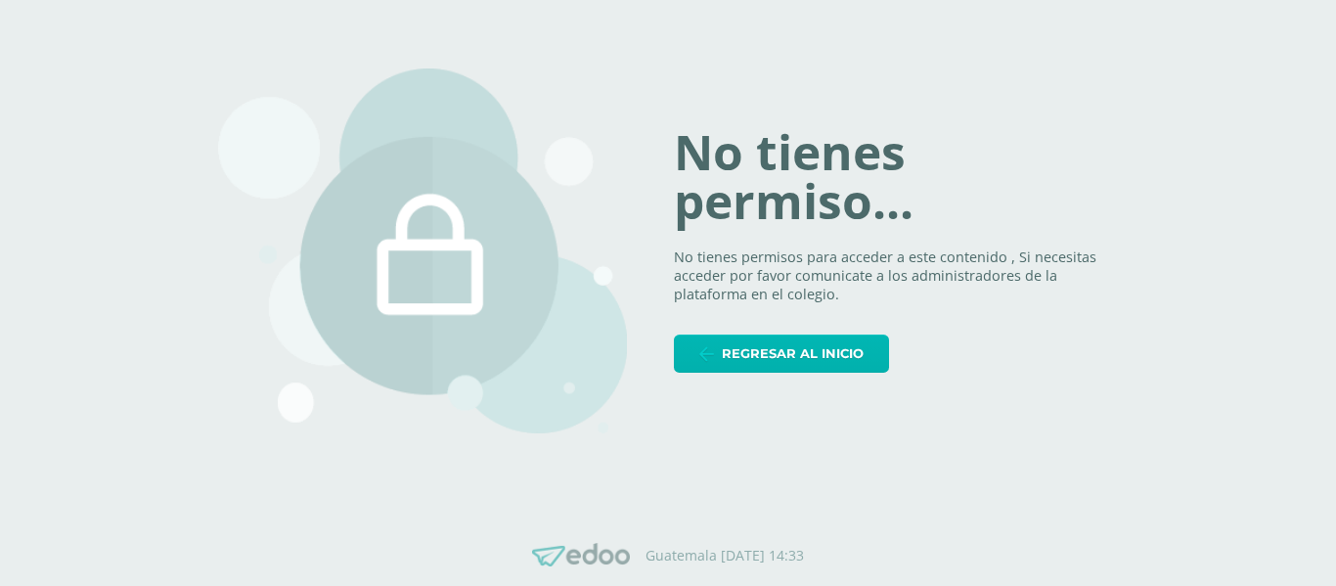
click at [829, 350] on span "Regresar al inicio" at bounding box center [793, 353] width 142 height 36
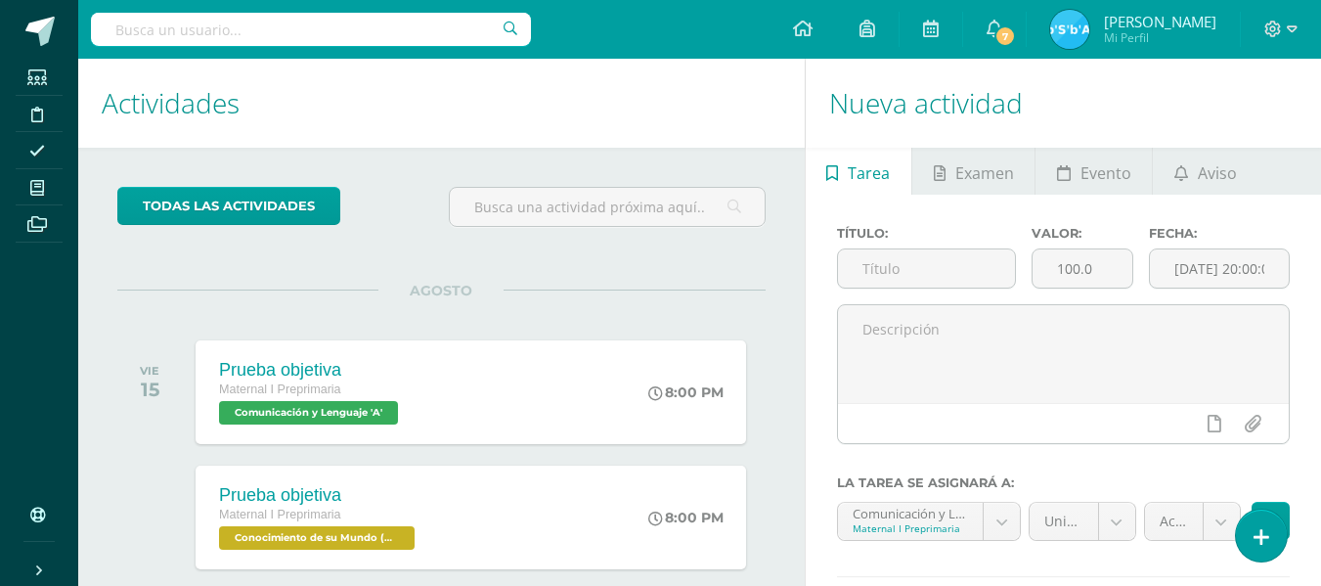
scroll to position [98, 0]
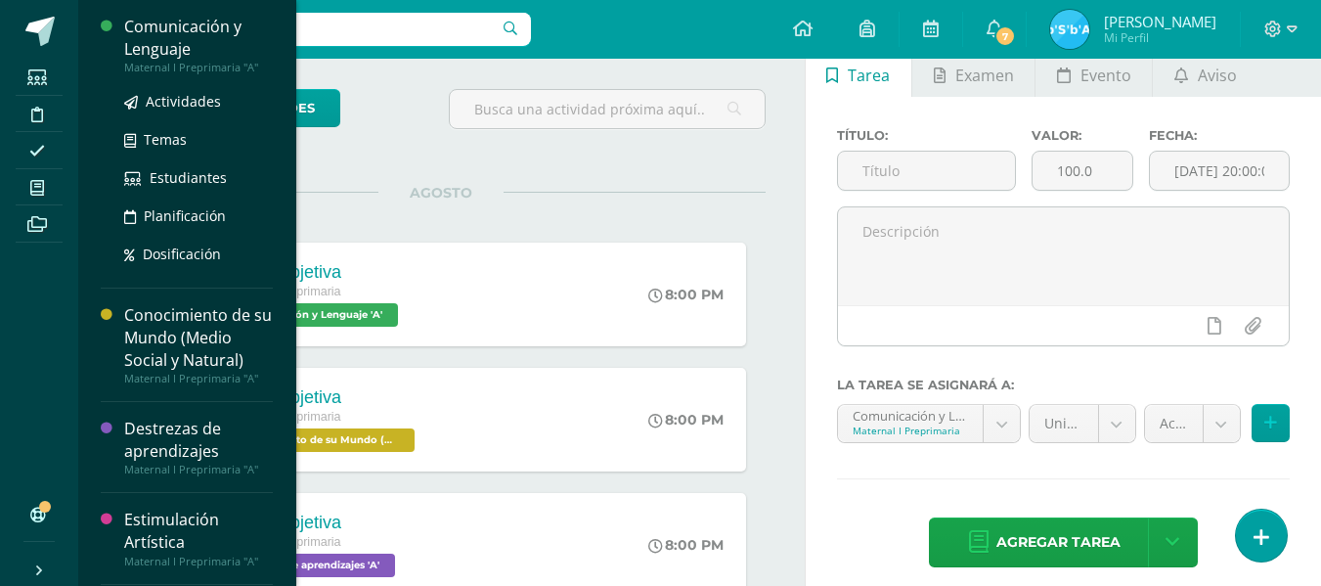
click at [169, 25] on div "Comunicación y Lenguaje" at bounding box center [198, 38] width 149 height 45
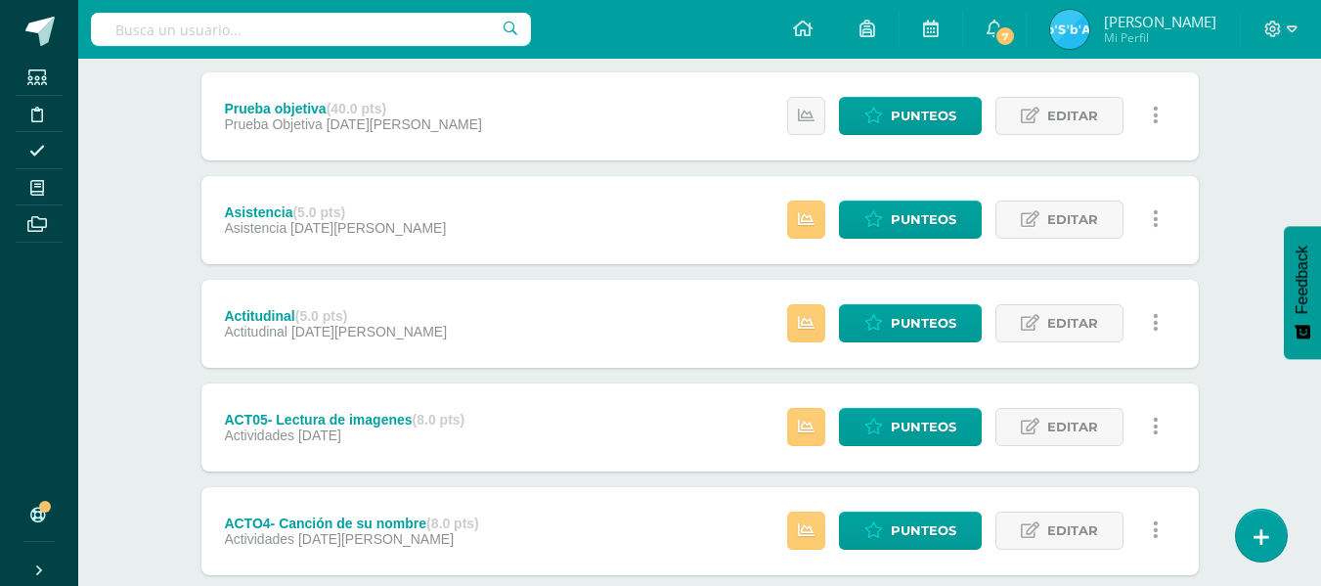
scroll to position [293, 0]
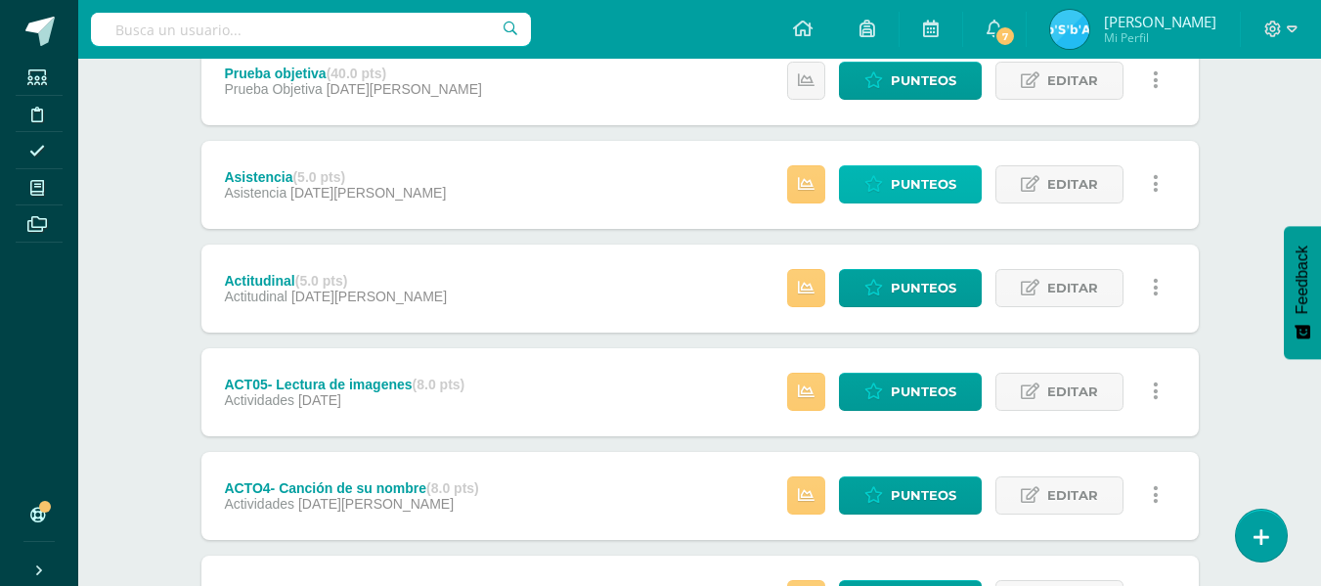
click at [922, 180] on span "Punteos" at bounding box center [924, 184] width 66 height 36
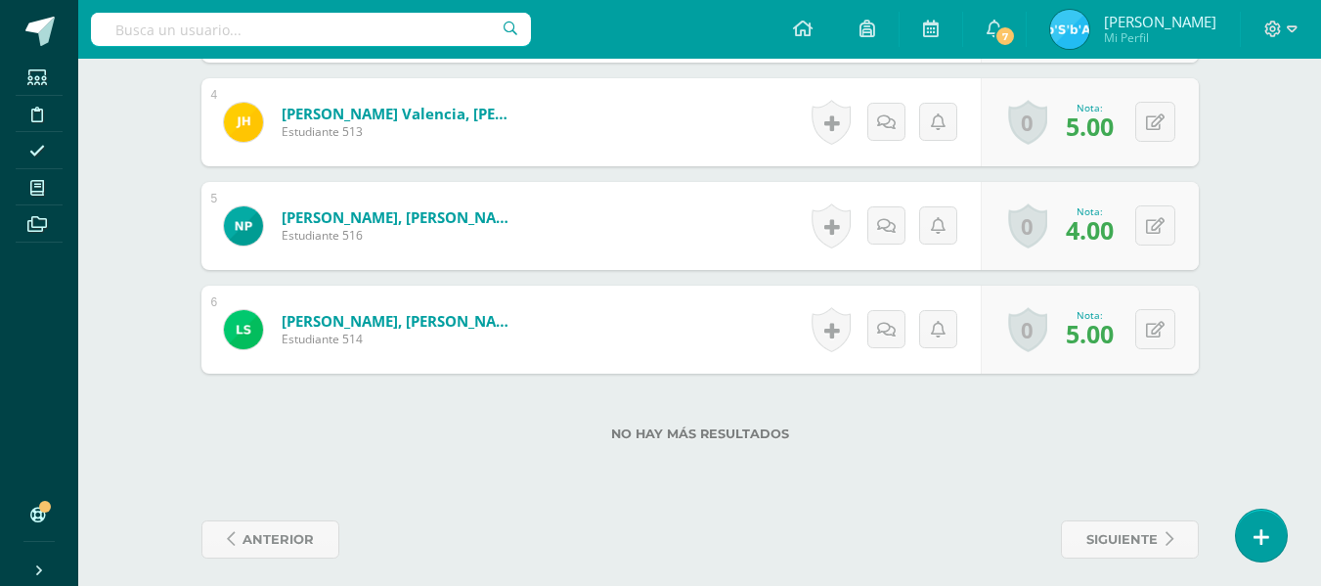
scroll to position [924, 0]
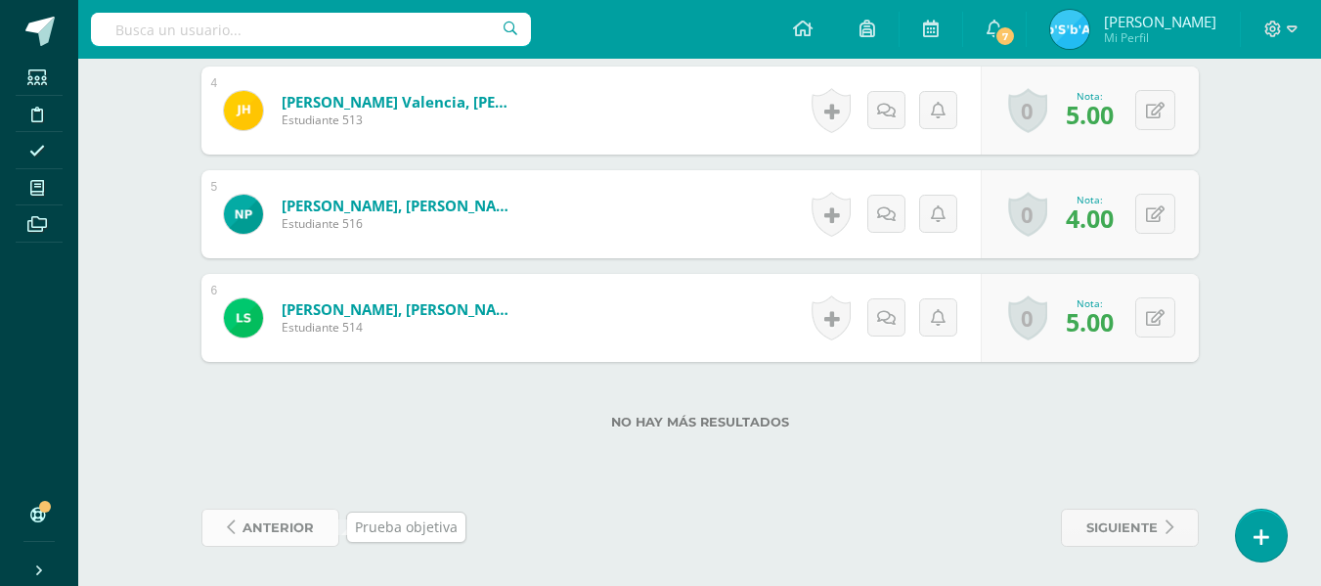
click at [228, 521] on icon at bounding box center [231, 527] width 8 height 17
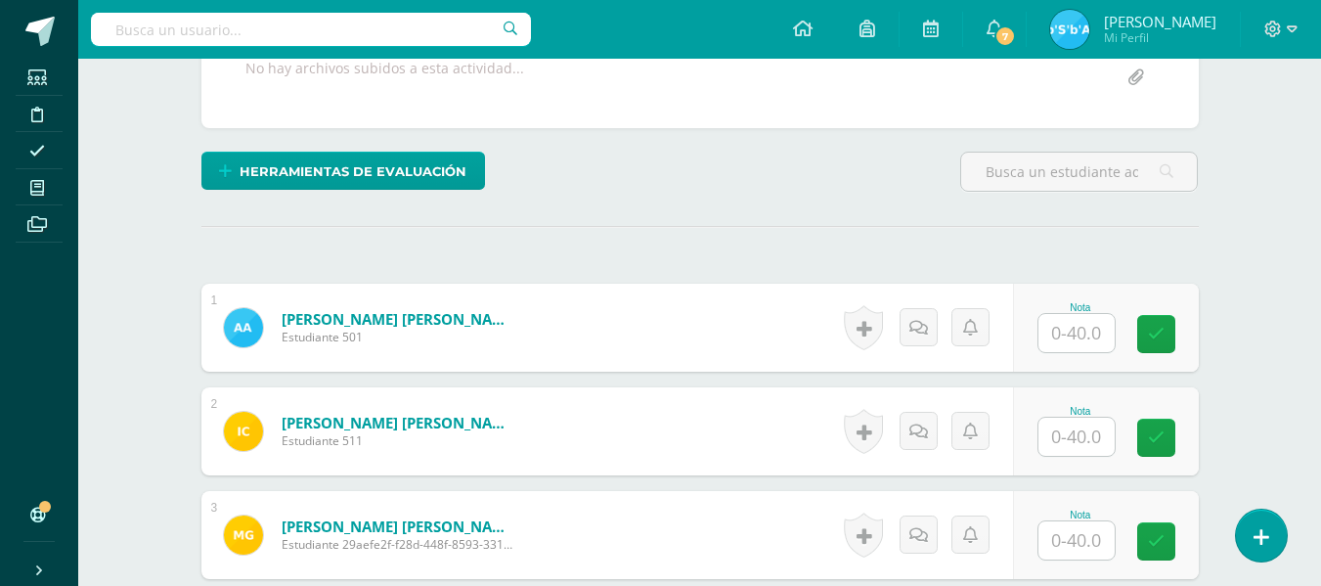
scroll to position [402, 0]
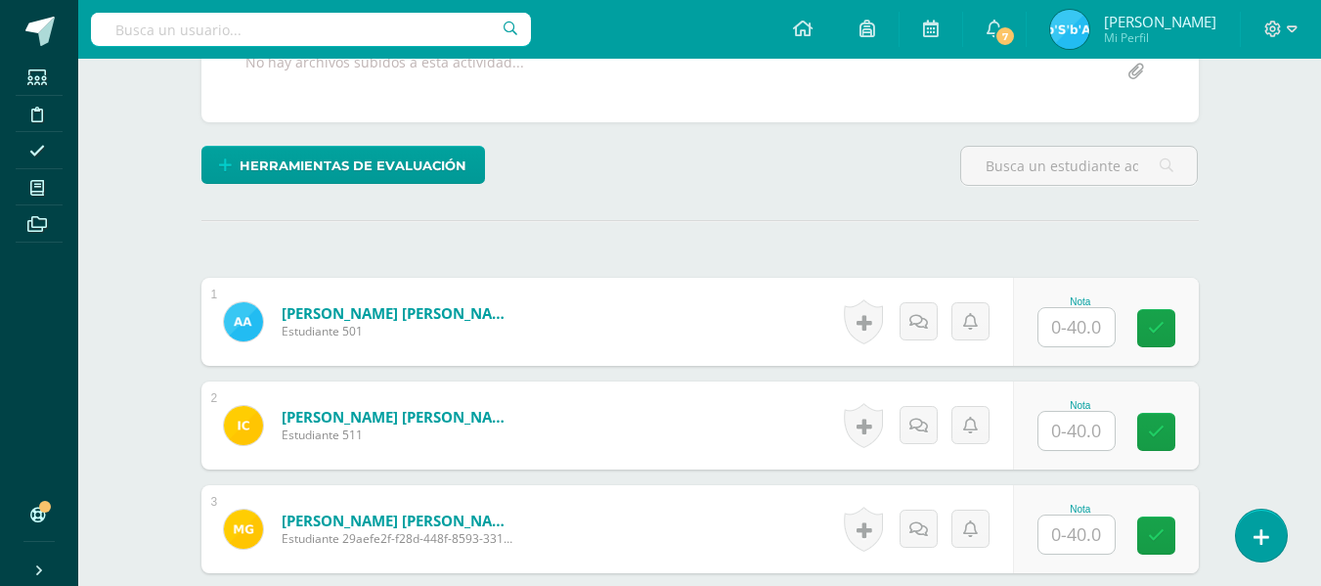
click at [1095, 331] on input "text" at bounding box center [1077, 327] width 76 height 38
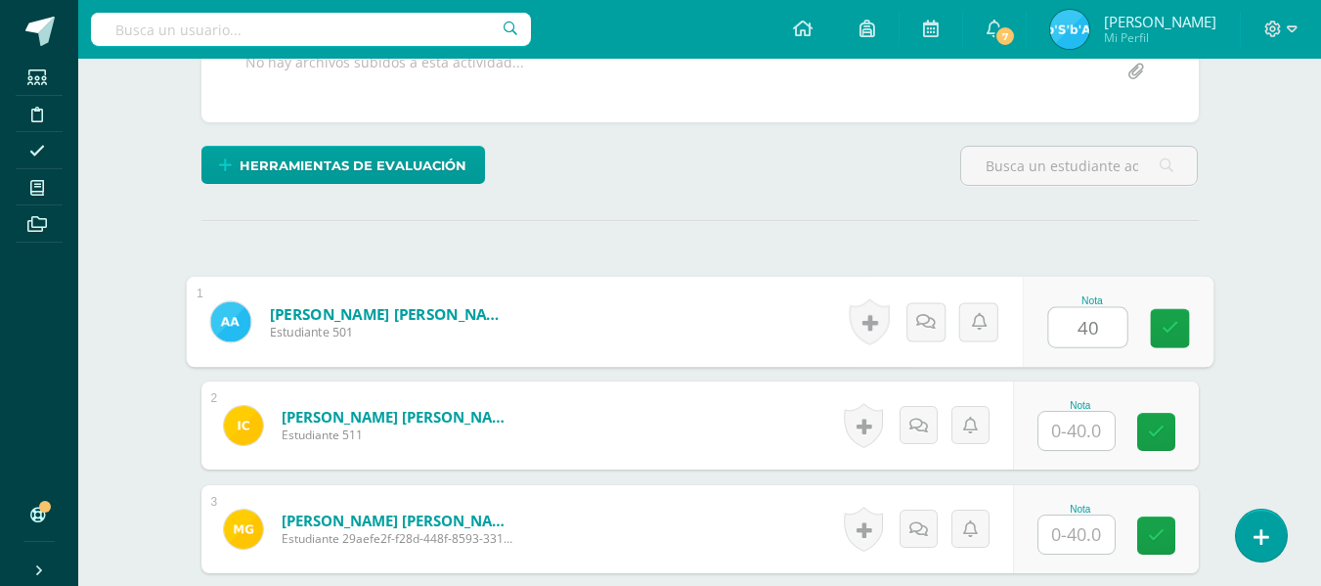
type input "40"
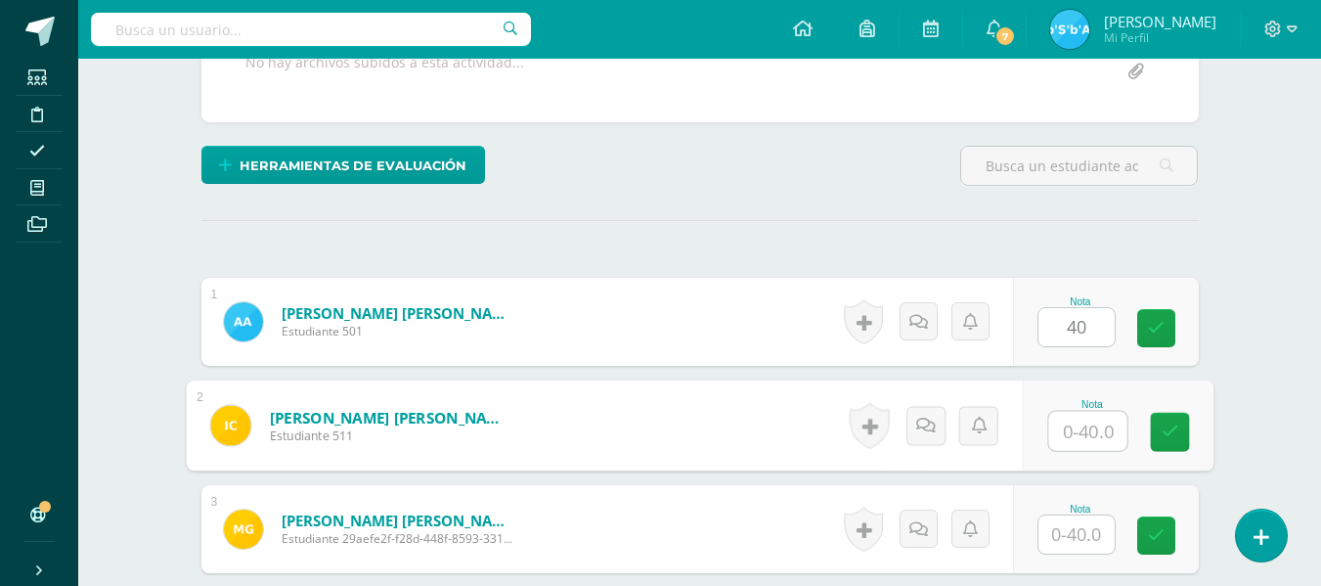
click at [1097, 432] on input "text" at bounding box center [1087, 431] width 78 height 39
type input "38"
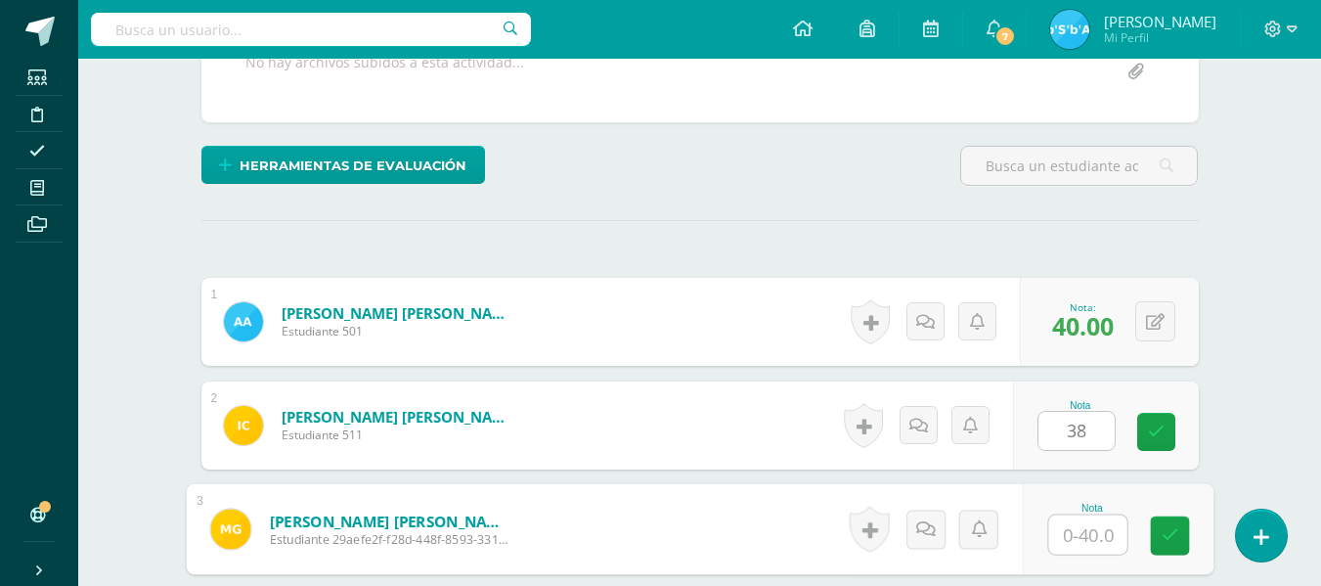
click at [1102, 535] on input "text" at bounding box center [1087, 534] width 78 height 39
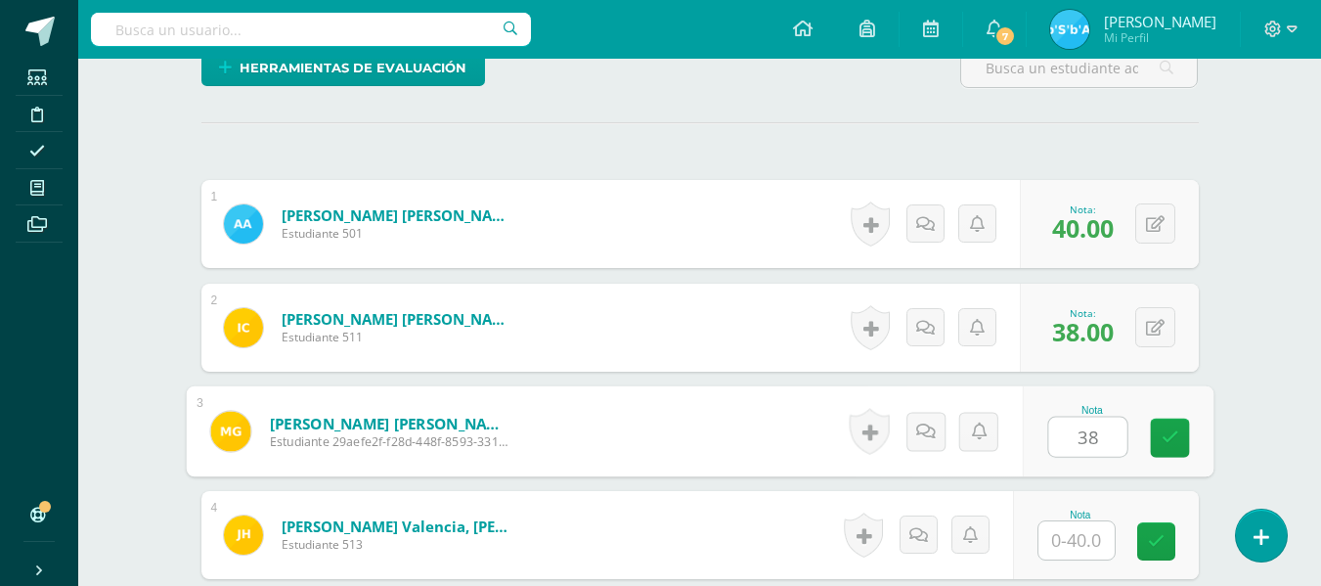
type input "38"
click at [1090, 541] on input "text" at bounding box center [1077, 540] width 76 height 38
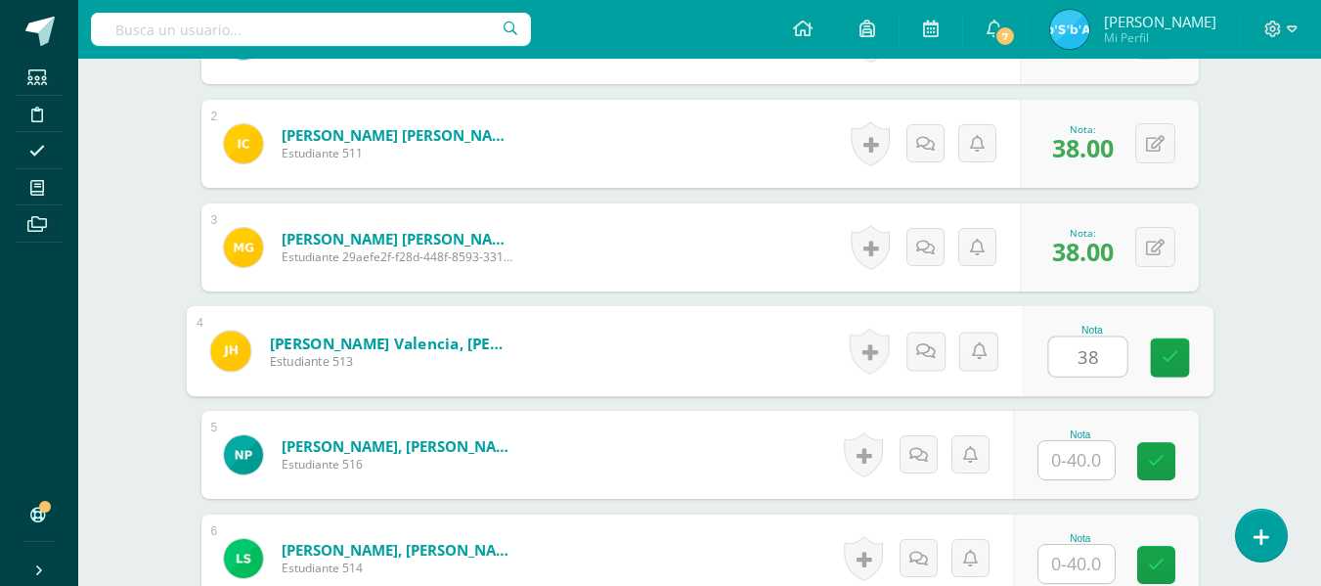
scroll to position [695, 0]
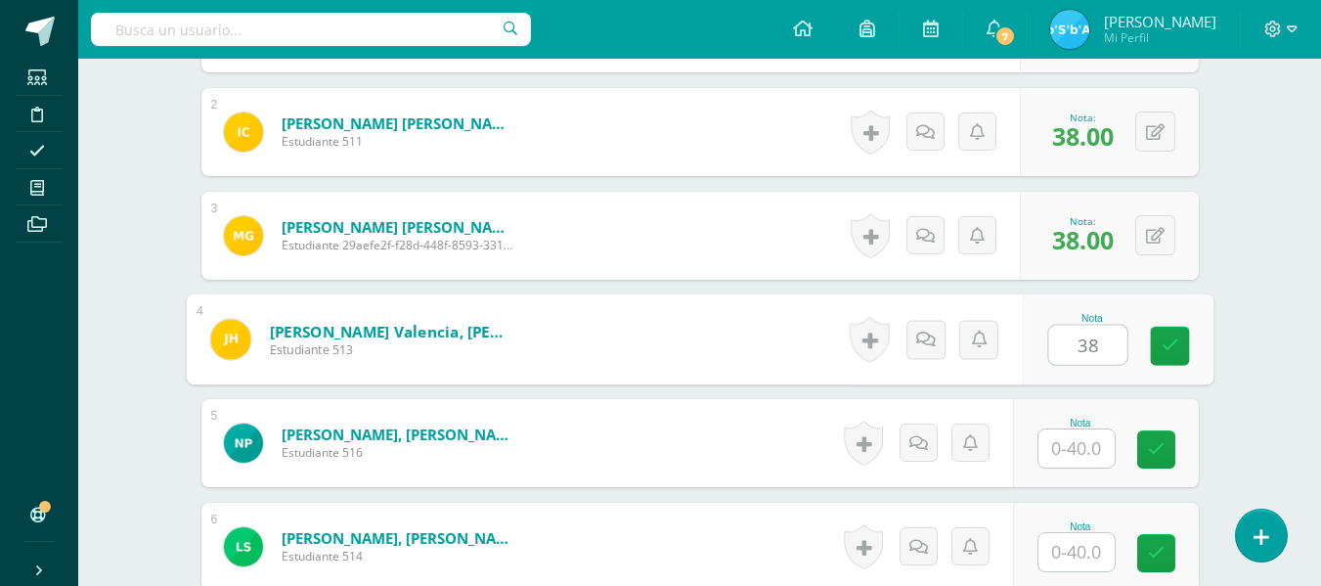
type input "38"
click at [1093, 444] on input "text" at bounding box center [1077, 448] width 76 height 38
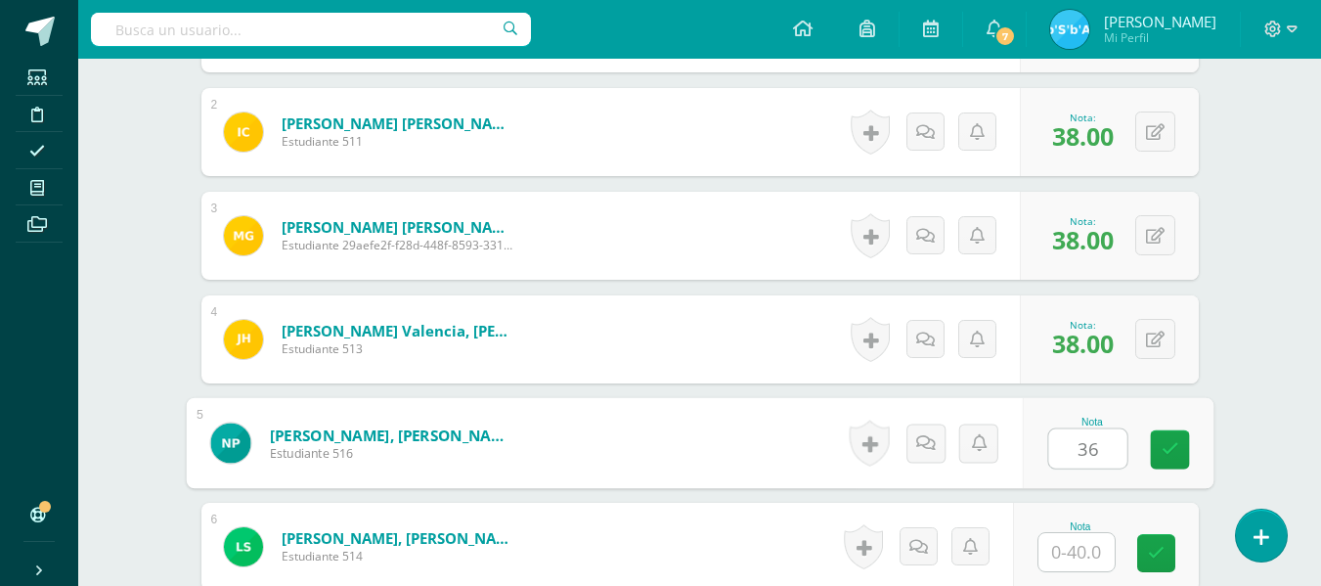
type input "36"
click at [1087, 554] on input "text" at bounding box center [1077, 552] width 76 height 38
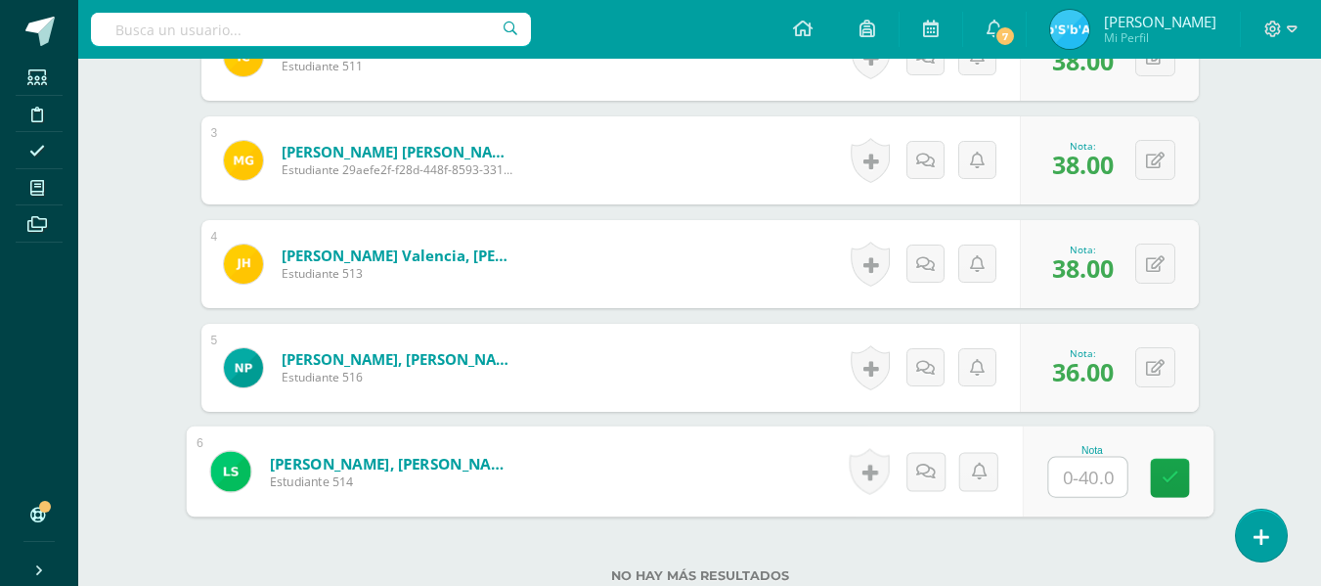
scroll to position [793, 0]
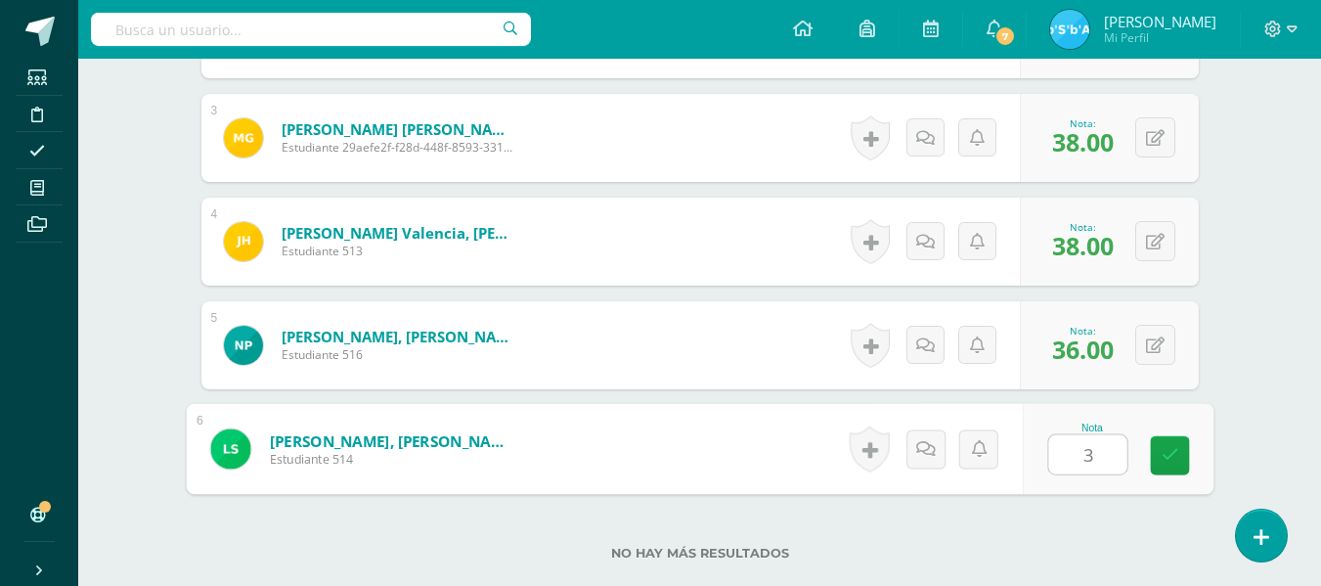
type input "32"
click at [1165, 455] on icon at bounding box center [1170, 455] width 18 height 17
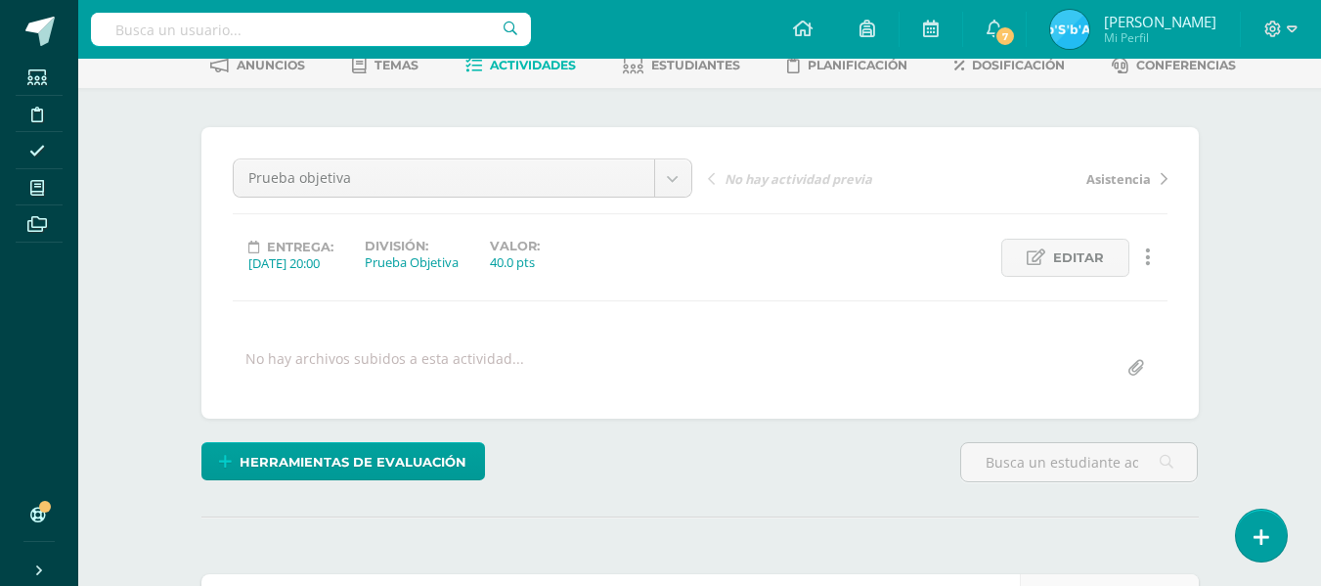
scroll to position [293, 0]
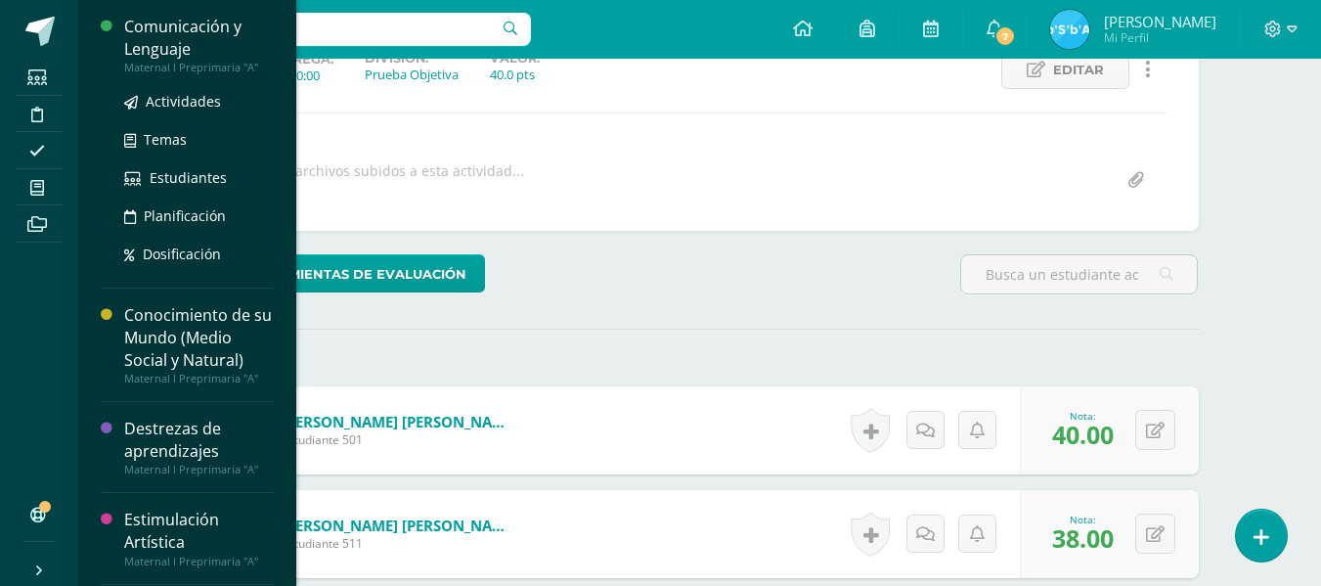
click at [199, 33] on div "Comunicación y Lenguaje" at bounding box center [198, 38] width 149 height 45
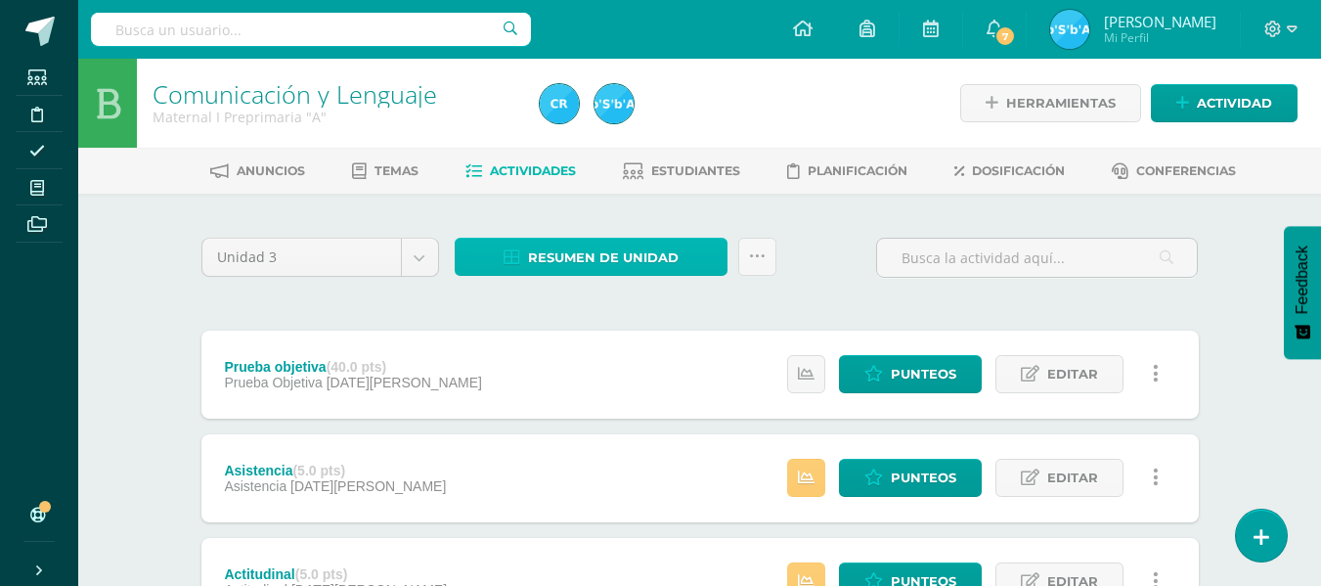
click at [620, 258] on span "Resumen de unidad" at bounding box center [603, 258] width 151 height 36
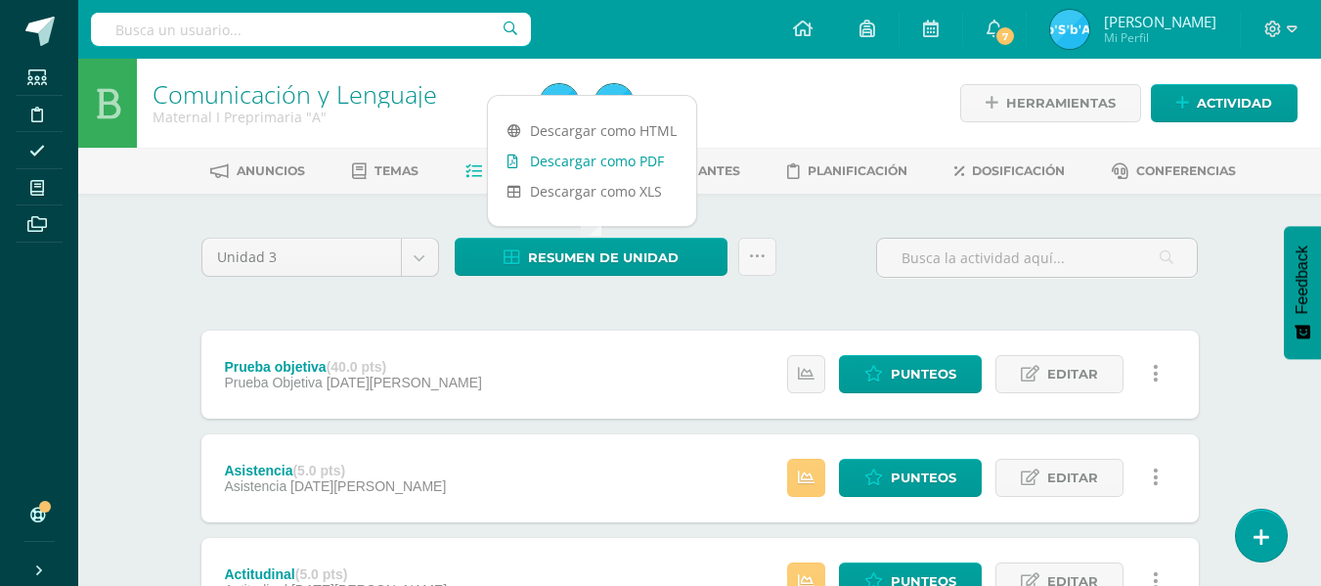
click at [632, 161] on link "Descargar como PDF" at bounding box center [592, 161] width 208 height 30
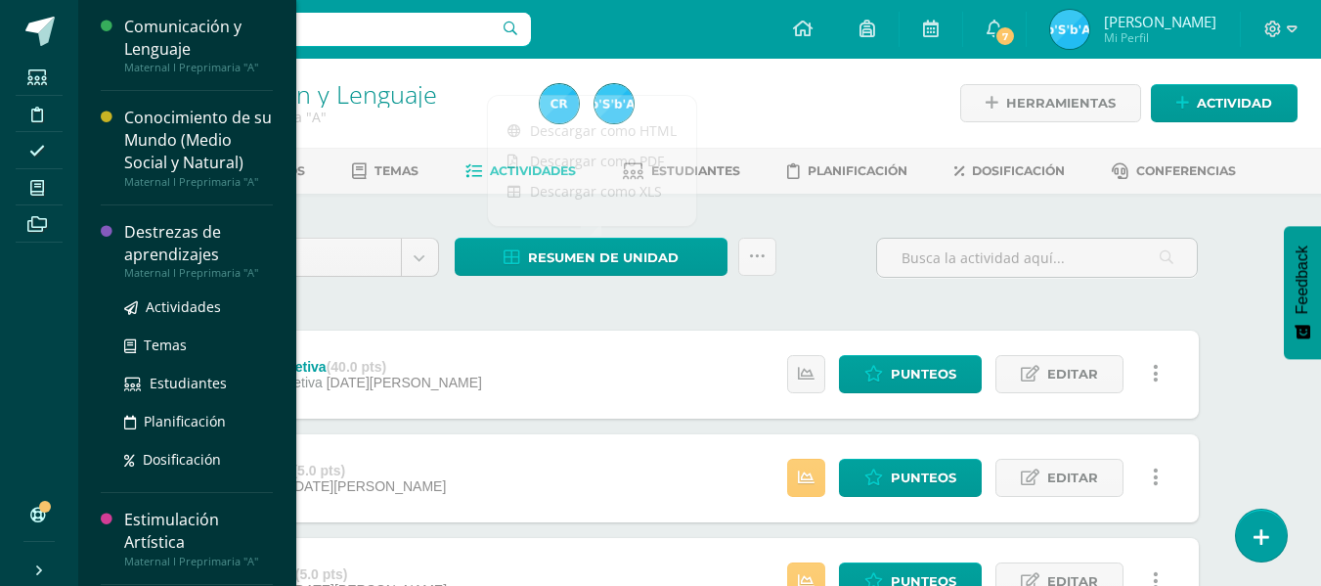
click at [190, 240] on div "Destrezas de aprendizajes" at bounding box center [198, 243] width 149 height 45
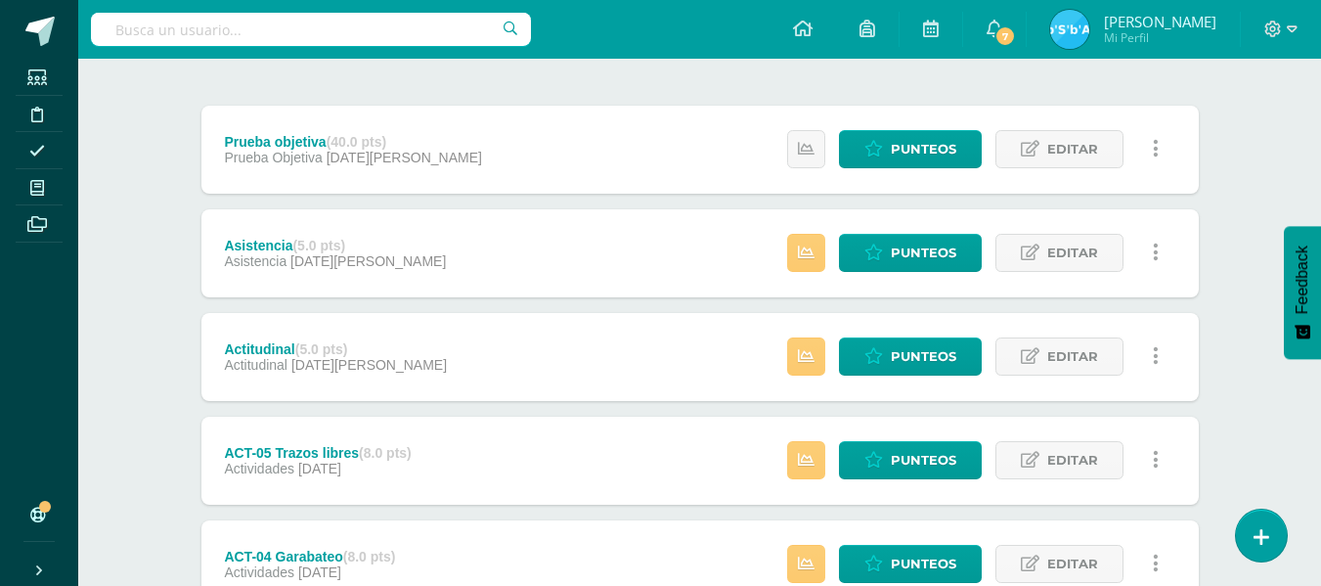
scroll to position [293, 0]
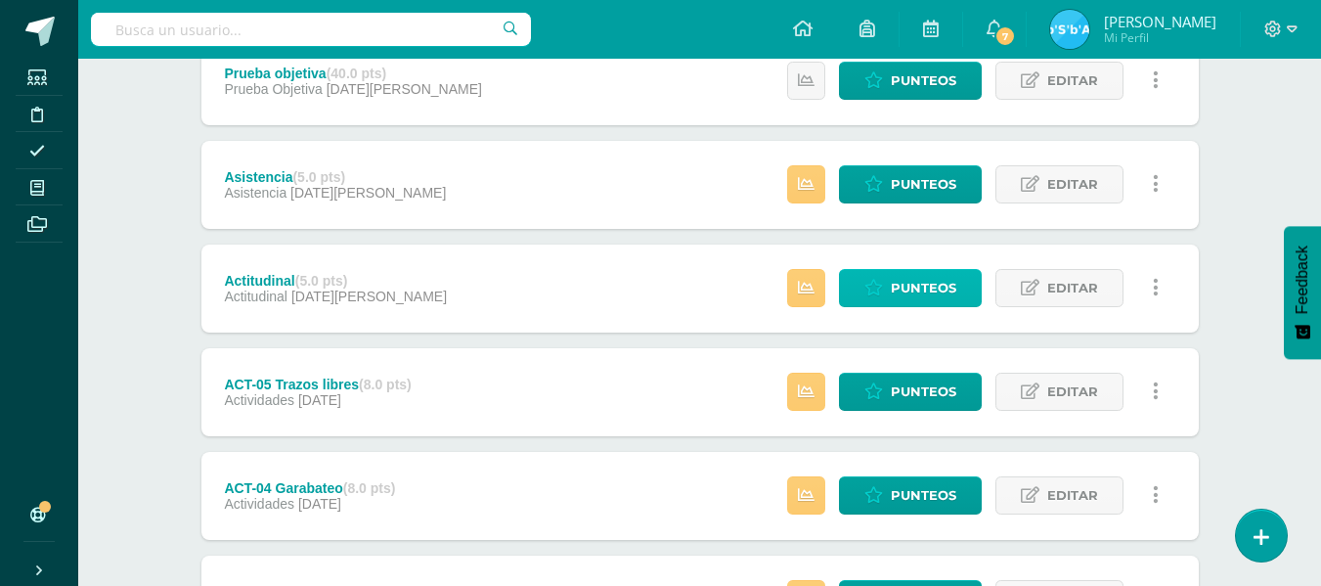
click at [936, 286] on span "Punteos" at bounding box center [924, 288] width 66 height 36
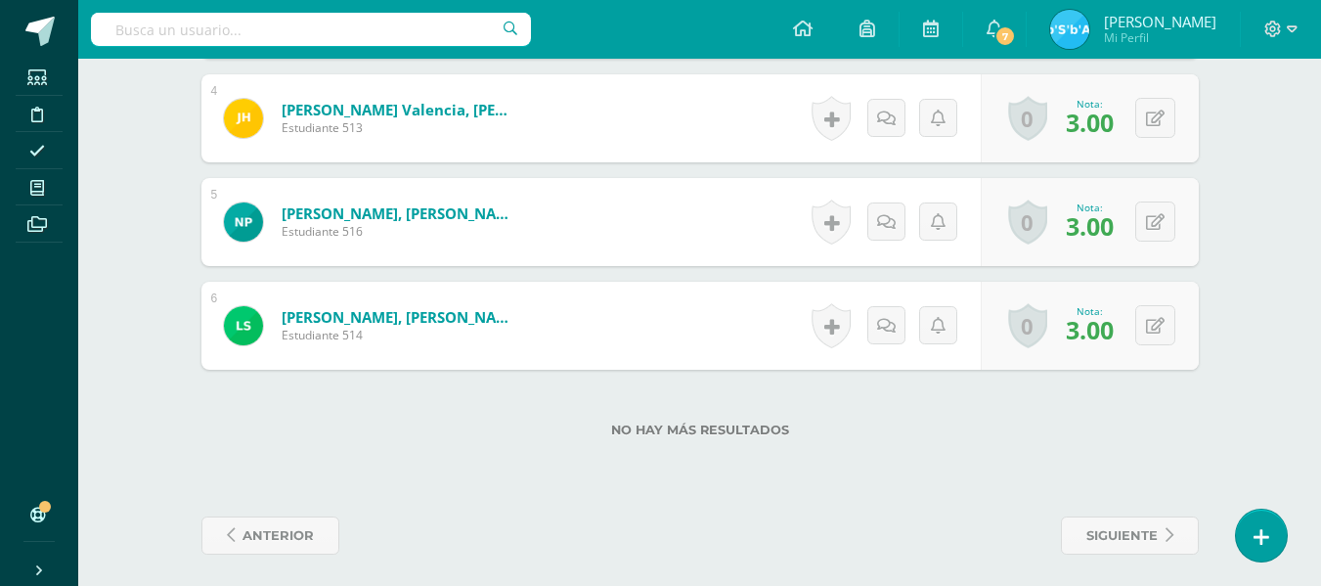
scroll to position [924, 0]
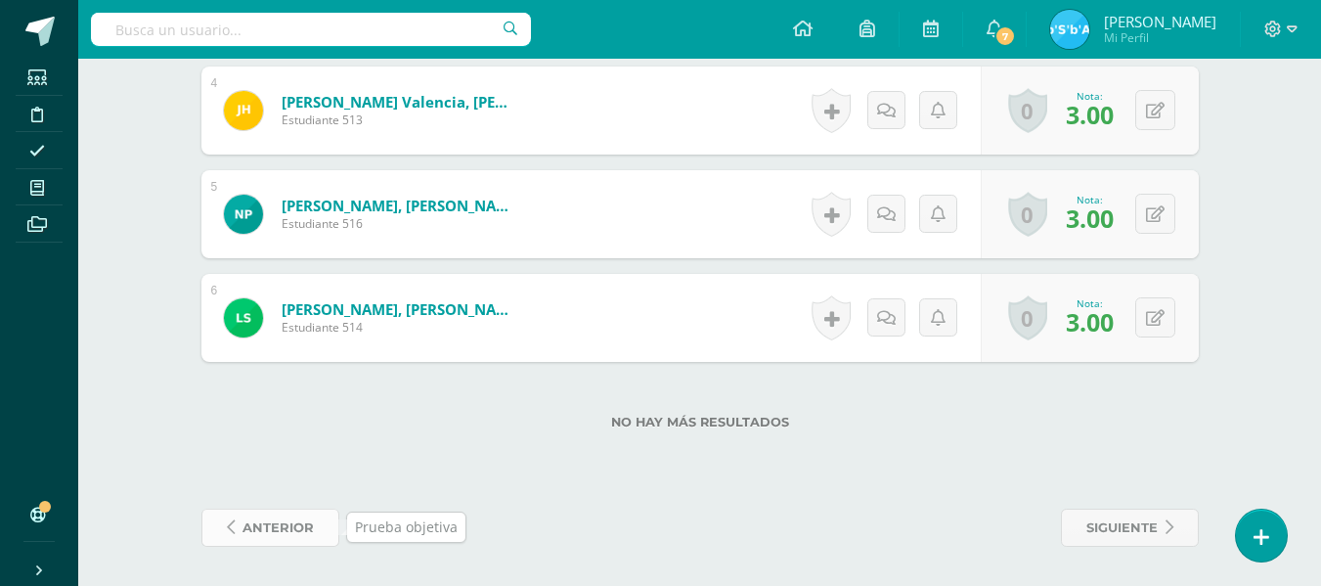
click at [229, 525] on icon at bounding box center [231, 527] width 8 height 17
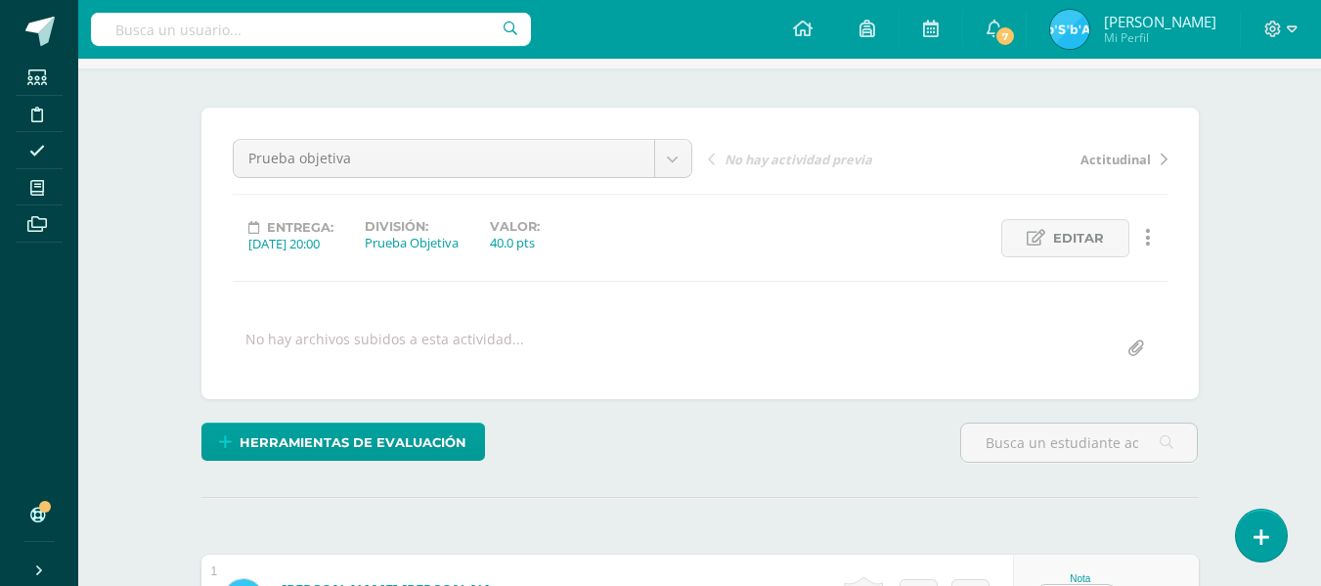
scroll to position [293, 0]
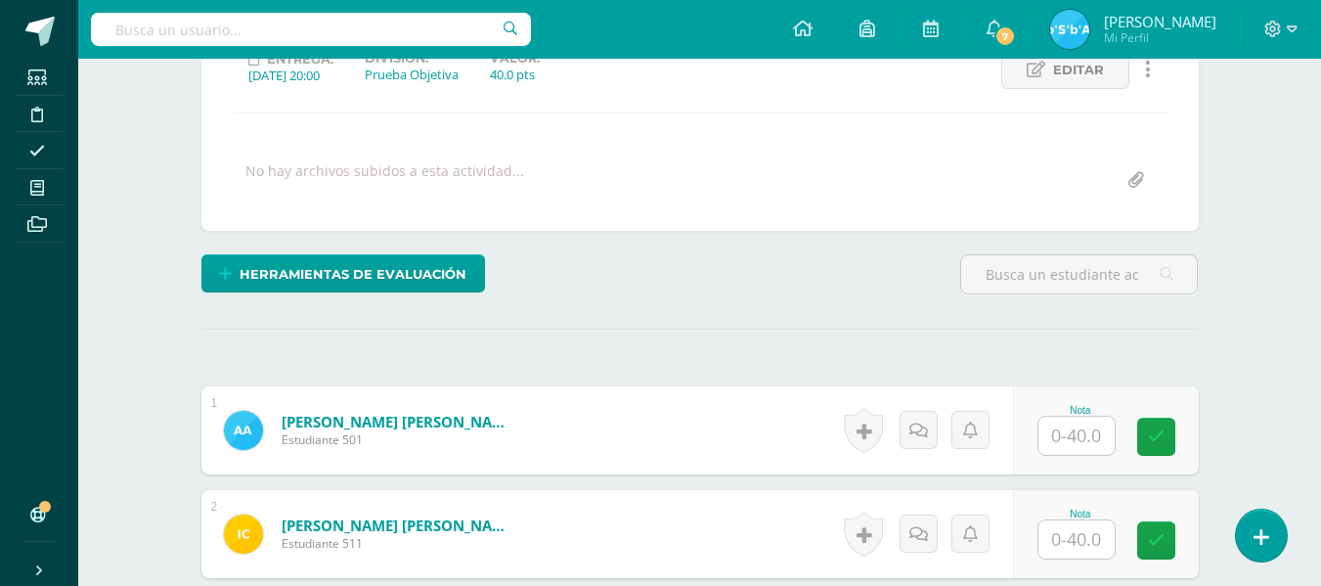
click at [1087, 440] on input "text" at bounding box center [1077, 436] width 76 height 38
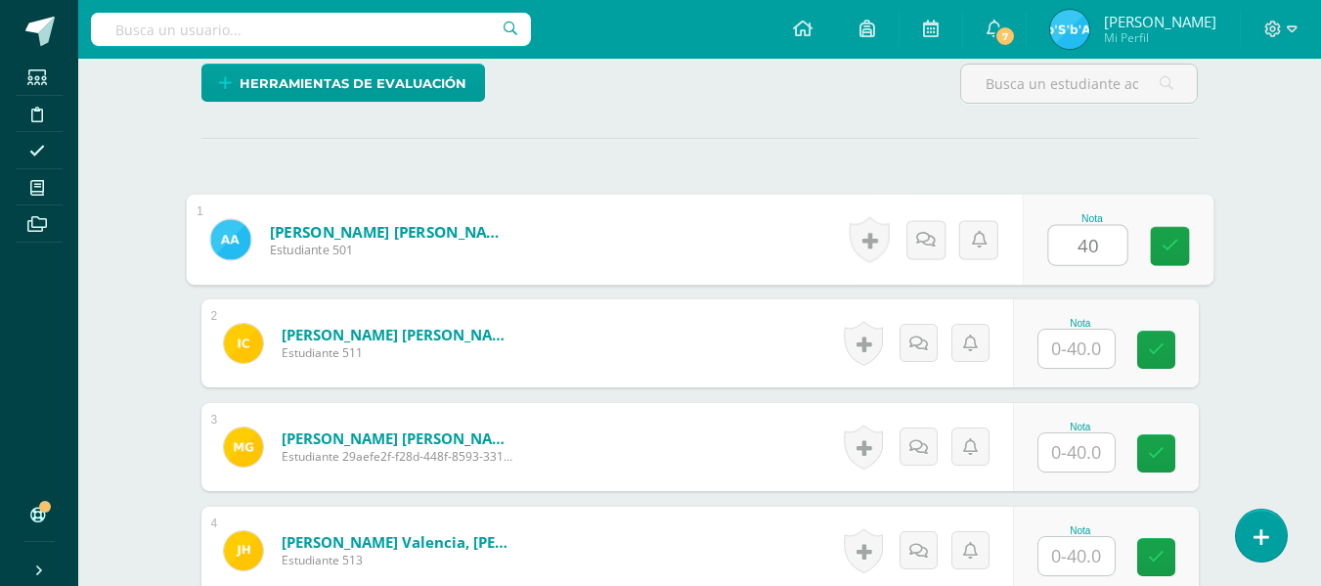
scroll to position [489, 0]
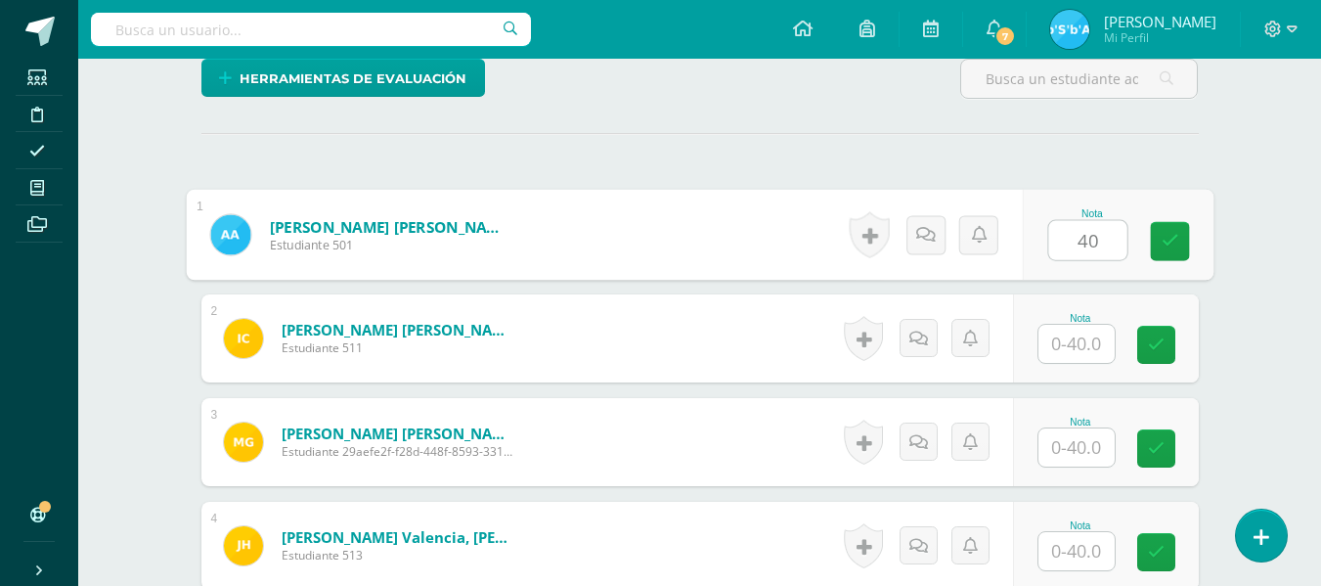
type input "40"
click at [1096, 339] on input "text" at bounding box center [1077, 344] width 76 height 38
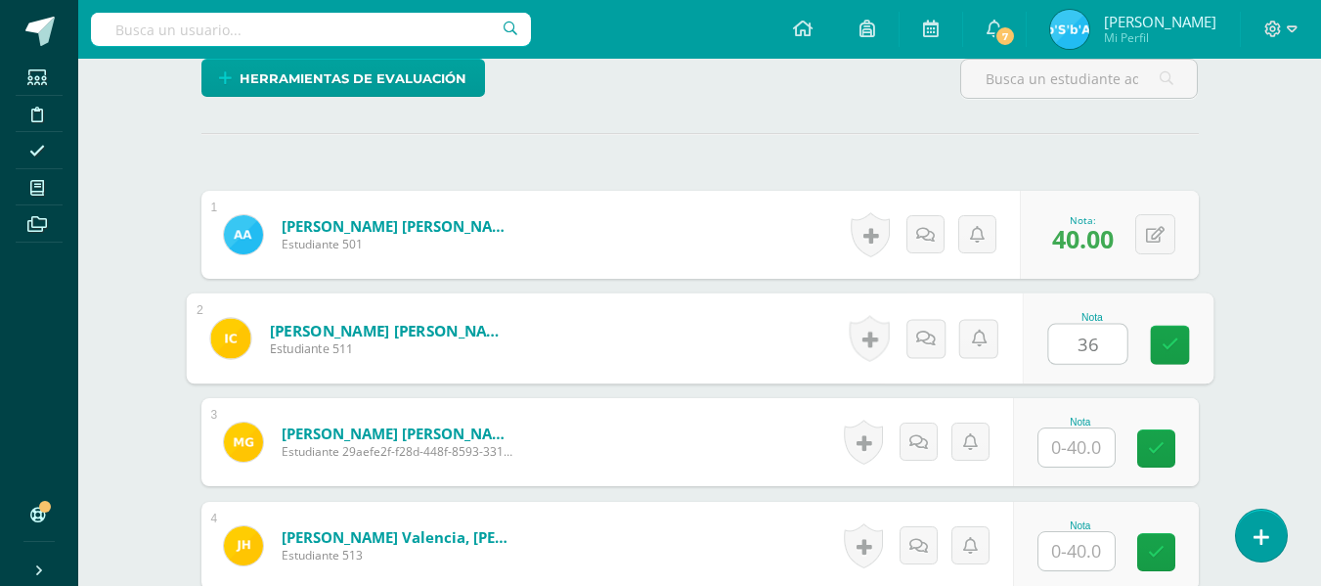
type input "36"
click at [1083, 445] on input "text" at bounding box center [1077, 447] width 76 height 38
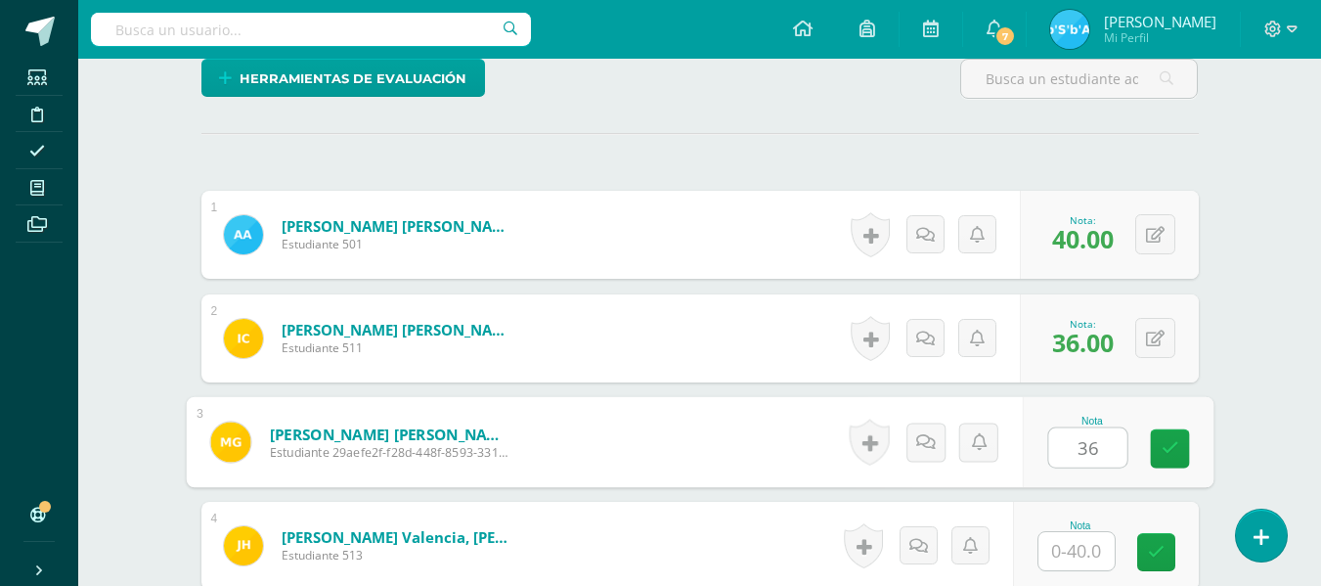
scroll to position [587, 0]
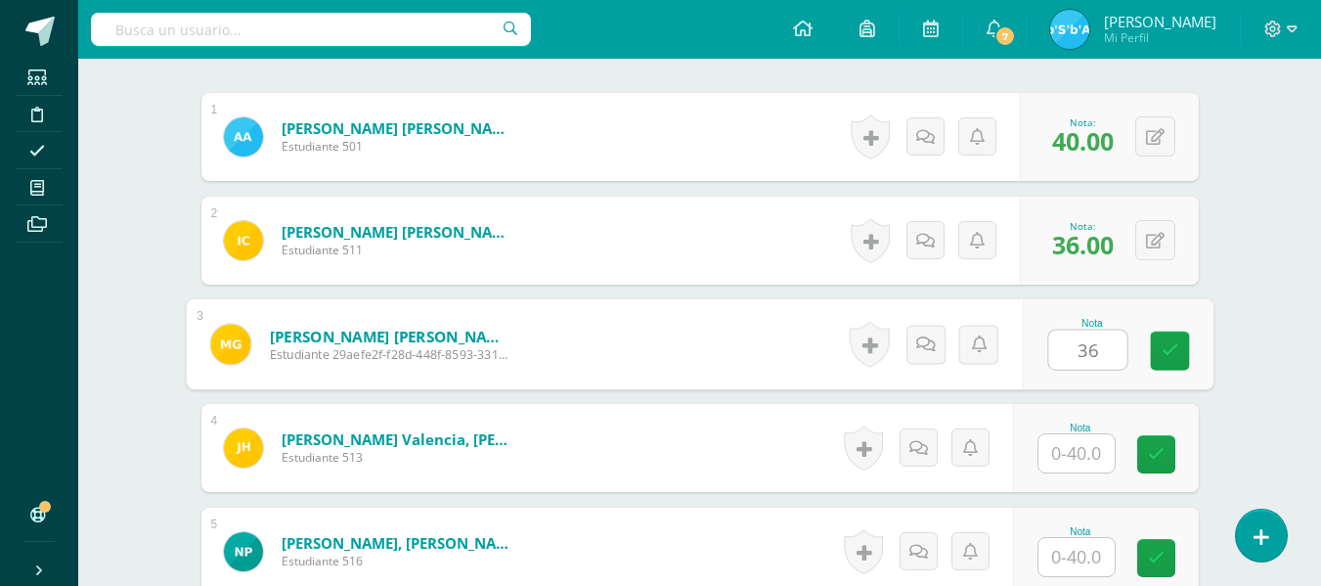
type input "36"
click at [1084, 447] on input "text" at bounding box center [1077, 453] width 76 height 38
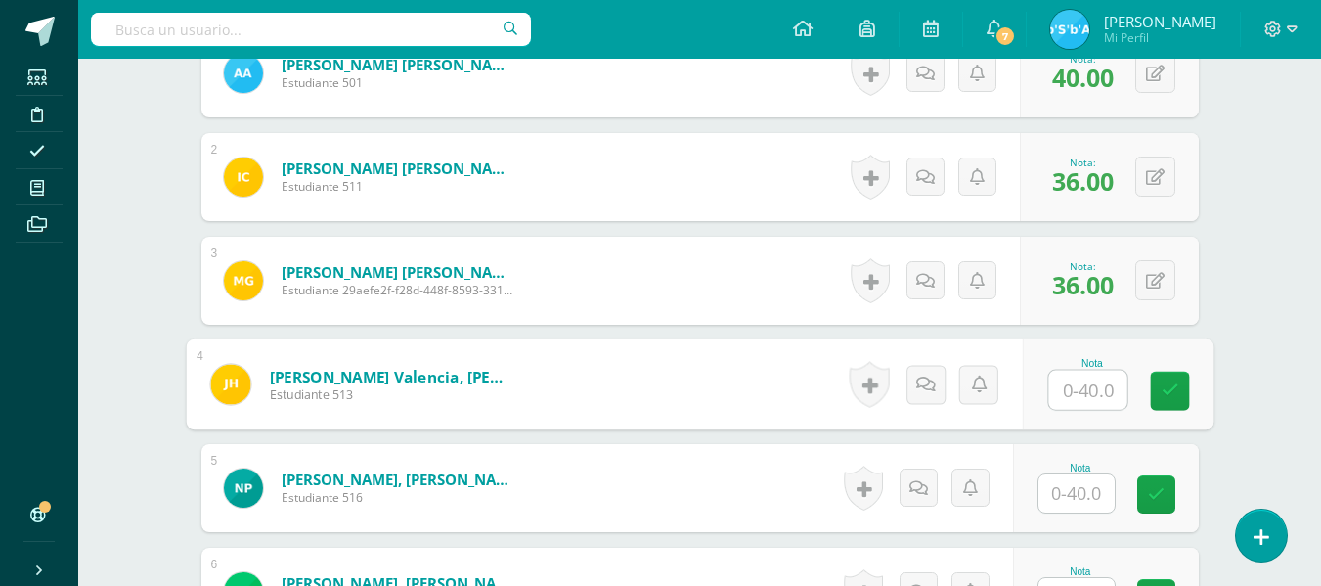
scroll to position [685, 0]
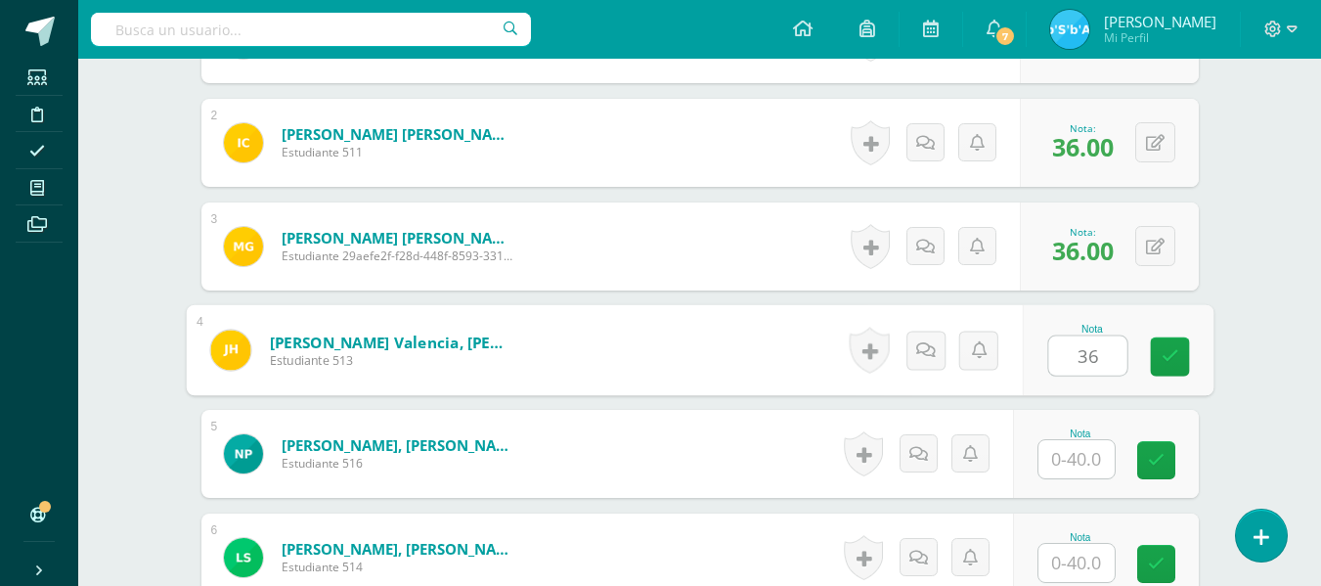
type input "36"
click at [1087, 450] on input "text" at bounding box center [1077, 459] width 76 height 38
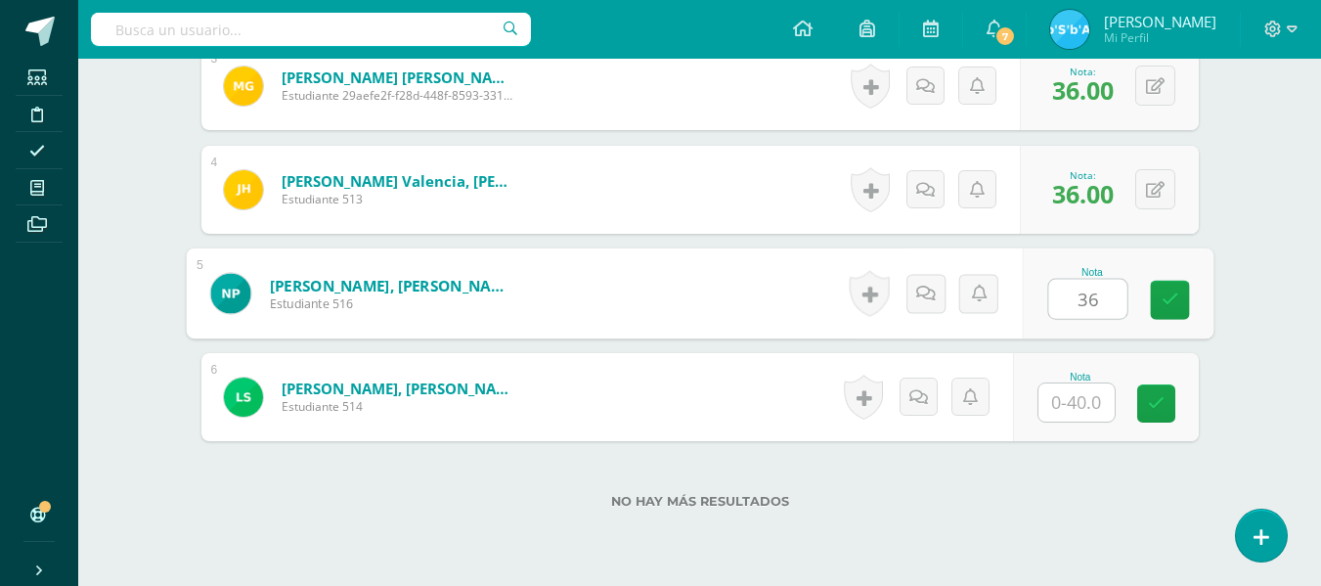
scroll to position [880, 0]
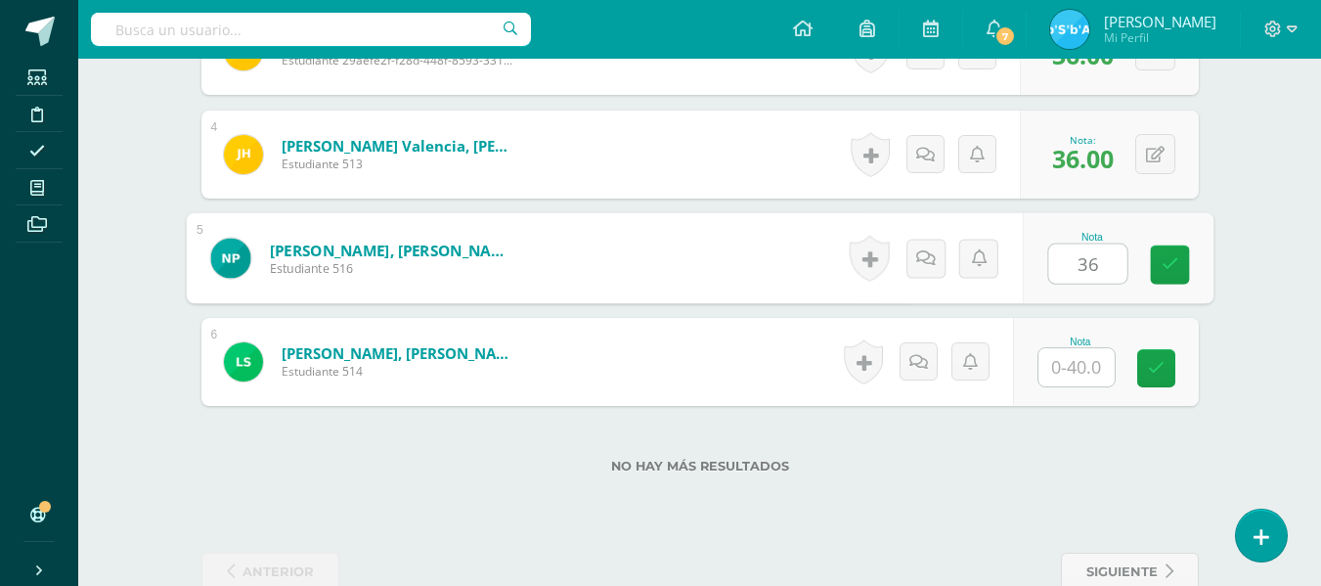
type input "36"
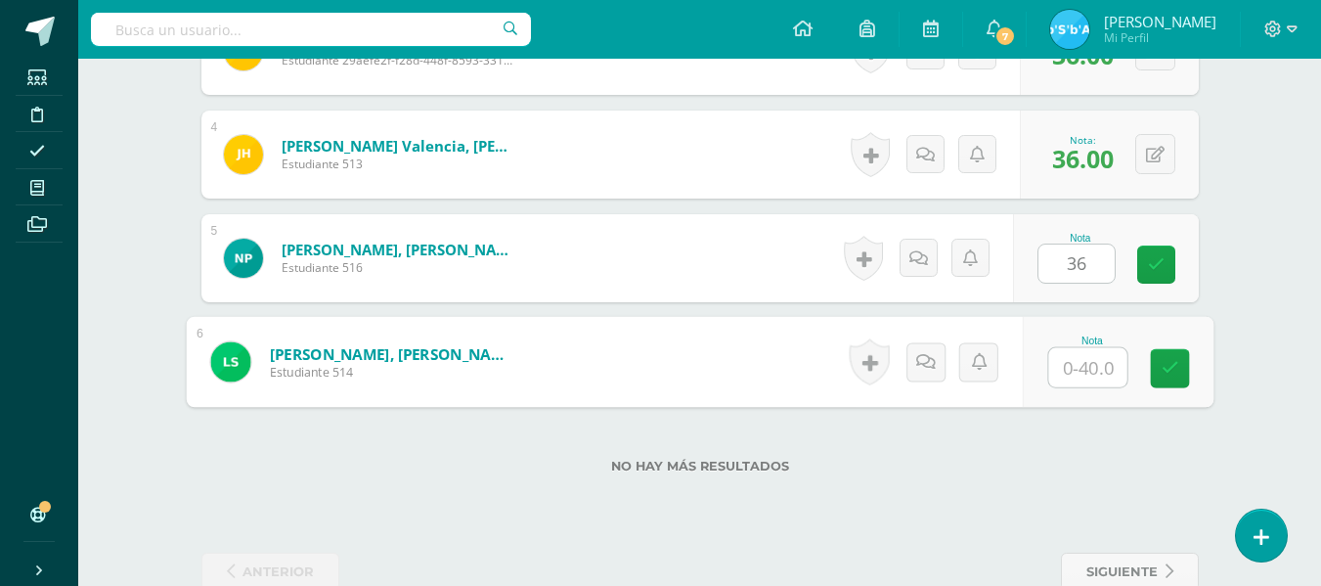
click at [1088, 370] on input "text" at bounding box center [1087, 367] width 78 height 39
type input "34"
click at [1169, 362] on icon at bounding box center [1170, 368] width 18 height 17
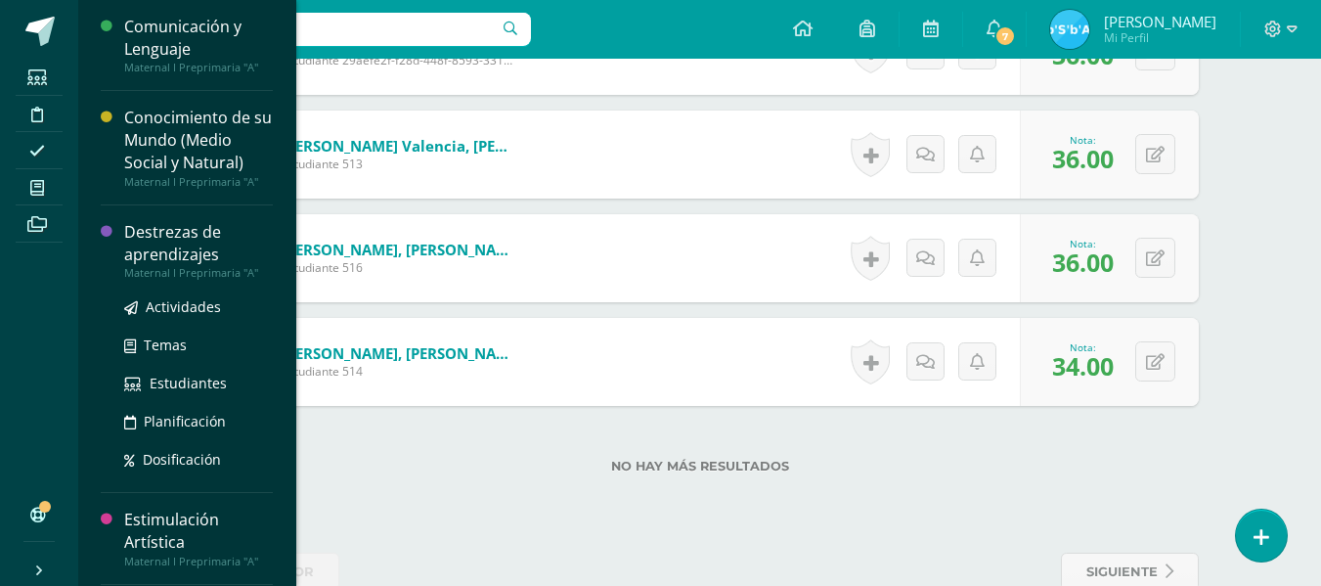
click at [207, 241] on div "Destrezas de aprendizajes" at bounding box center [198, 243] width 149 height 45
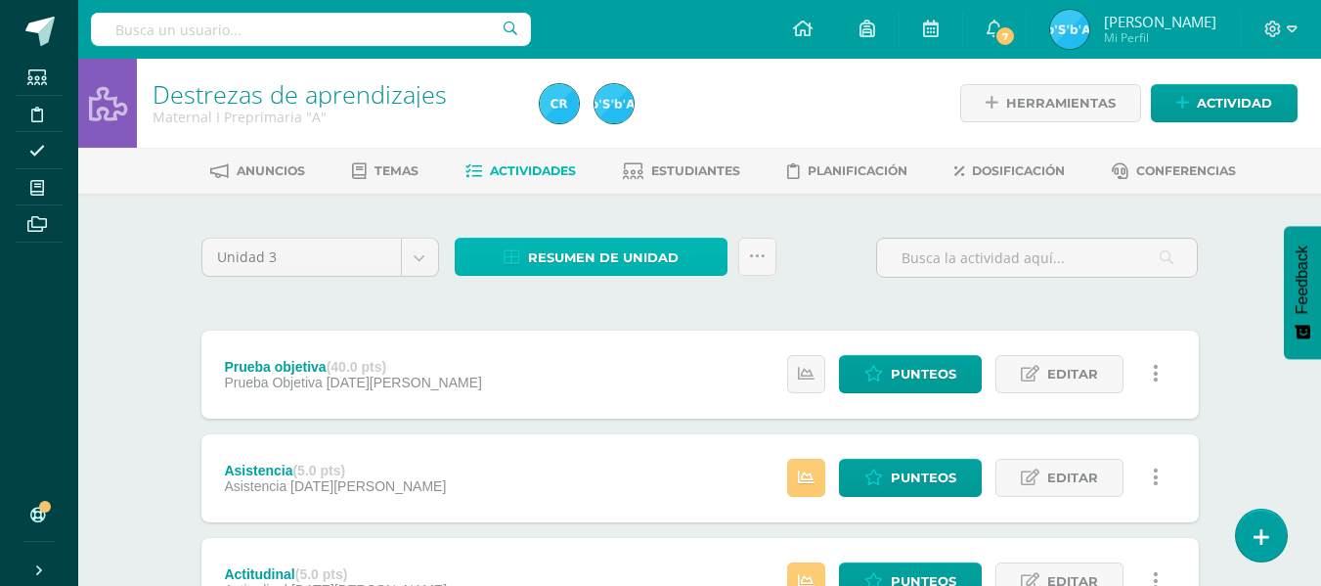
click at [597, 255] on span "Resumen de unidad" at bounding box center [603, 258] width 151 height 36
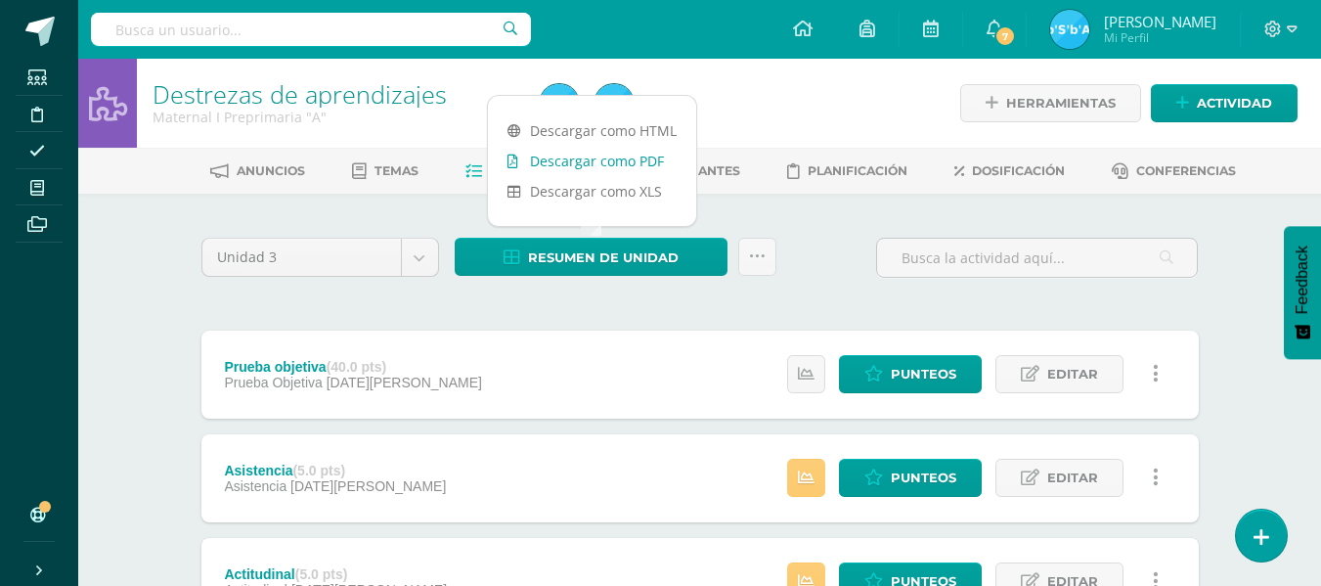
click at [590, 161] on link "Descargar como PDF" at bounding box center [592, 161] width 208 height 30
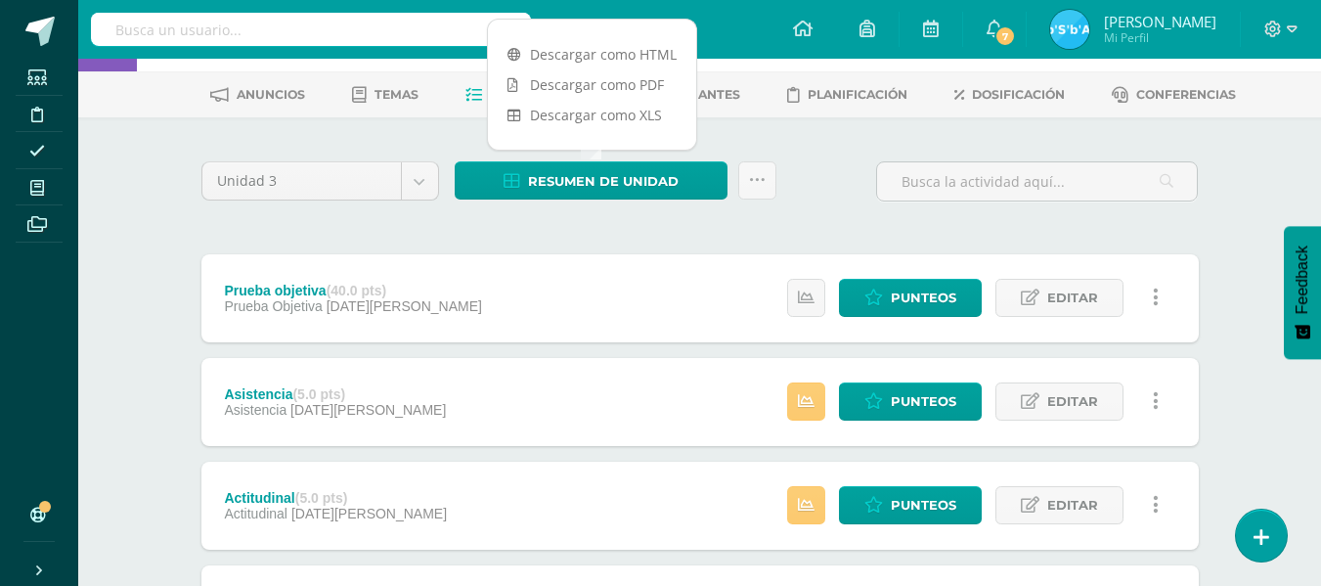
scroll to position [98, 0]
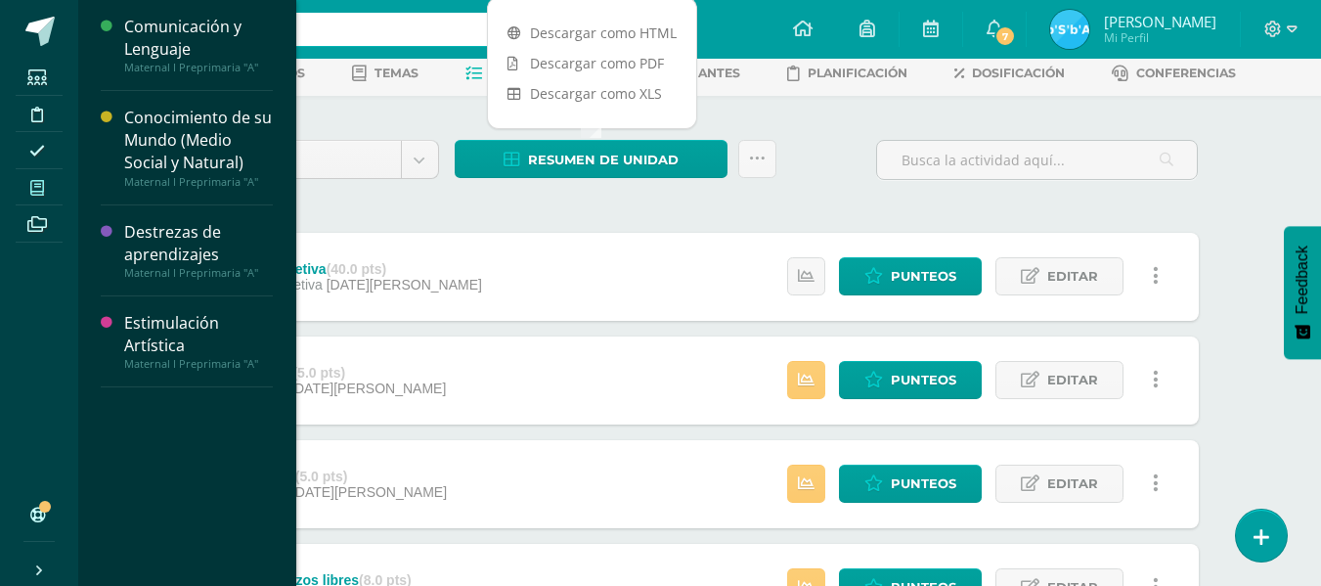
click at [38, 180] on icon at bounding box center [37, 188] width 14 height 16
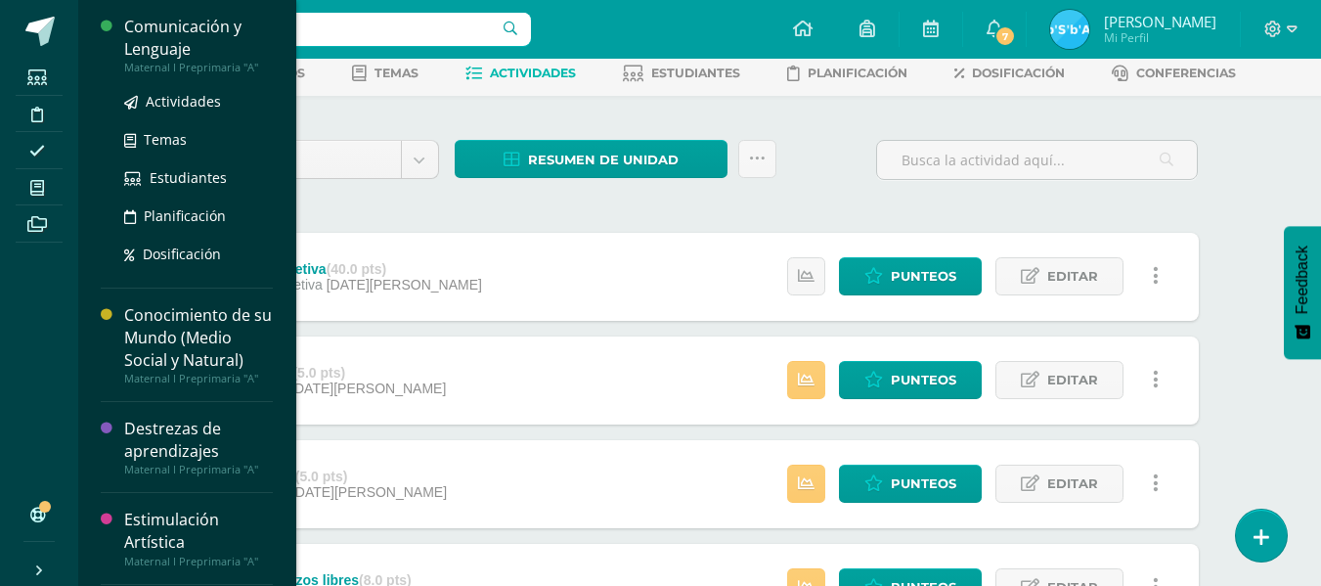
click at [141, 35] on div "Comunicación y Lenguaje" at bounding box center [198, 38] width 149 height 45
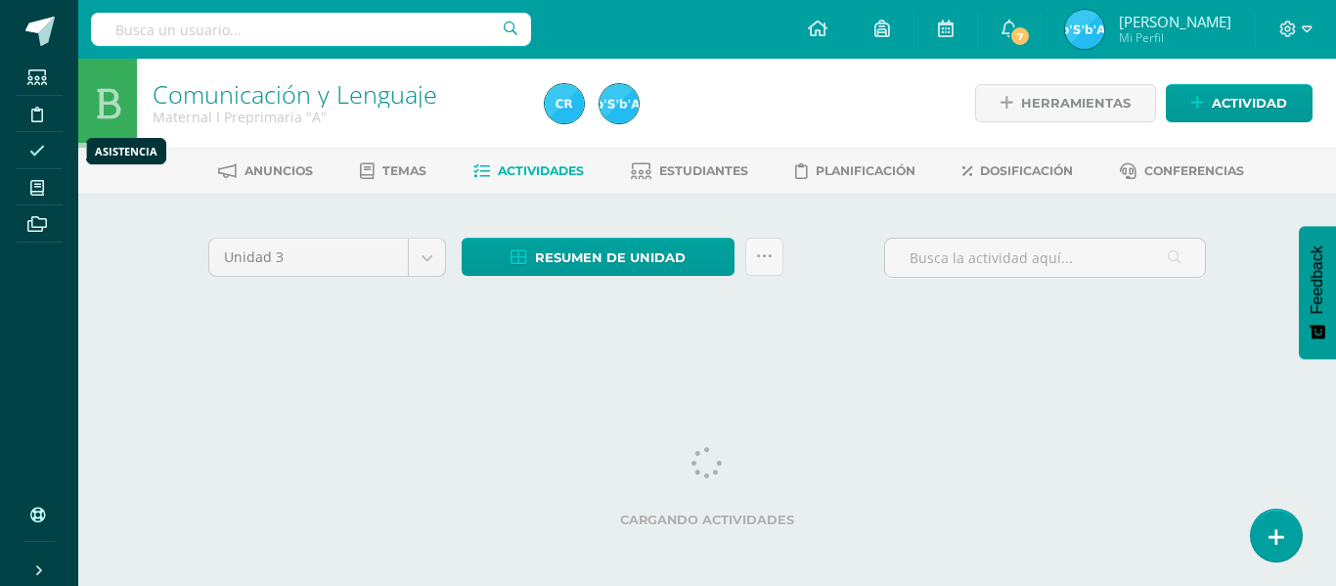
click at [37, 150] on icon at bounding box center [37, 151] width 16 height 16
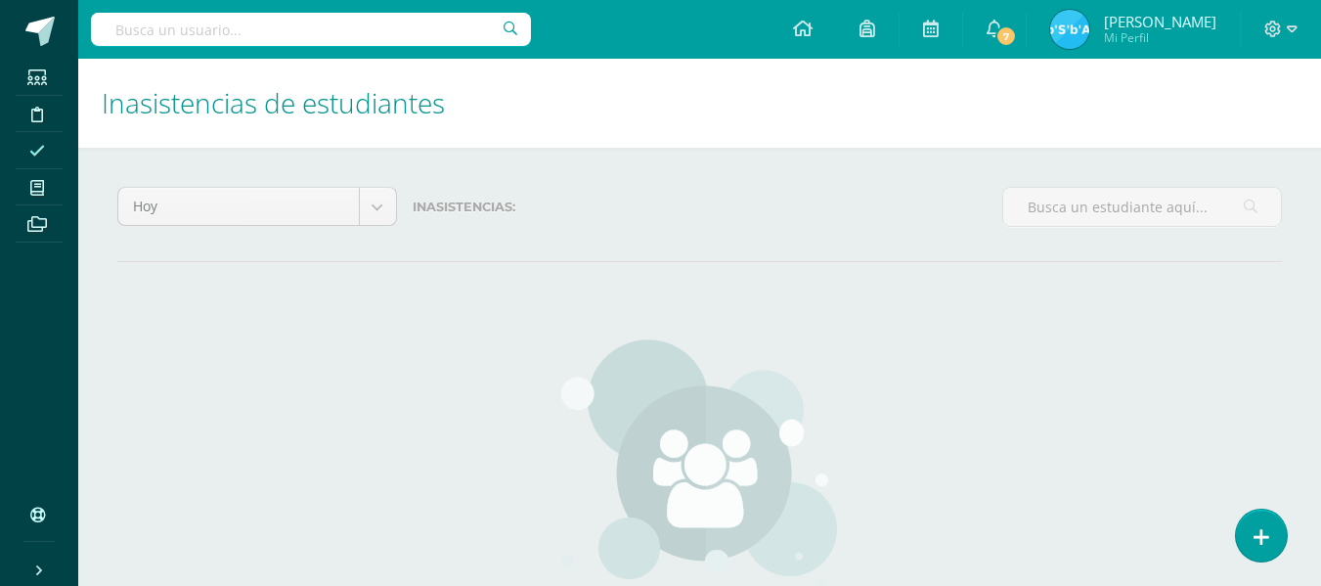
click at [1268, 531] on icon at bounding box center [1262, 537] width 16 height 21
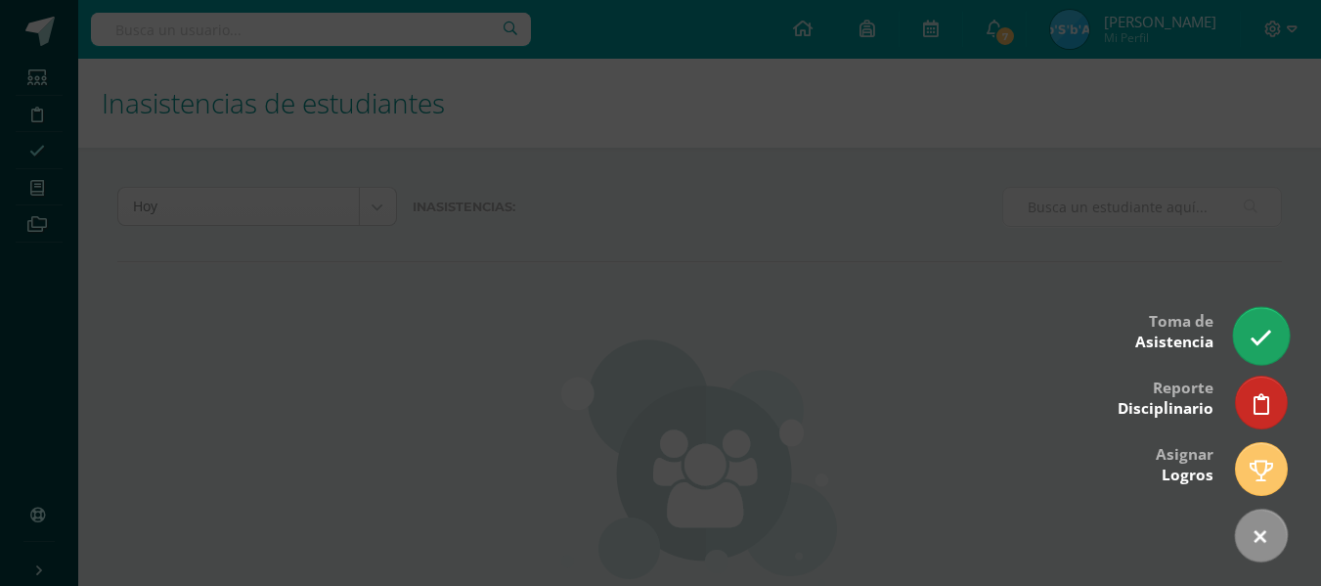
click at [1264, 333] on icon at bounding box center [1261, 338] width 22 height 22
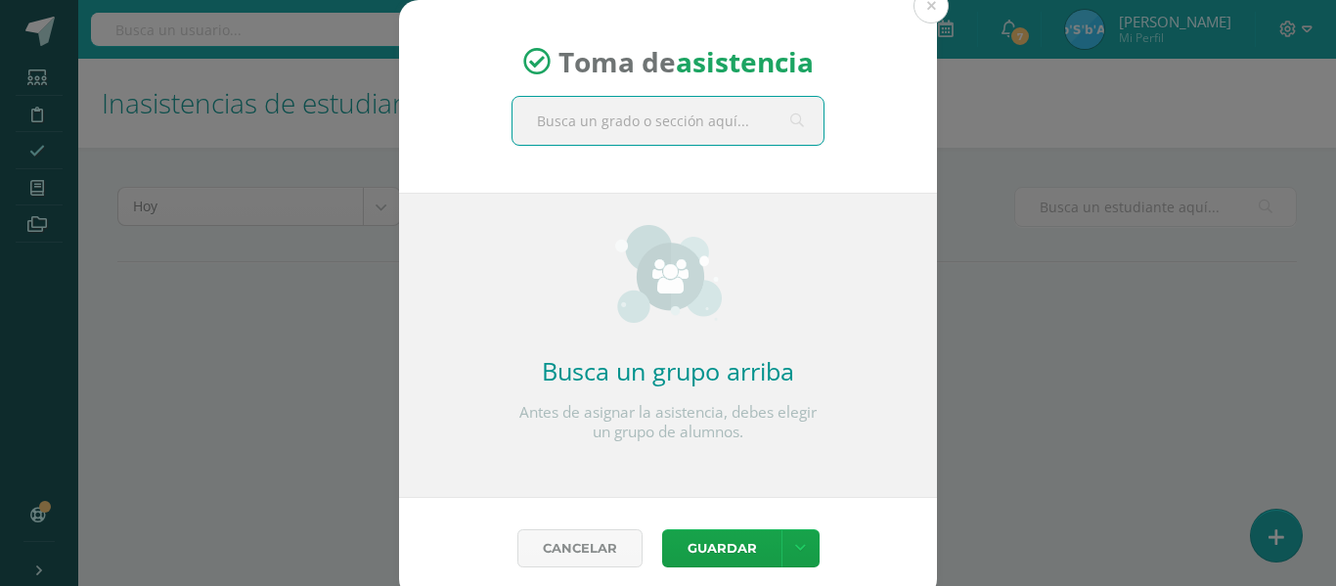
click at [755, 123] on input "text" at bounding box center [667, 121] width 311 height 48
type input "maternal"
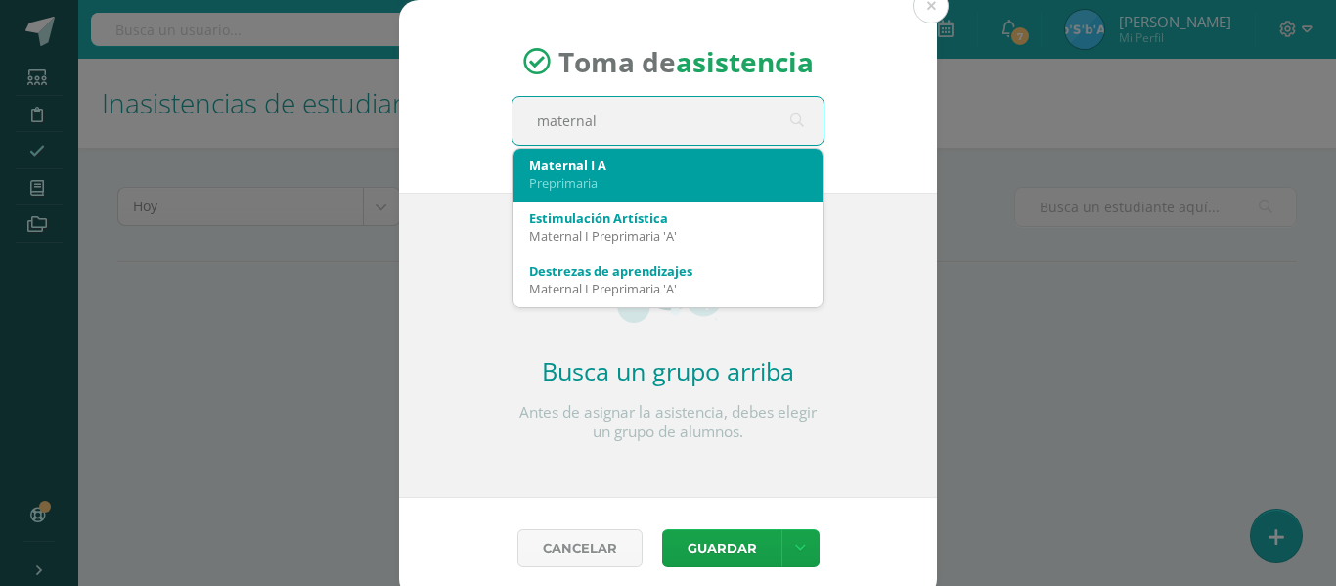
click at [617, 172] on div "Maternal I A" at bounding box center [668, 165] width 278 height 18
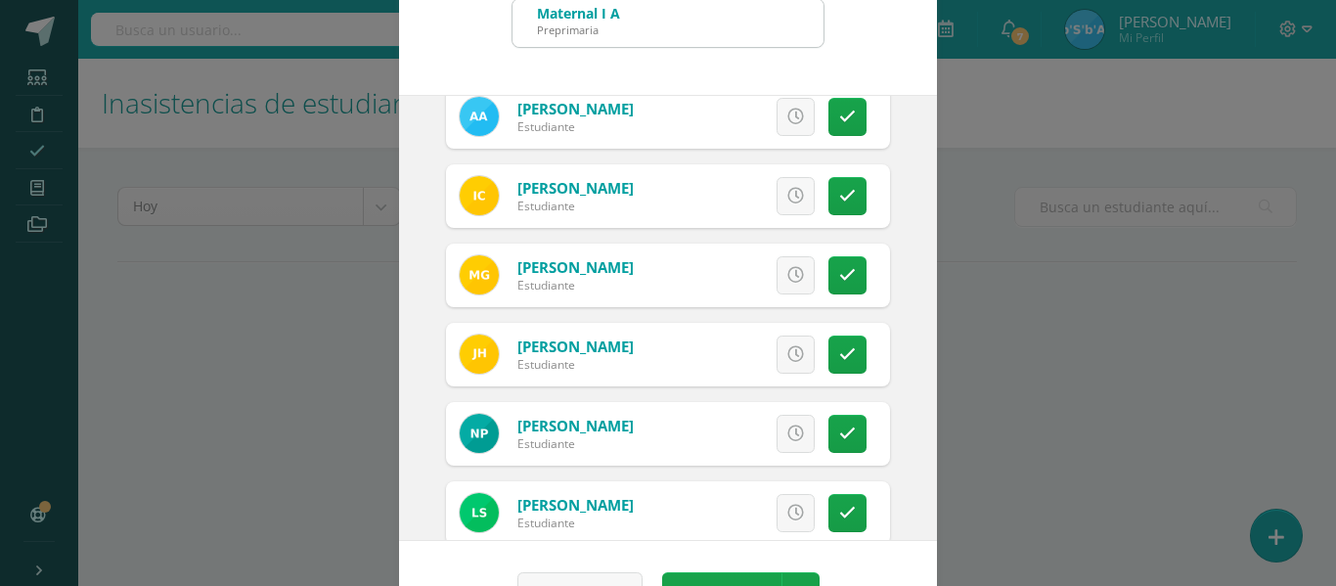
scroll to position [134, 0]
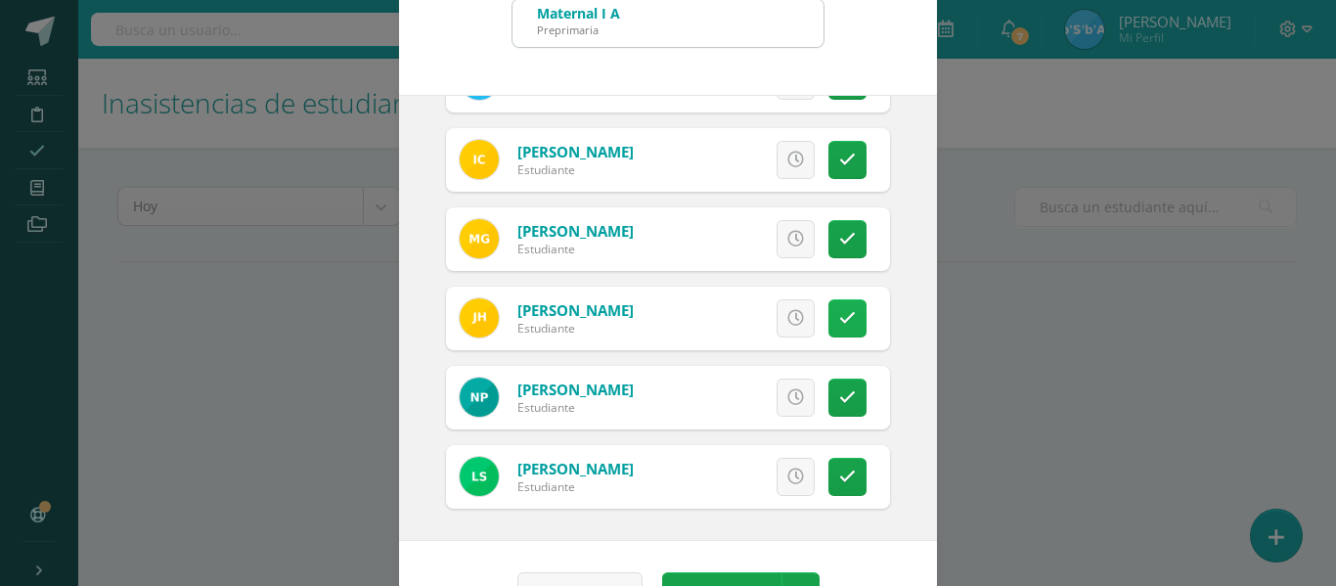
click at [828, 308] on link at bounding box center [847, 318] width 38 height 38
click at [771, 308] on link "Excusa" at bounding box center [751, 318] width 125 height 38
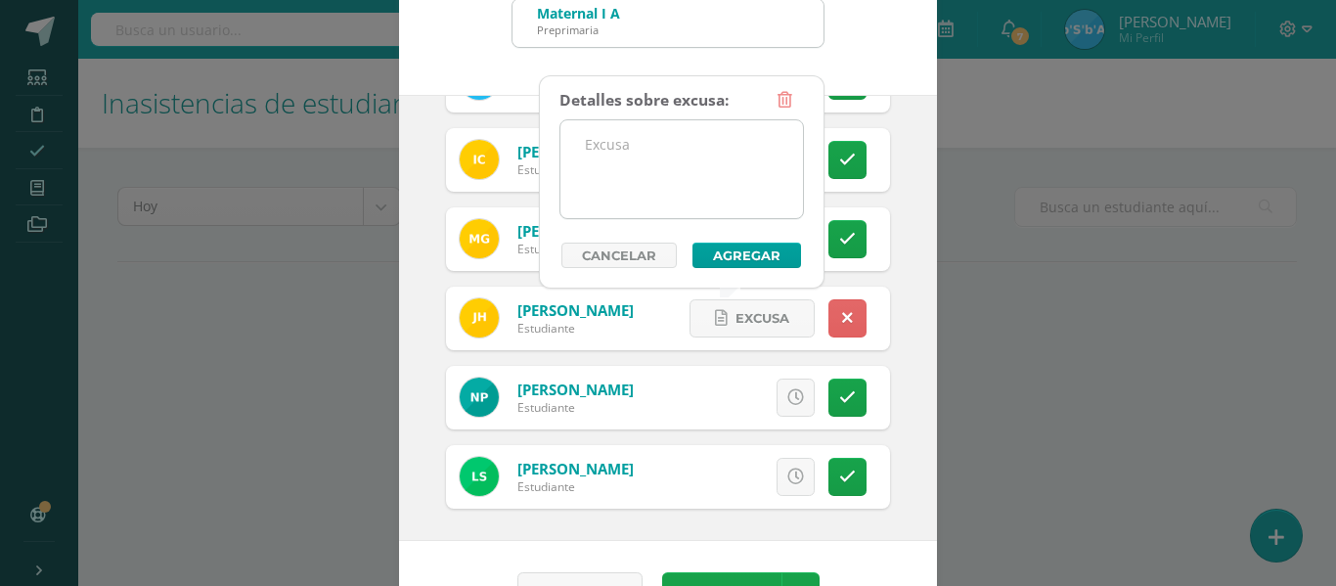
click at [655, 151] on textarea at bounding box center [681, 169] width 243 height 98
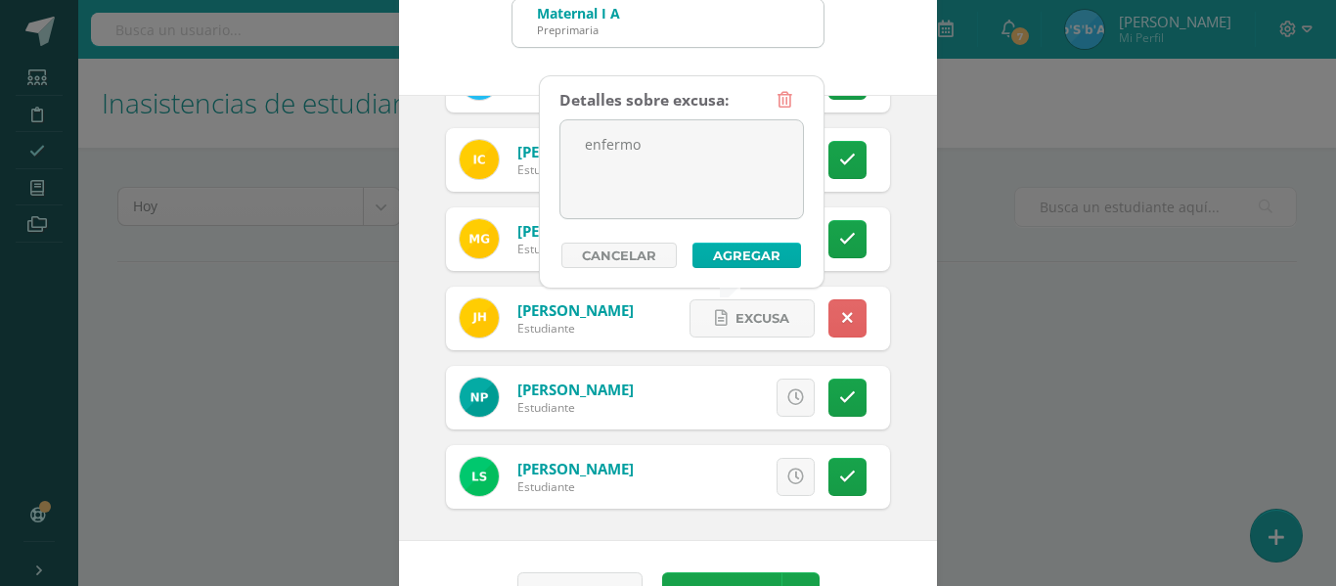
type textarea "enfermo"
click at [752, 253] on button "Agregar" at bounding box center [746, 255] width 109 height 25
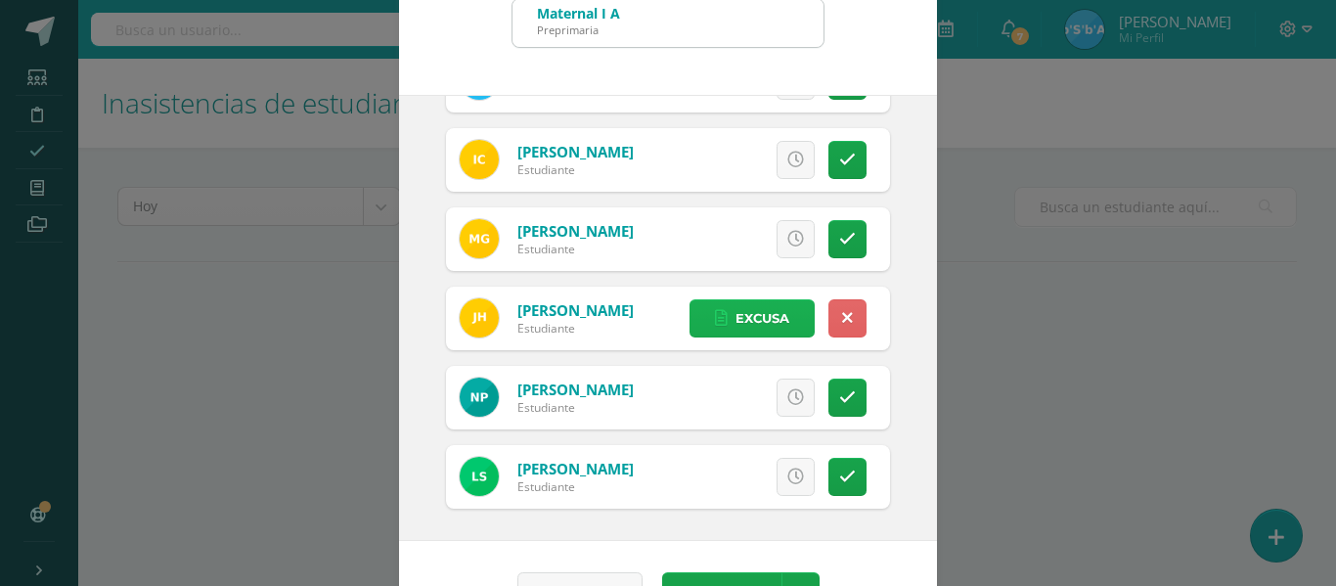
scroll to position [154, 0]
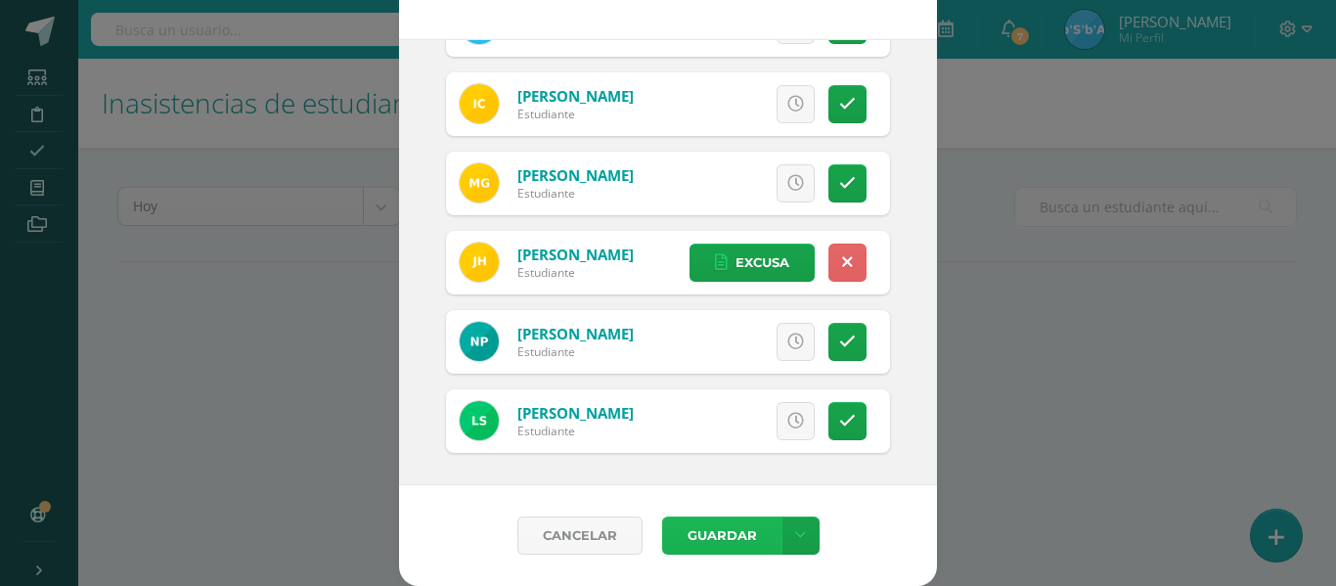
click at [725, 528] on button "Guardar" at bounding box center [721, 535] width 119 height 38
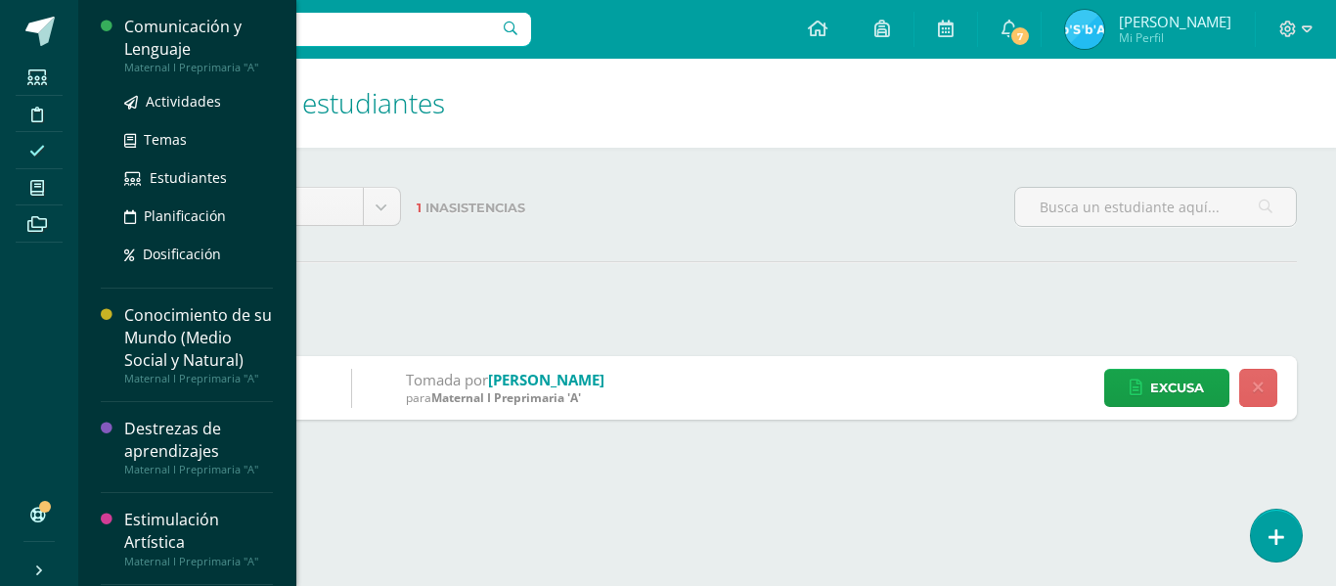
click at [229, 26] on div "Comunicación y Lenguaje" at bounding box center [198, 38] width 149 height 45
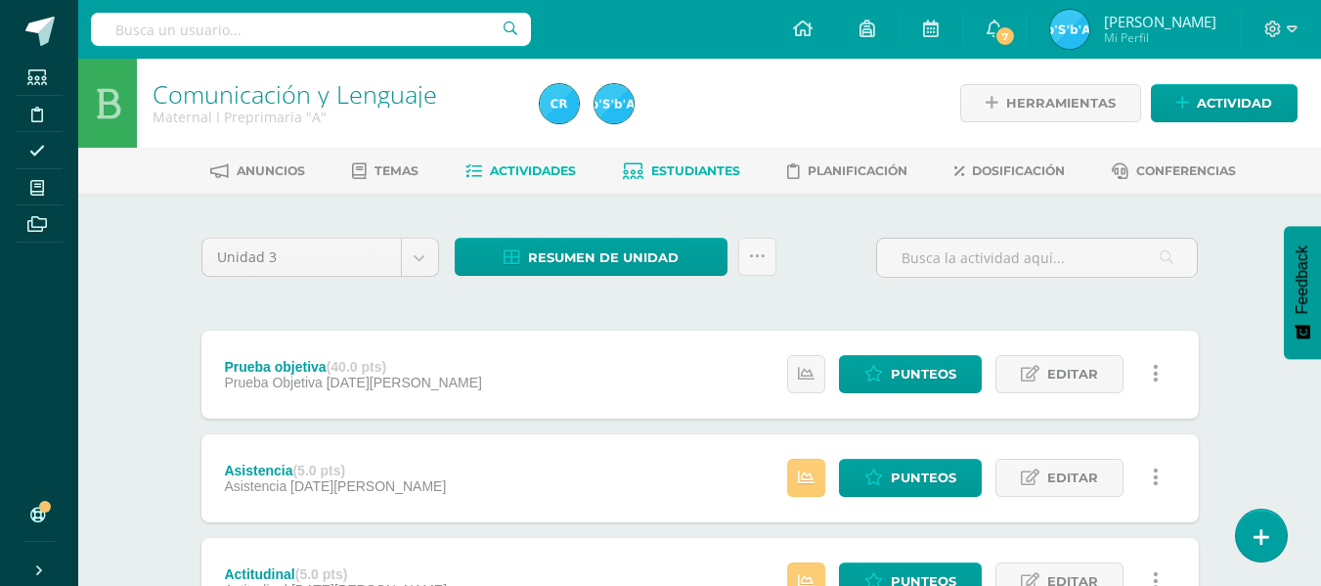
click at [694, 167] on span "Estudiantes" at bounding box center [695, 170] width 89 height 15
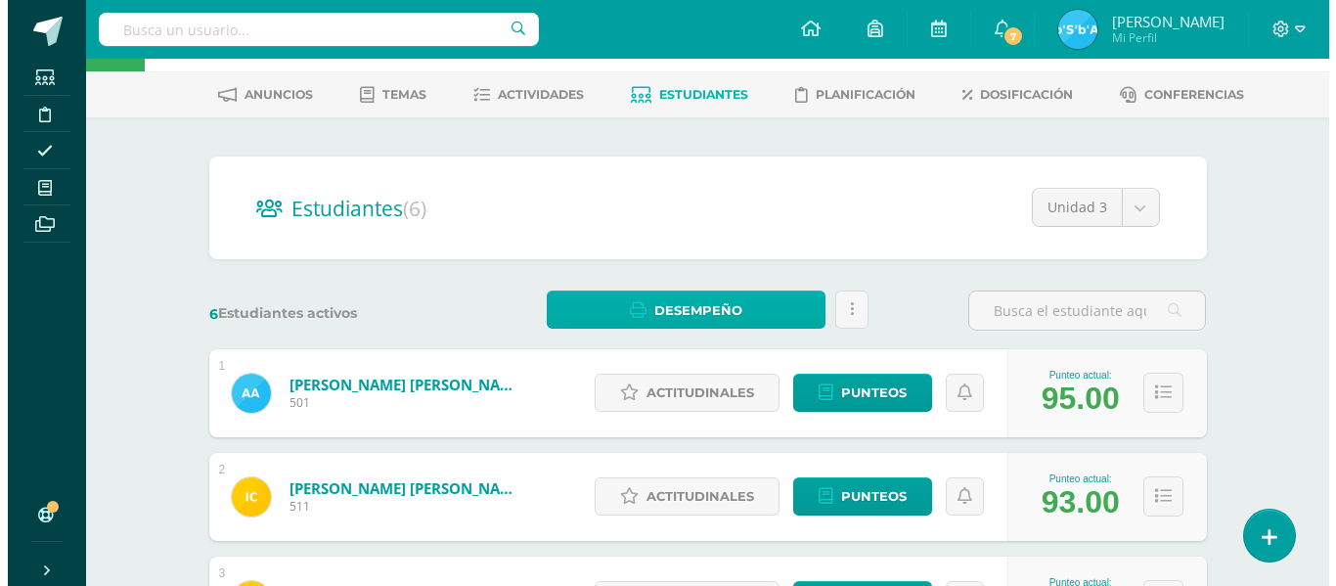
scroll to position [98, 0]
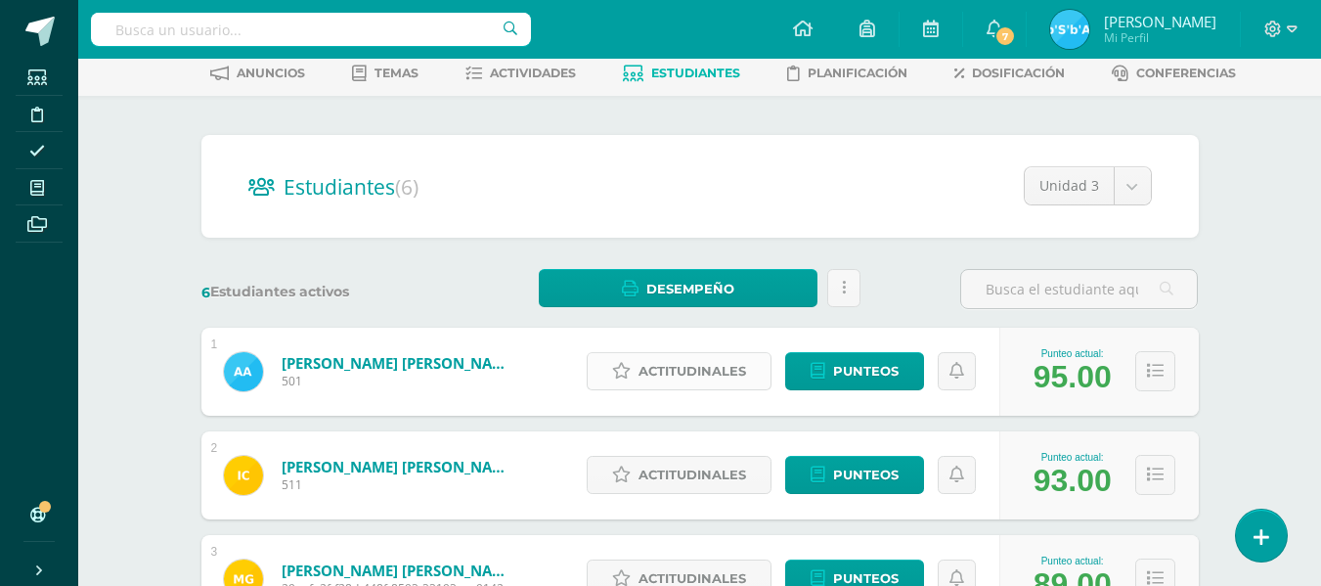
click at [712, 372] on span "Actitudinales" at bounding box center [693, 371] width 108 height 36
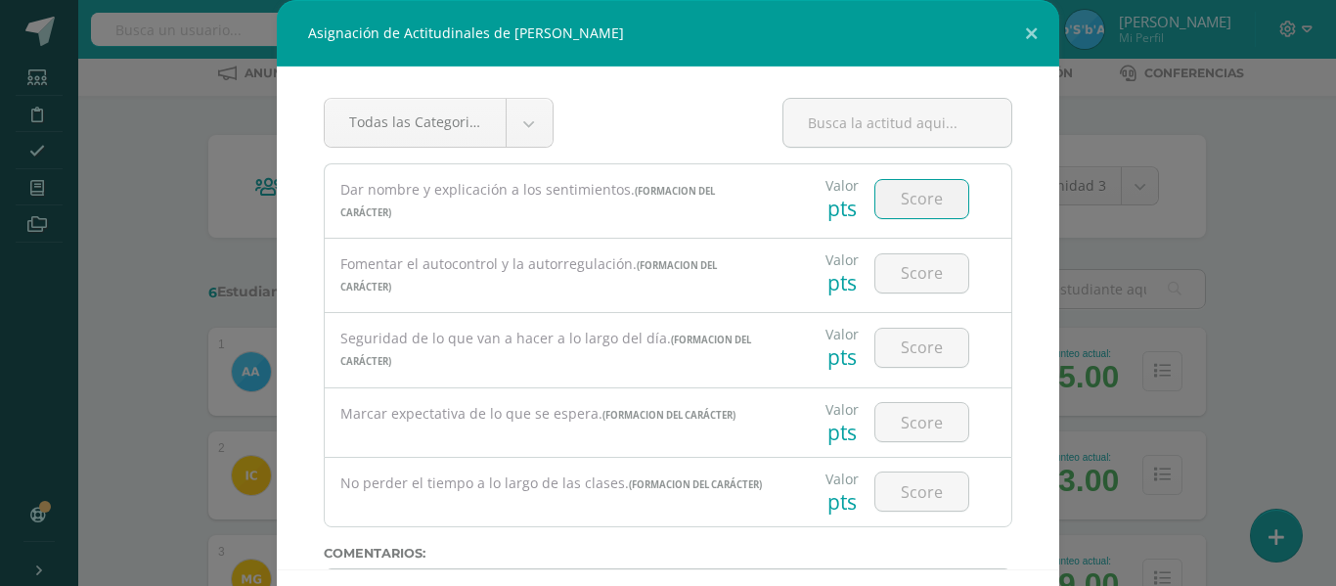
click at [916, 199] on input "number" at bounding box center [921, 199] width 93 height 38
type input "80"
click at [917, 268] on input "number" at bounding box center [921, 273] width 93 height 38
type input "80"
click at [917, 348] on input "number" at bounding box center [921, 348] width 93 height 38
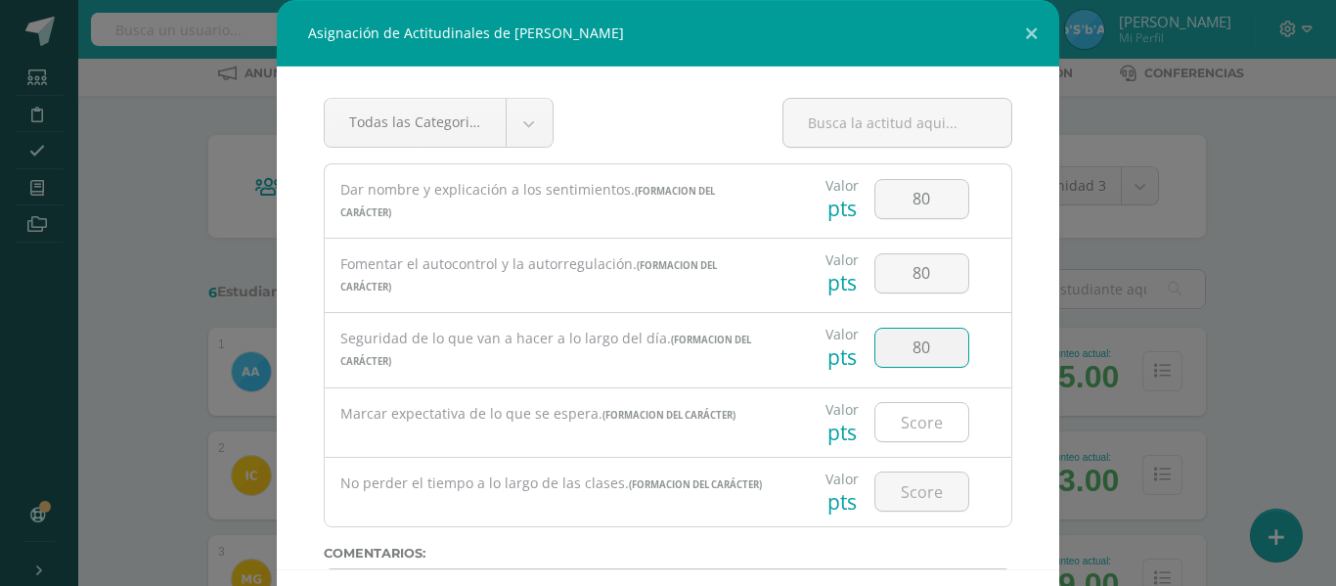
type input "80"
click at [926, 421] on input "number" at bounding box center [921, 422] width 93 height 38
type input "80"
click at [921, 492] on input "number" at bounding box center [921, 491] width 93 height 38
type input "80"
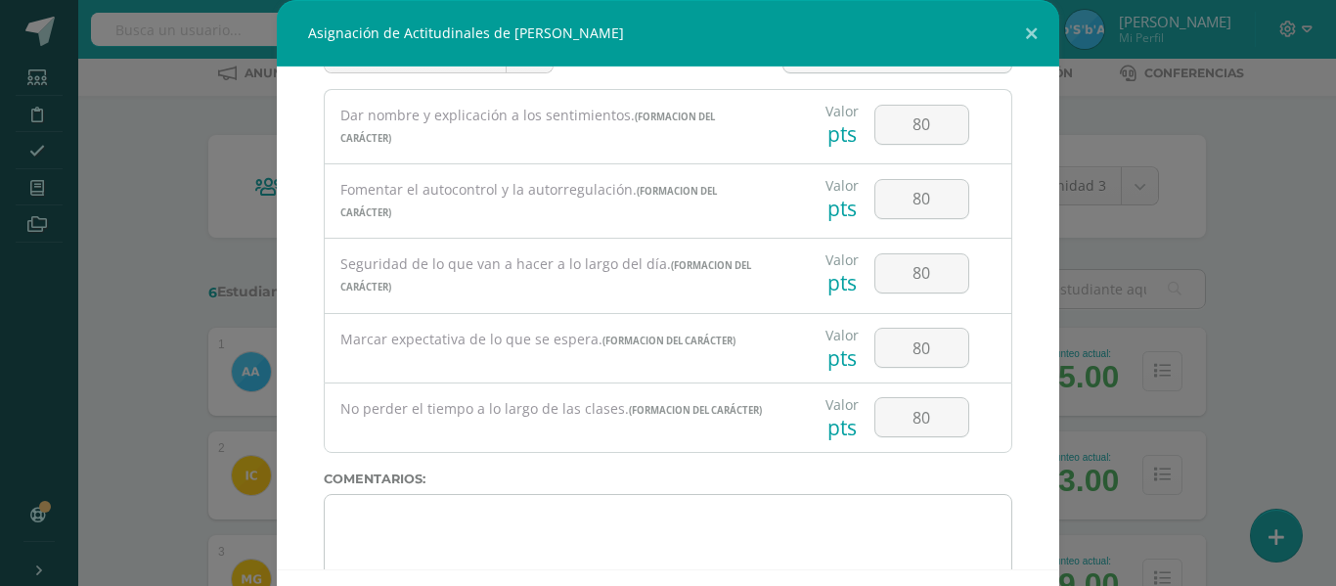
scroll to position [128, 0]
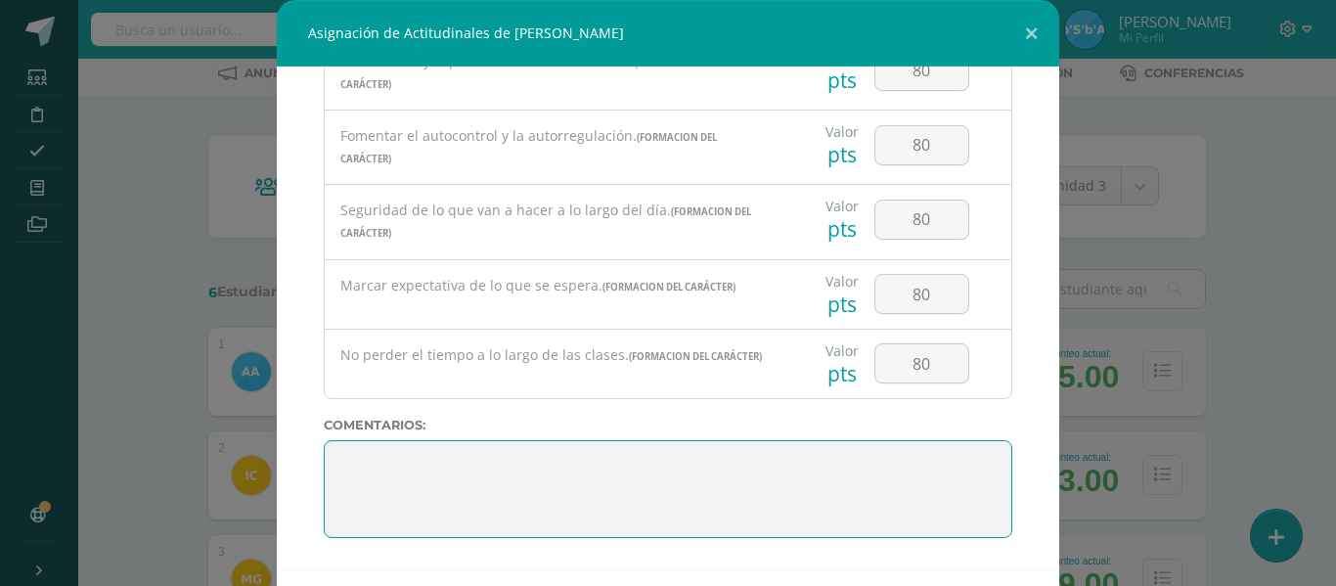
click at [375, 473] on textarea at bounding box center [668, 489] width 688 height 98
paste textarea "3. Su disciplina y compromiso es el reflejo del trabajo y constancia en las act…"
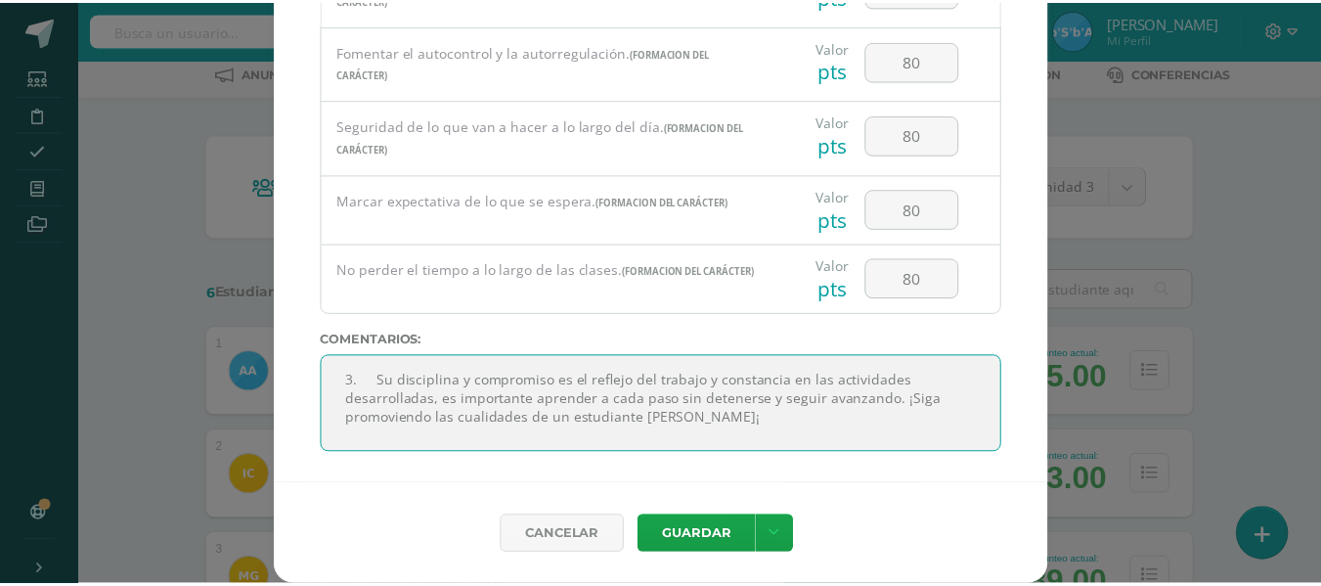
scroll to position [26, 0]
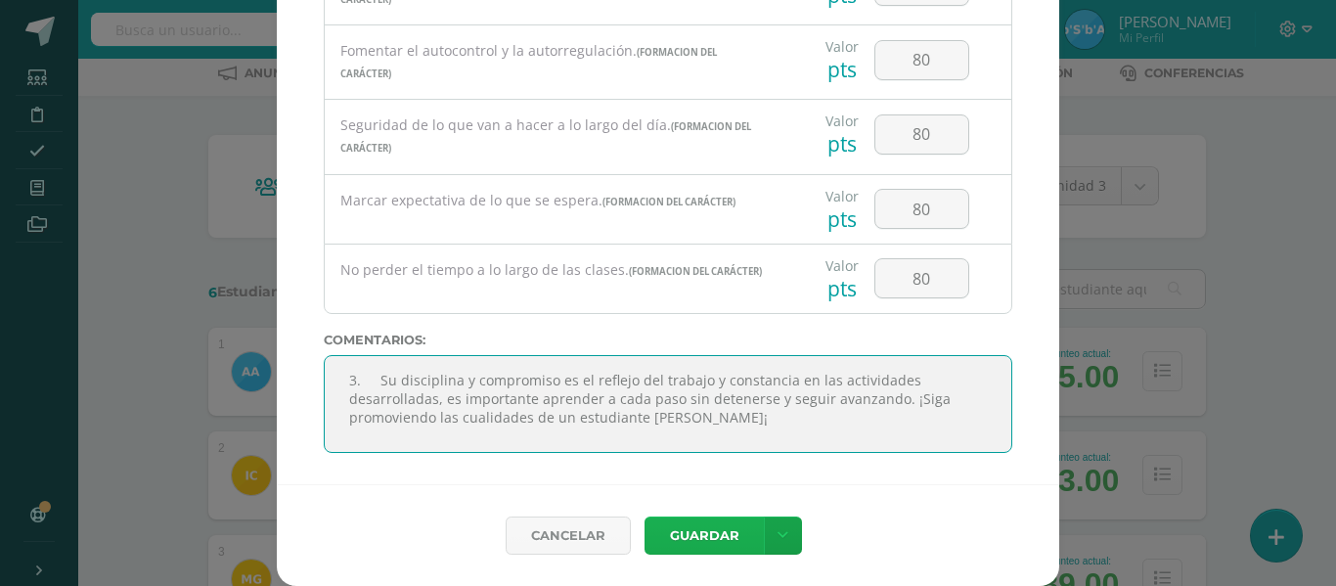
type textarea "3. Su disciplina y compromiso es el reflejo del trabajo y constancia en las act…"
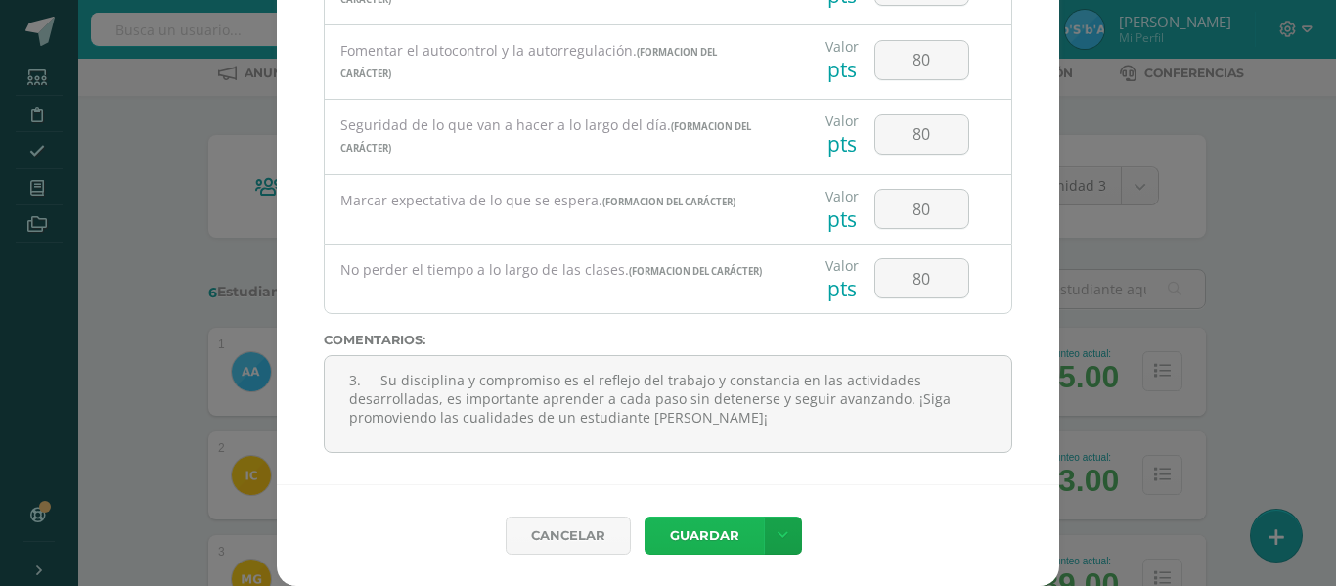
click at [694, 531] on button "Guardar" at bounding box center [703, 535] width 119 height 38
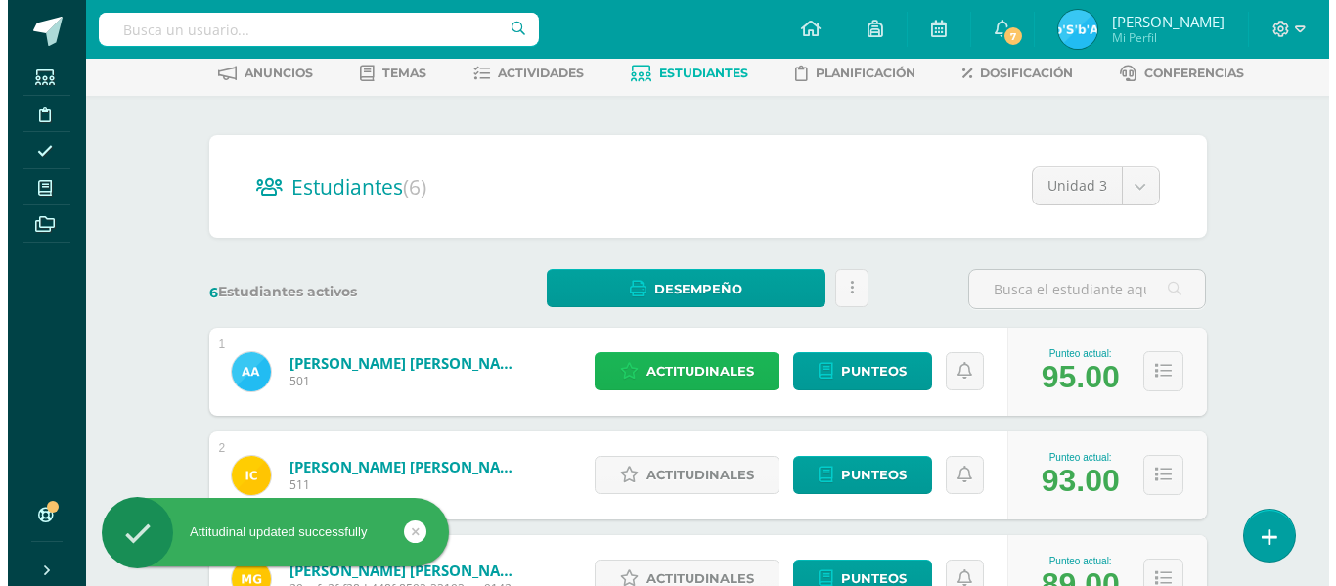
scroll to position [196, 0]
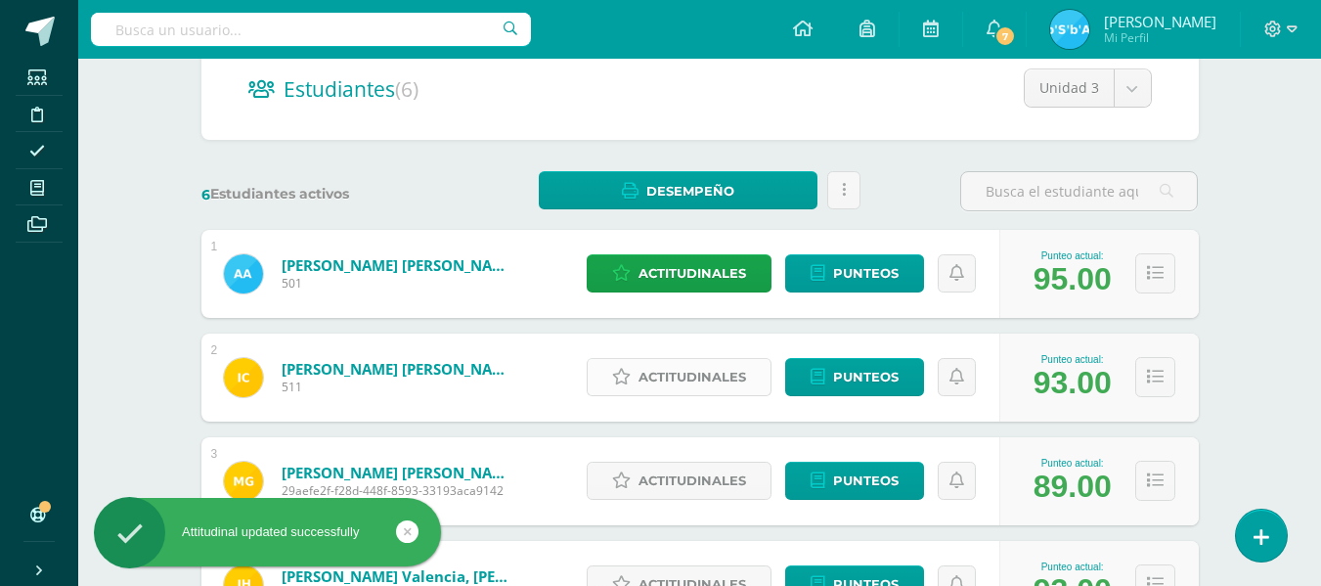
click at [692, 373] on span "Actitudinales" at bounding box center [693, 377] width 108 height 36
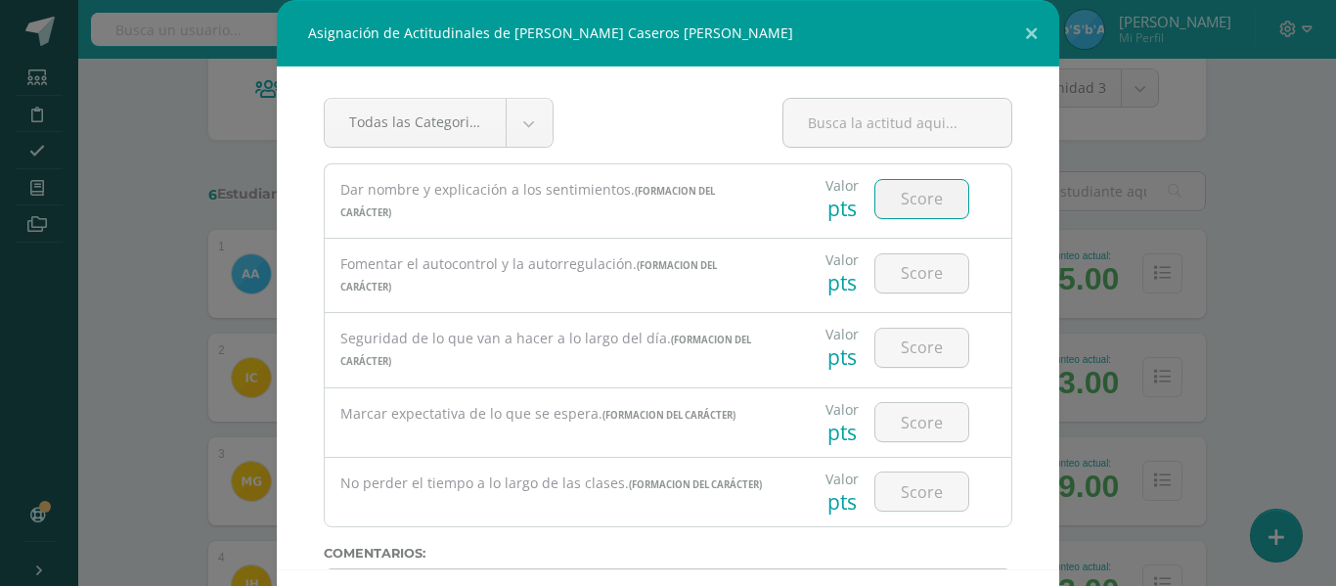
click at [910, 197] on input "number" at bounding box center [921, 199] width 93 height 38
type input "80"
click at [909, 270] on input "number" at bounding box center [921, 273] width 93 height 38
type input "79"
click at [911, 345] on input "number" at bounding box center [921, 348] width 93 height 38
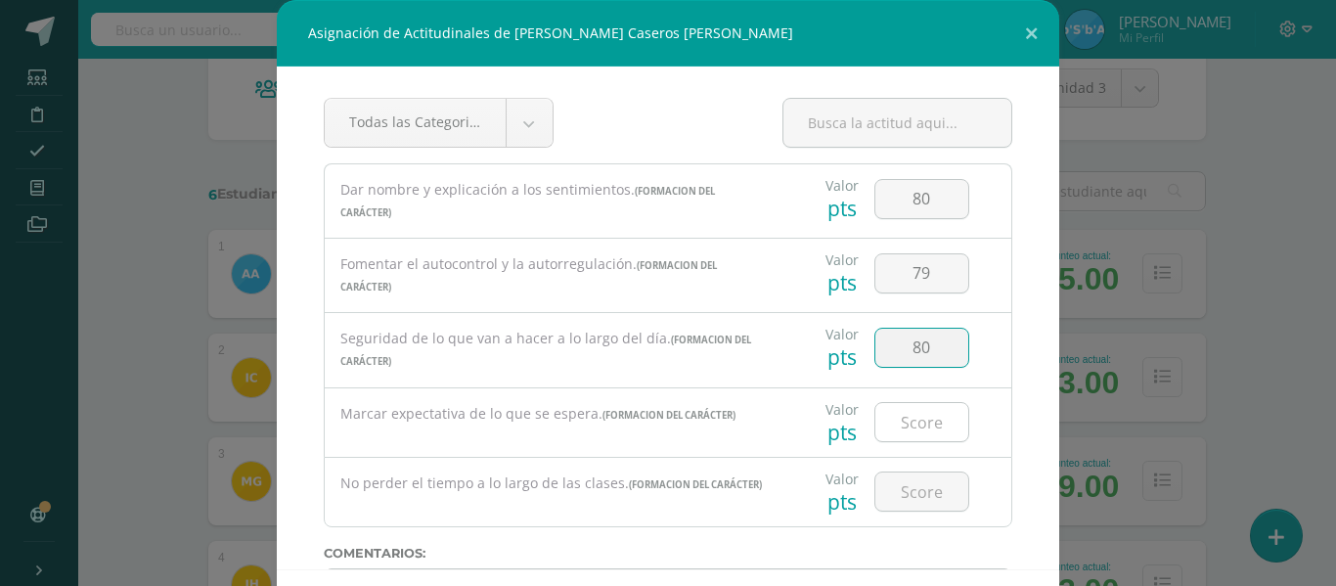
type input "80"
click at [923, 423] on input "number" at bounding box center [921, 422] width 93 height 38
type input "79"
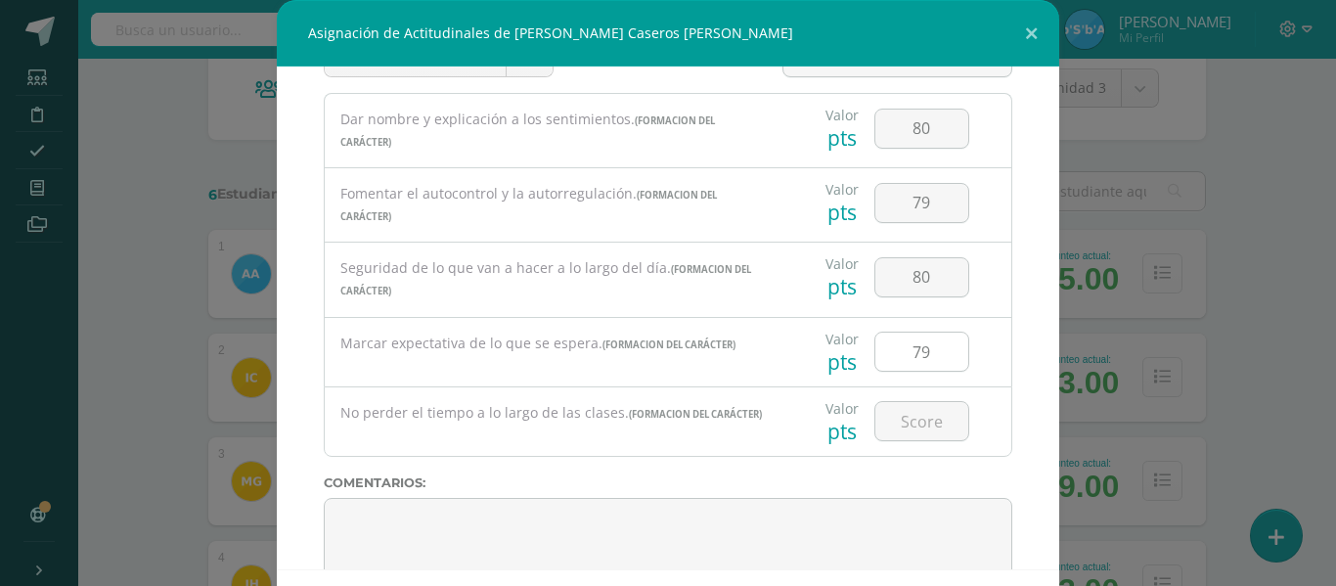
scroll to position [98, 0]
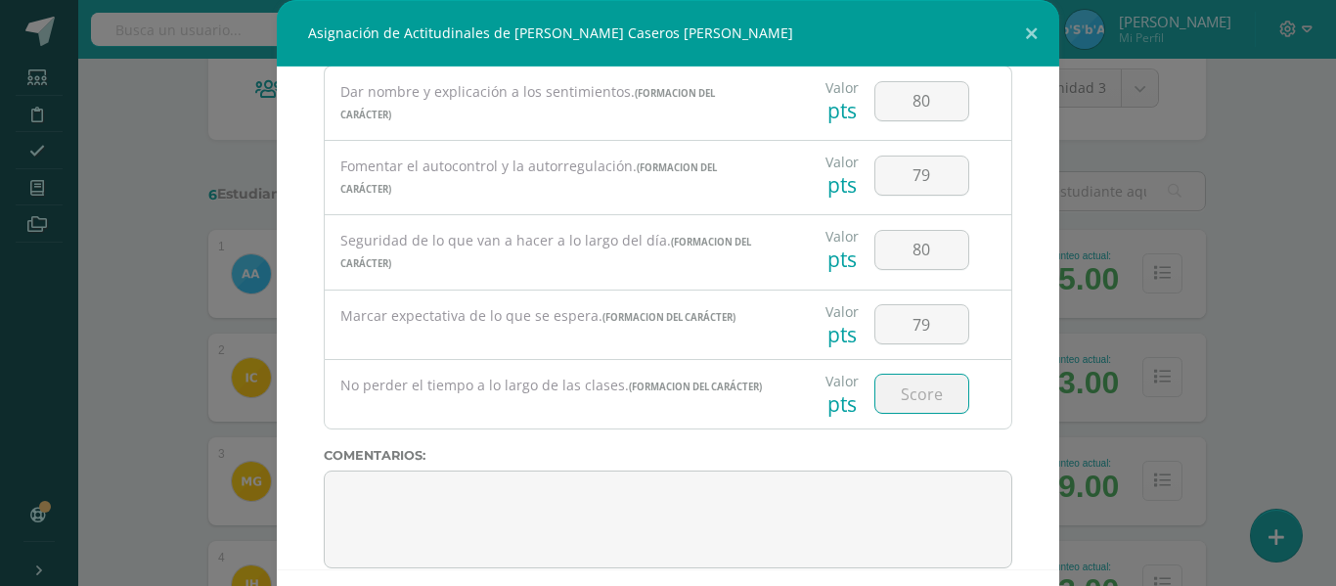
click at [908, 388] on input "number" at bounding box center [921, 394] width 93 height 38
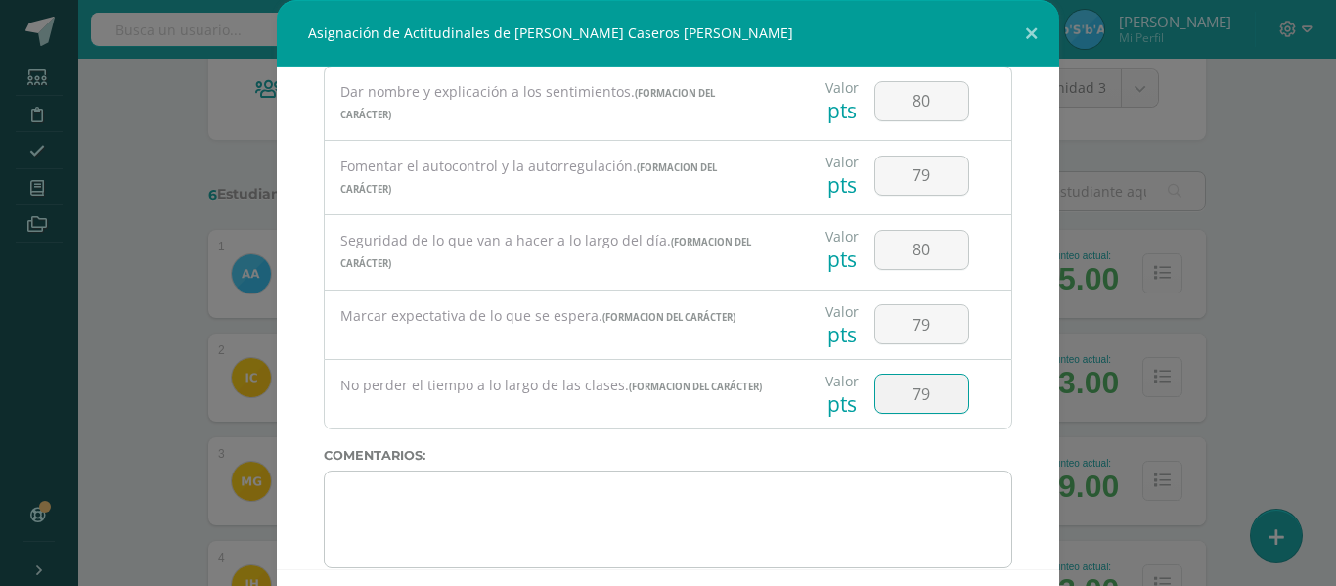
type input "79"
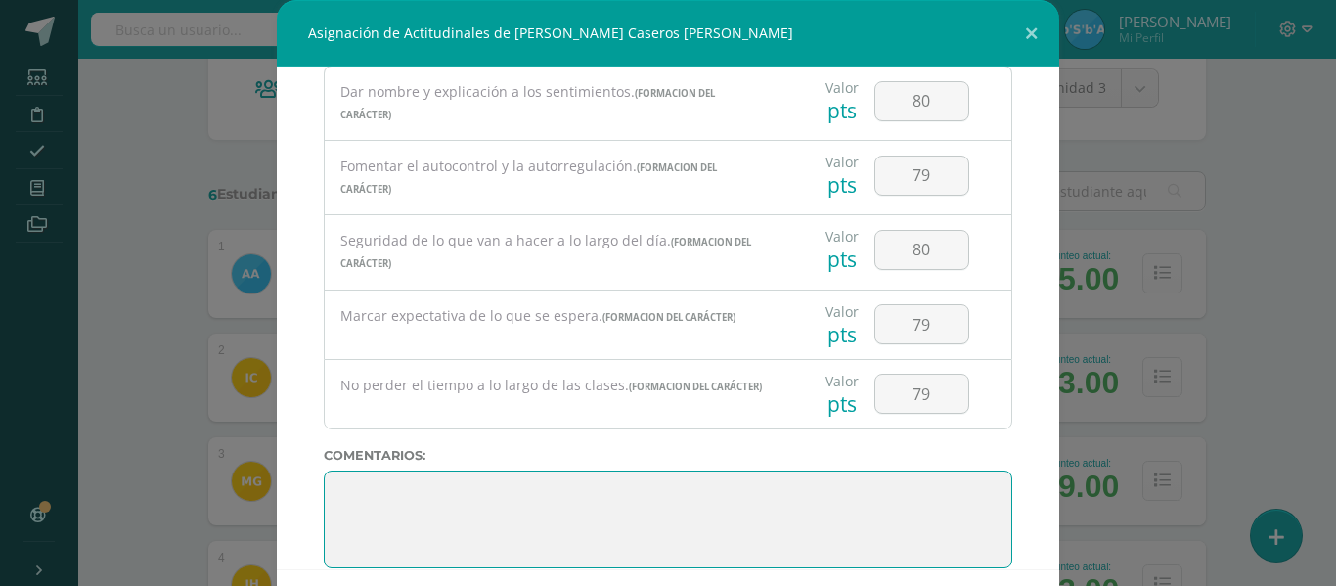
click at [391, 501] on textarea at bounding box center [668, 519] width 688 height 98
paste textarea "2. Lo maravilloso de aprender es algo que nadie puede arrebatarnos, se queda co…"
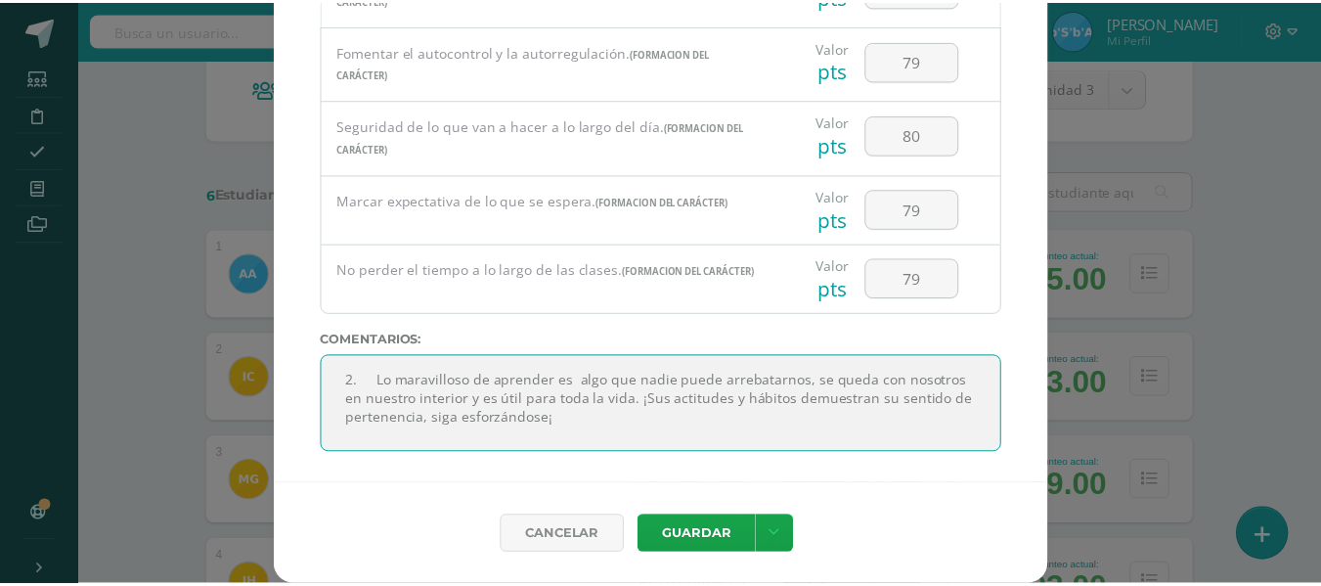
scroll to position [0, 0]
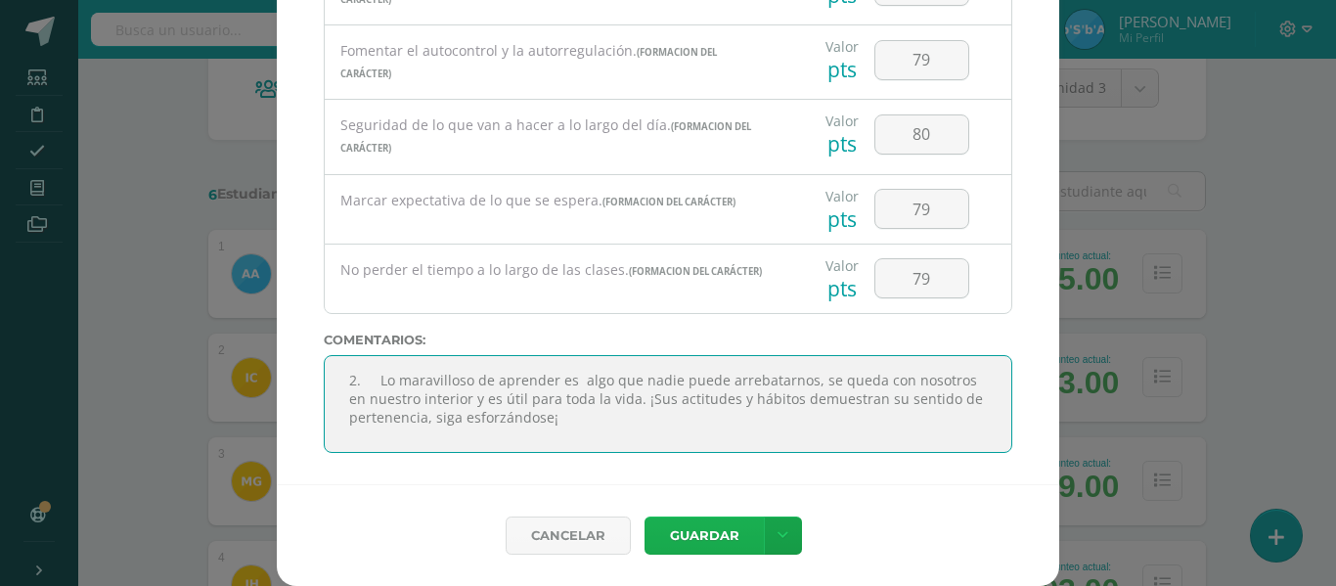
type textarea "2. Lo maravilloso de aprender es algo que nadie puede arrebatarnos, se queda co…"
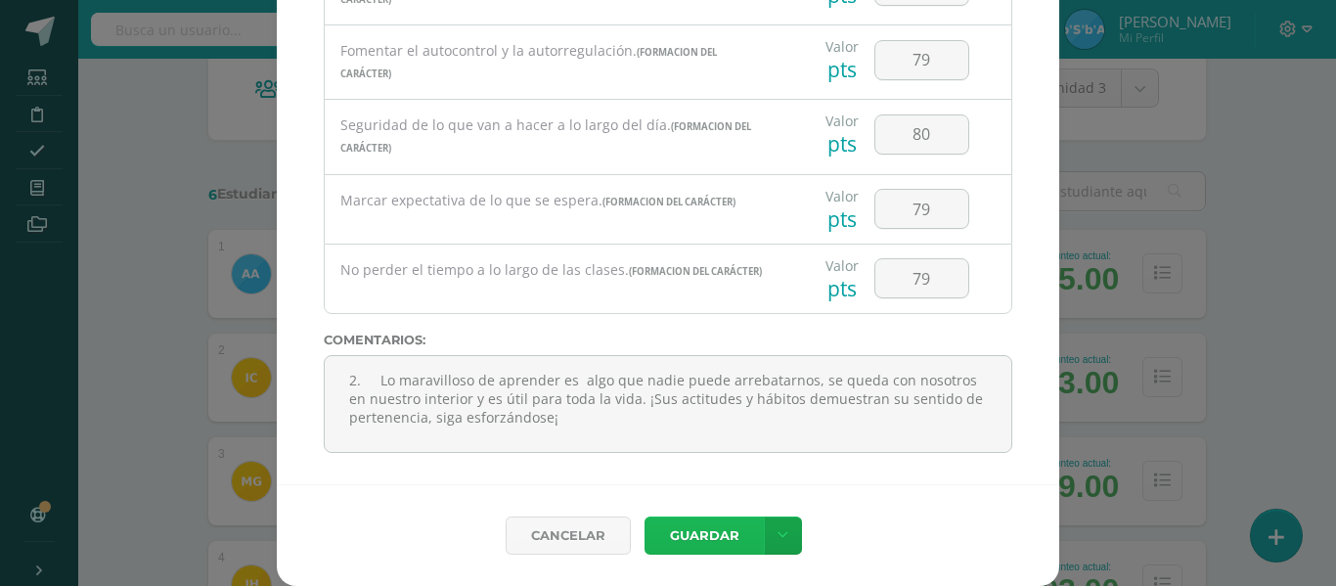
click at [683, 523] on button "Guardar" at bounding box center [703, 535] width 119 height 38
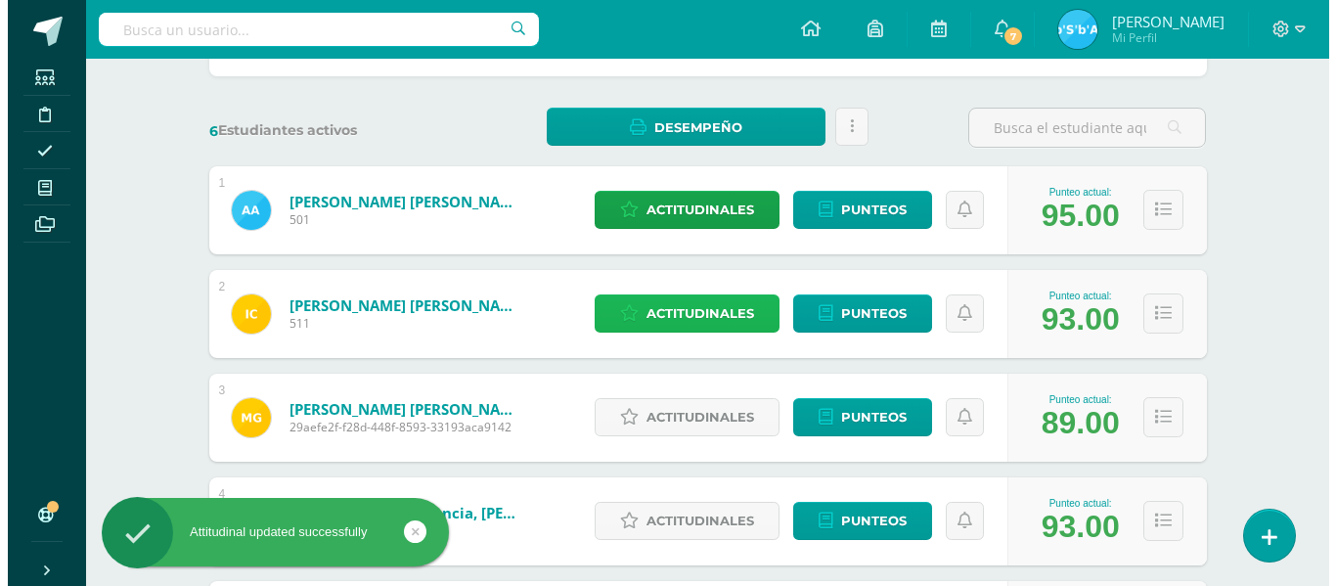
scroll to position [293, 0]
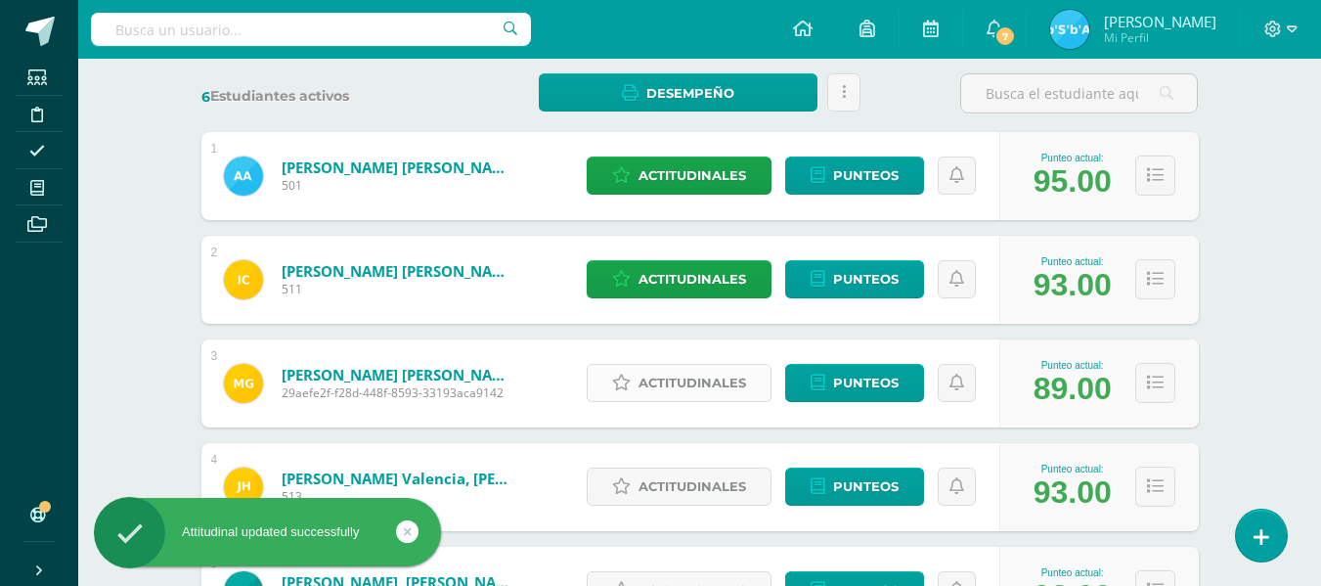
click at [686, 383] on span "Actitudinales" at bounding box center [693, 383] width 108 height 36
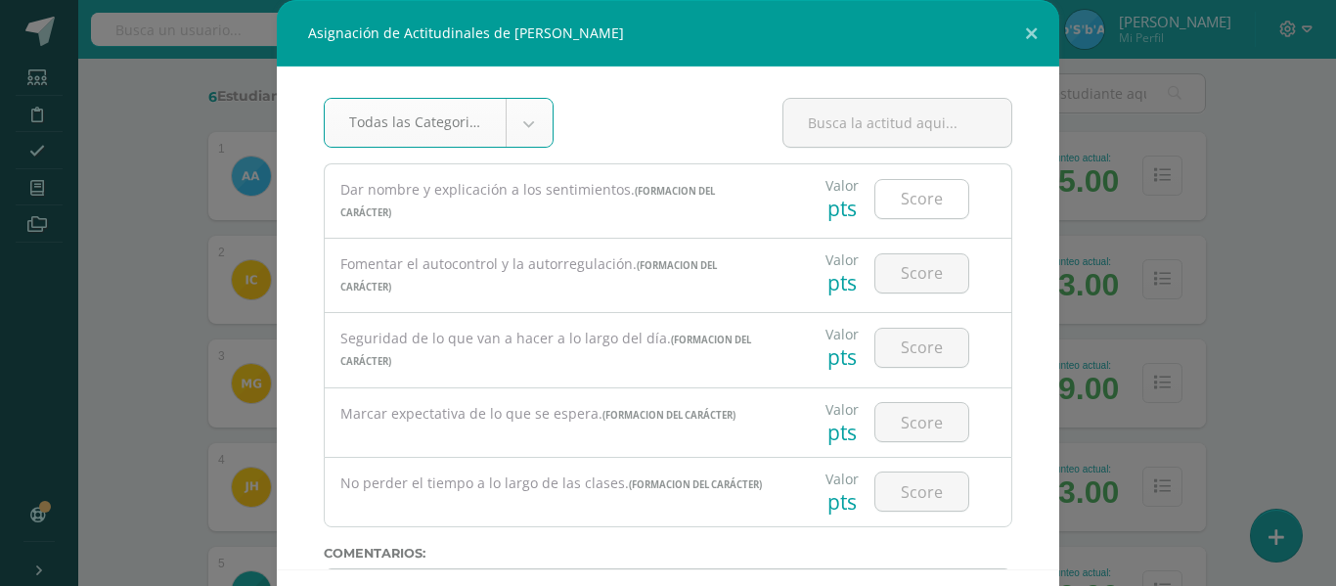
click at [922, 197] on input "number" at bounding box center [921, 199] width 93 height 38
type input "80"
click at [912, 274] on input "number" at bounding box center [921, 273] width 93 height 38
type input "79"
click at [906, 348] on input "number" at bounding box center [921, 348] width 93 height 38
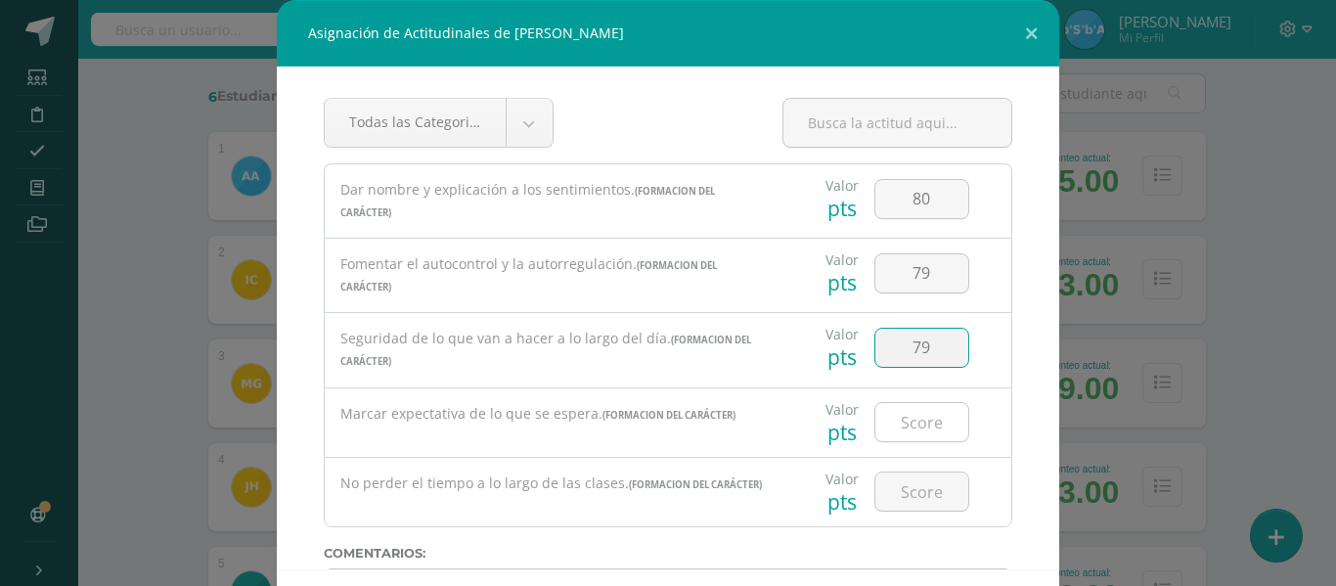
type input "79"
click at [909, 426] on input "number" at bounding box center [921, 422] width 93 height 38
type input "79"
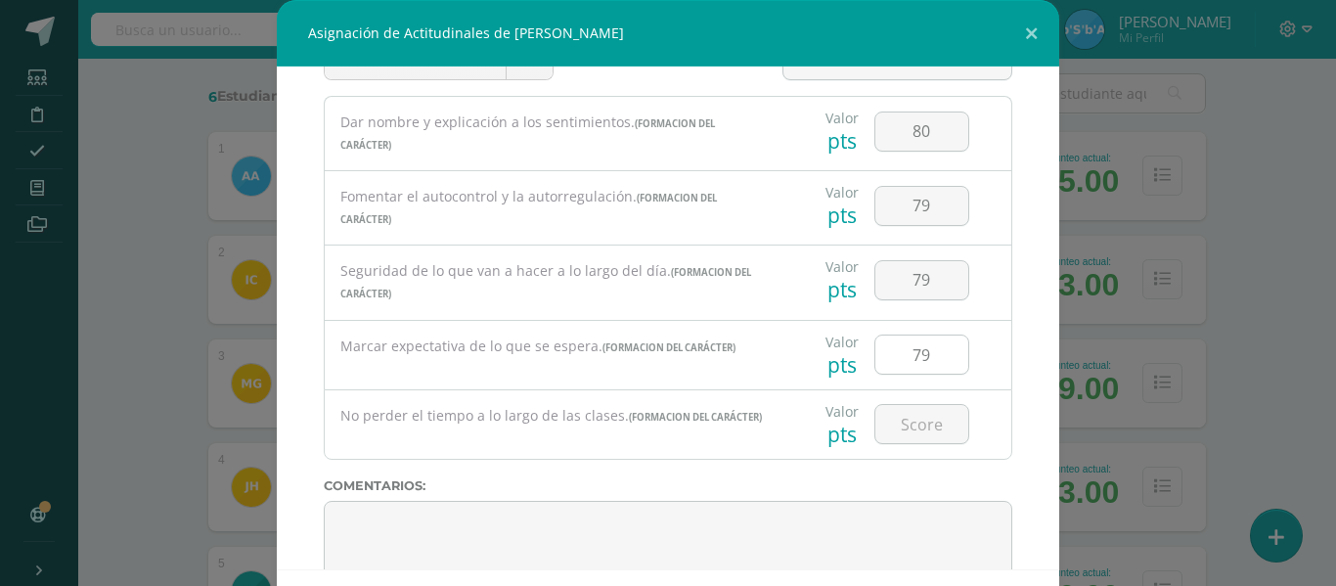
scroll to position [98, 0]
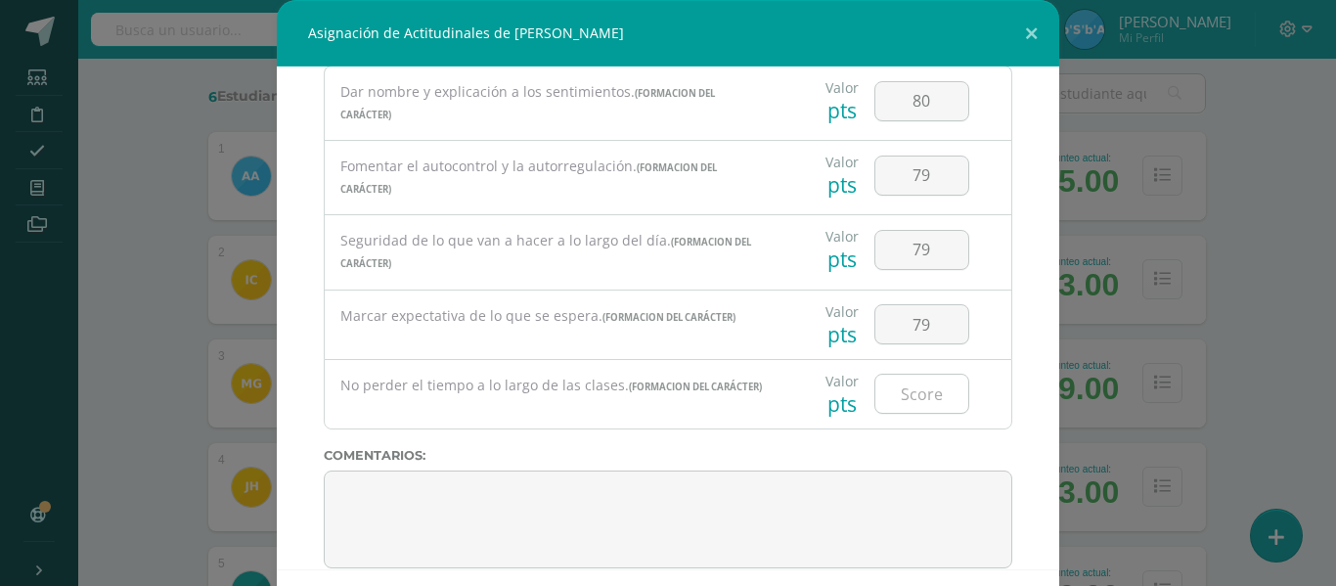
click at [912, 392] on input "number" at bounding box center [921, 394] width 93 height 38
type input "79"
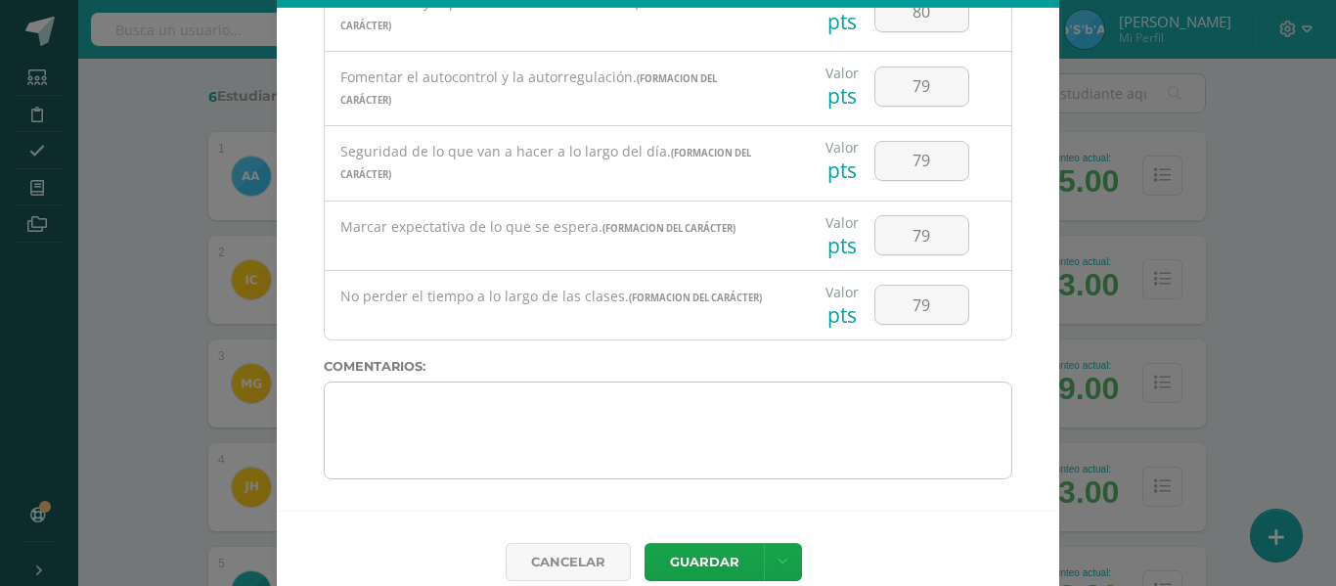
scroll to position [85, 0]
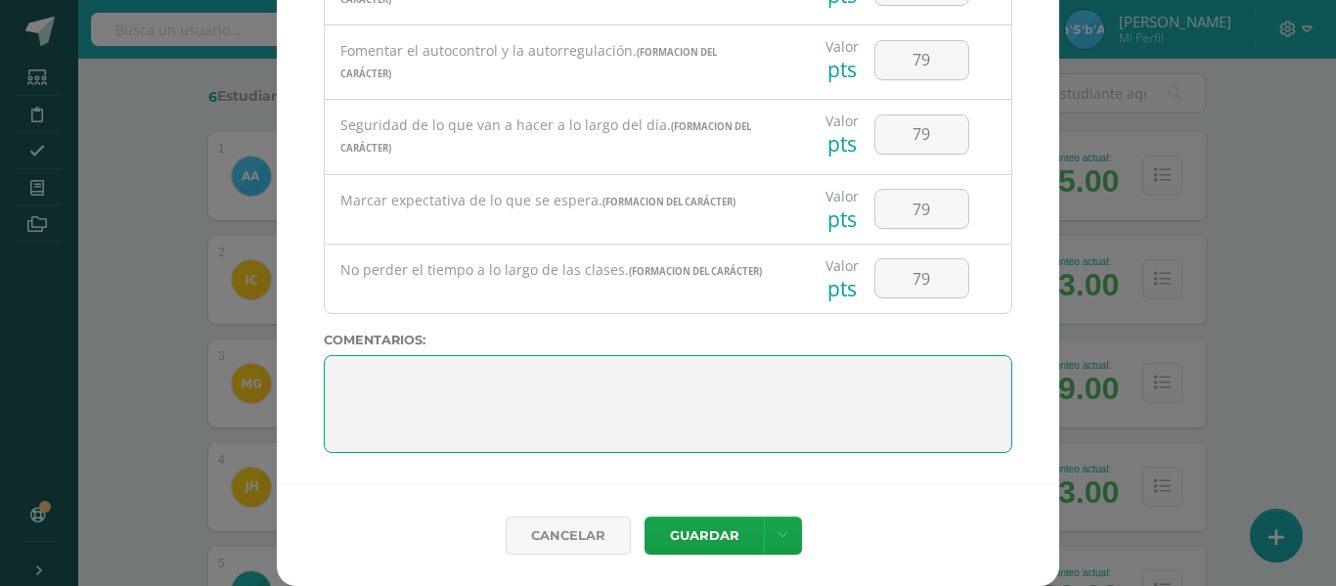
click at [349, 392] on textarea at bounding box center [668, 404] width 688 height 98
paste textarea "2. Lo maravilloso de aprender es algo que nadie puede arrebatarnos, se queda co…"
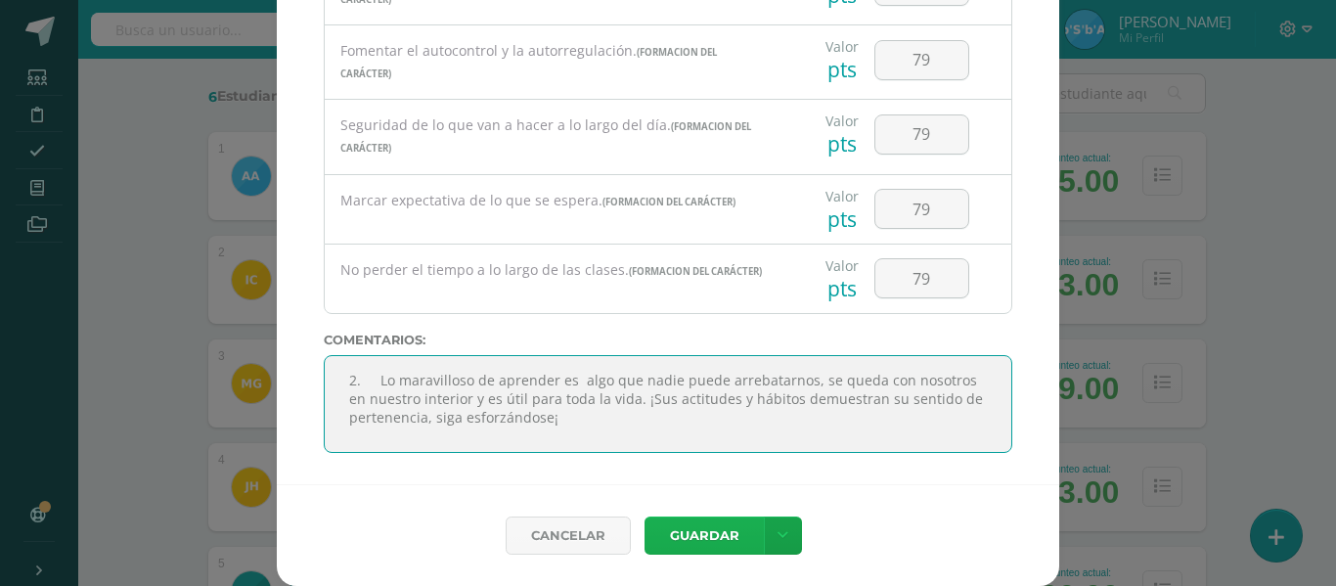
type textarea "2. Lo maravilloso de aprender es algo que nadie puede arrebatarnos, se queda co…"
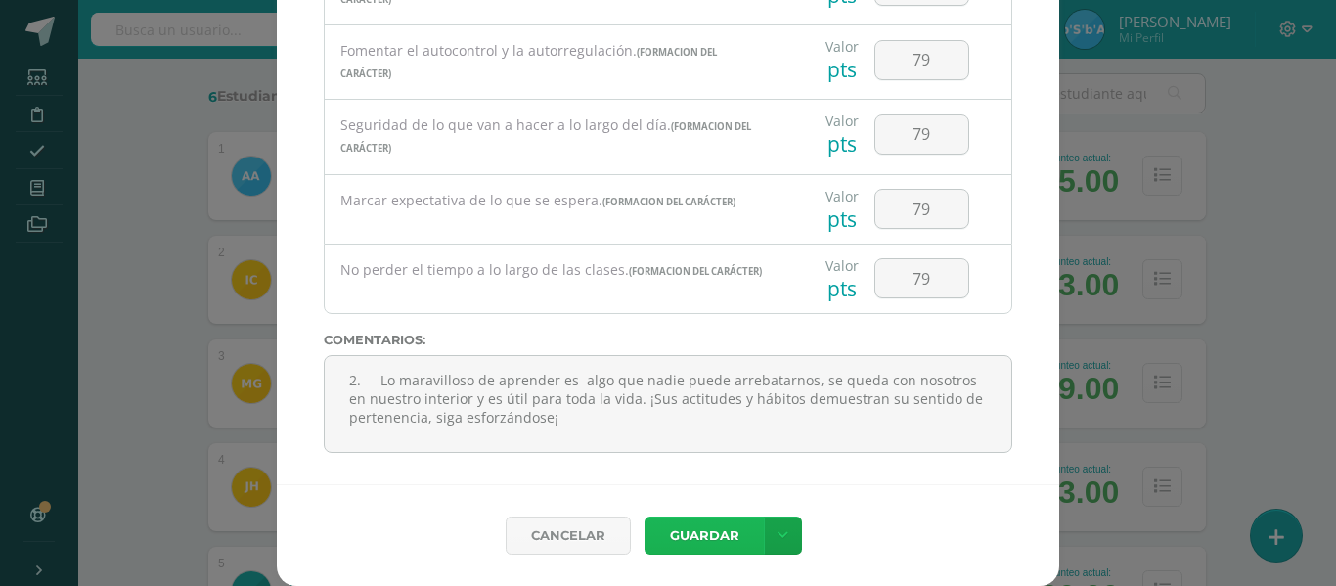
click at [698, 535] on button "Guardar" at bounding box center [703, 535] width 119 height 38
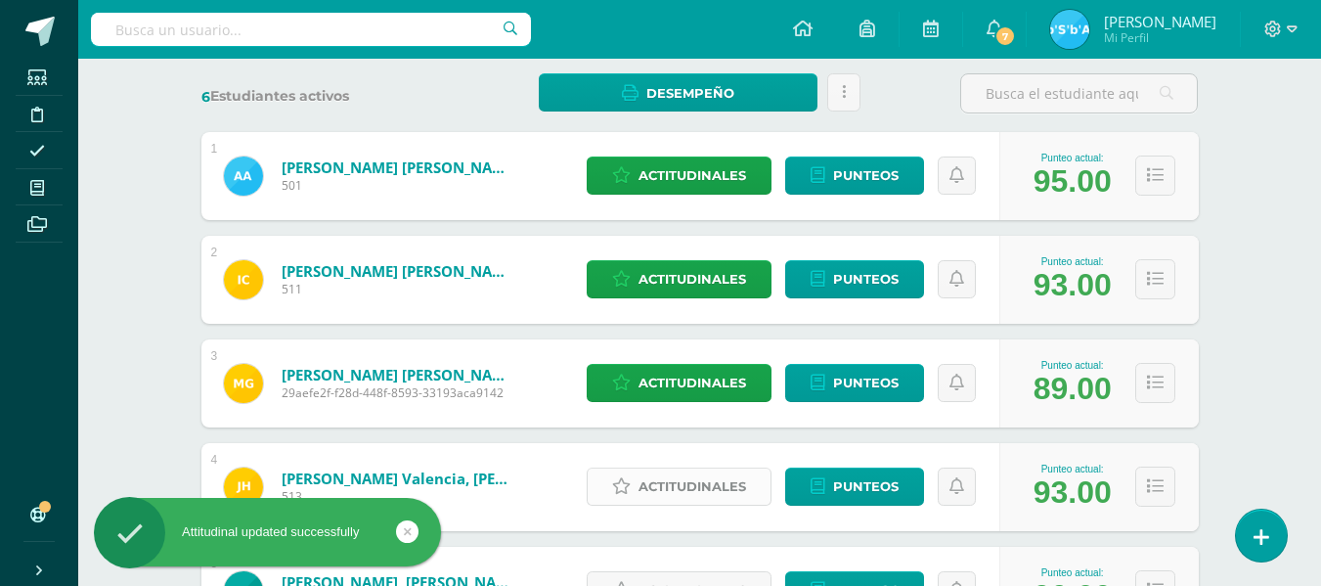
click at [710, 480] on span "Actitudinales" at bounding box center [693, 486] width 108 height 36
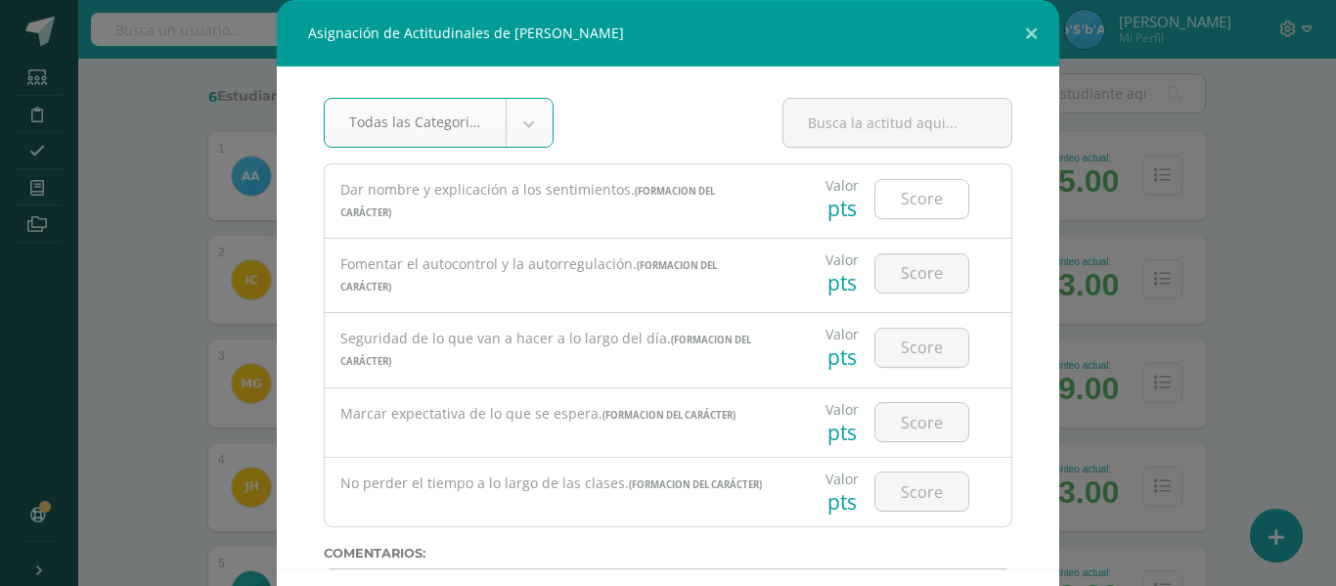
click at [924, 200] on input "number" at bounding box center [921, 199] width 93 height 38
type input "90"
click at [934, 273] on input "number" at bounding box center [921, 273] width 93 height 38
type input "80"
click at [915, 351] on input "number" at bounding box center [921, 348] width 93 height 38
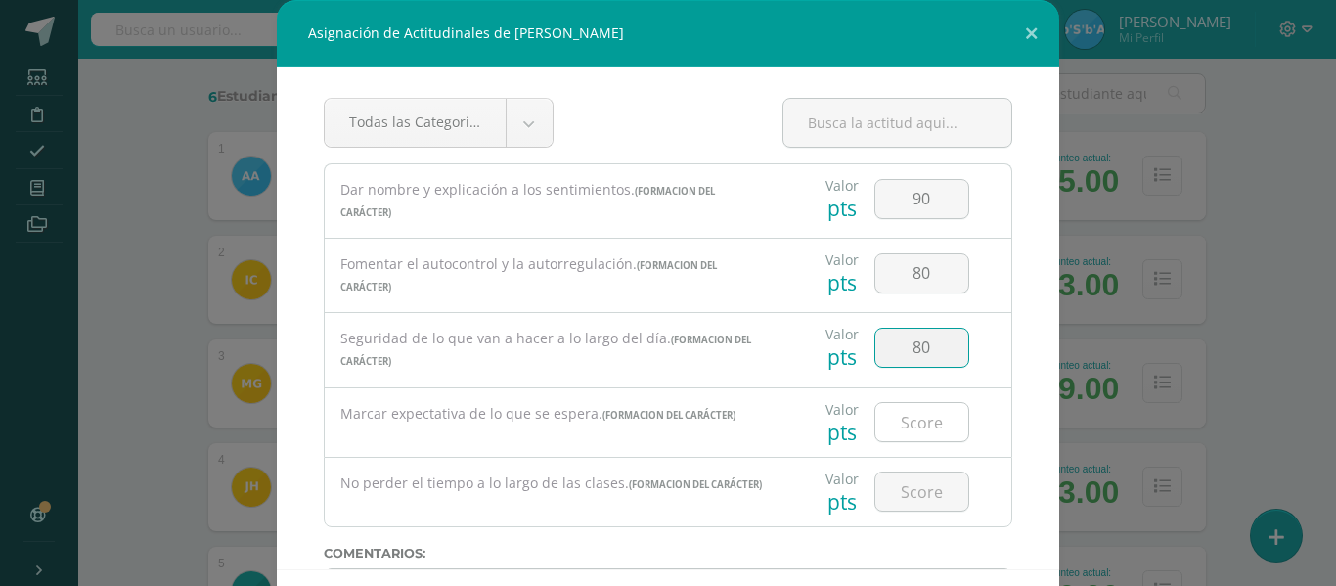
type input "80"
click at [926, 421] on input "number" at bounding box center [921, 422] width 93 height 38
type input "80"
click at [922, 493] on input "number" at bounding box center [921, 491] width 93 height 38
type input "90"
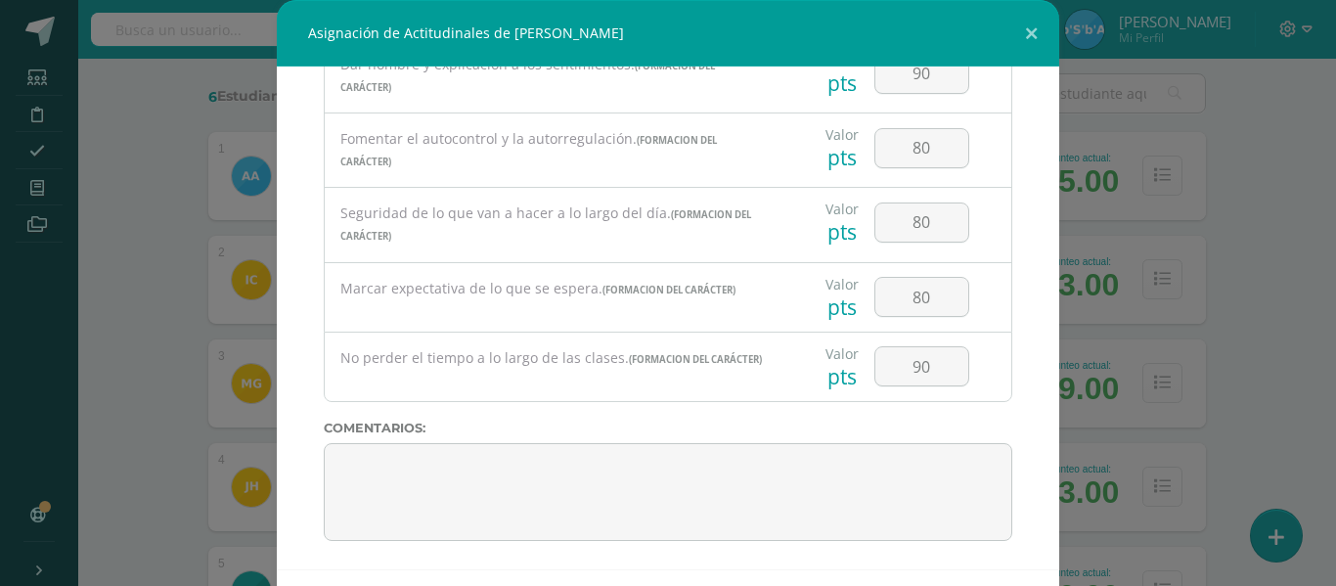
scroll to position [128, 0]
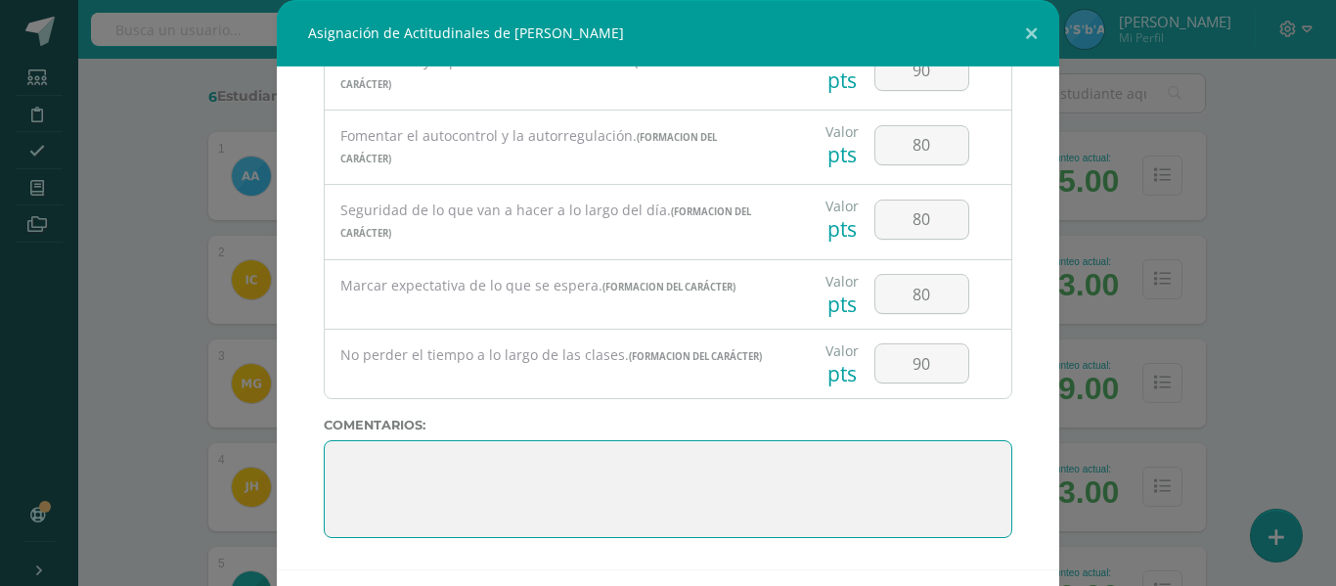
click at [418, 474] on textarea at bounding box center [668, 489] width 688 height 98
paste textarea "3. Su disciplina y compromiso es el reflejo del trabajo y constancia en las act…"
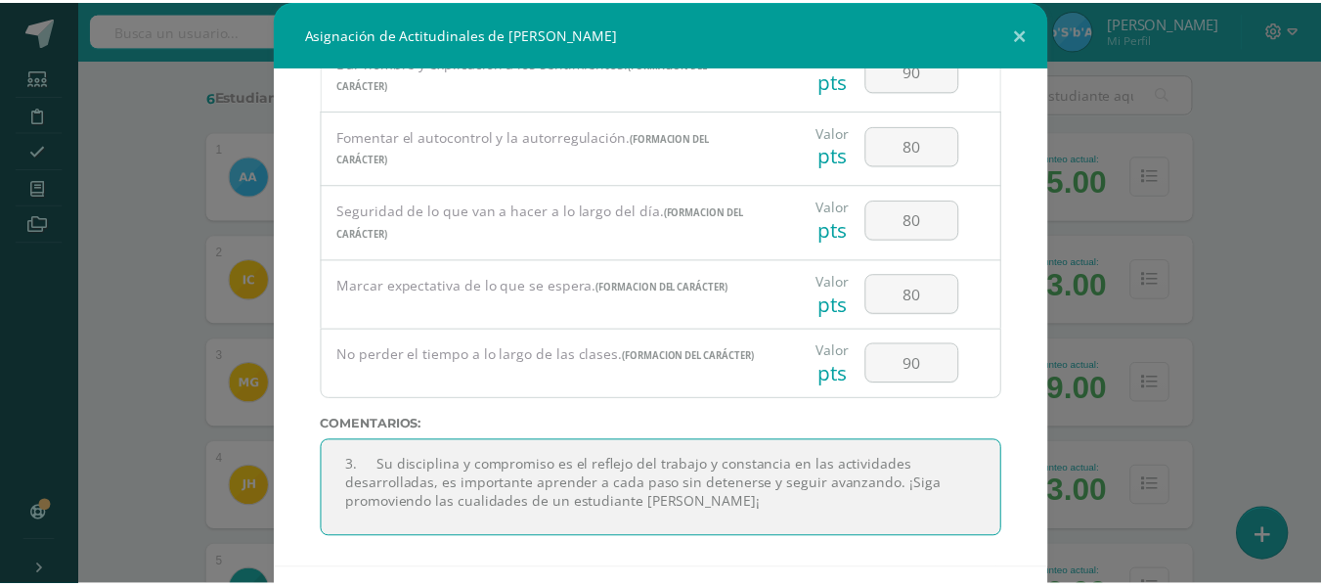
scroll to position [85, 0]
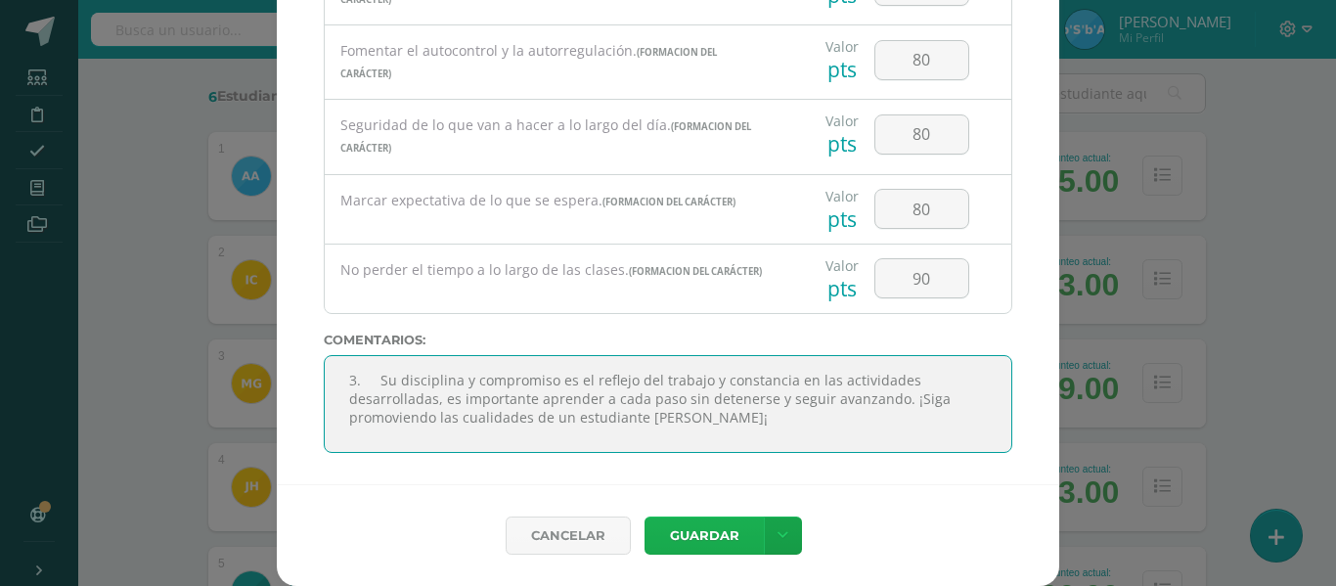
type textarea "3. Su disciplina y compromiso es el reflejo del trabajo y constancia en las act…"
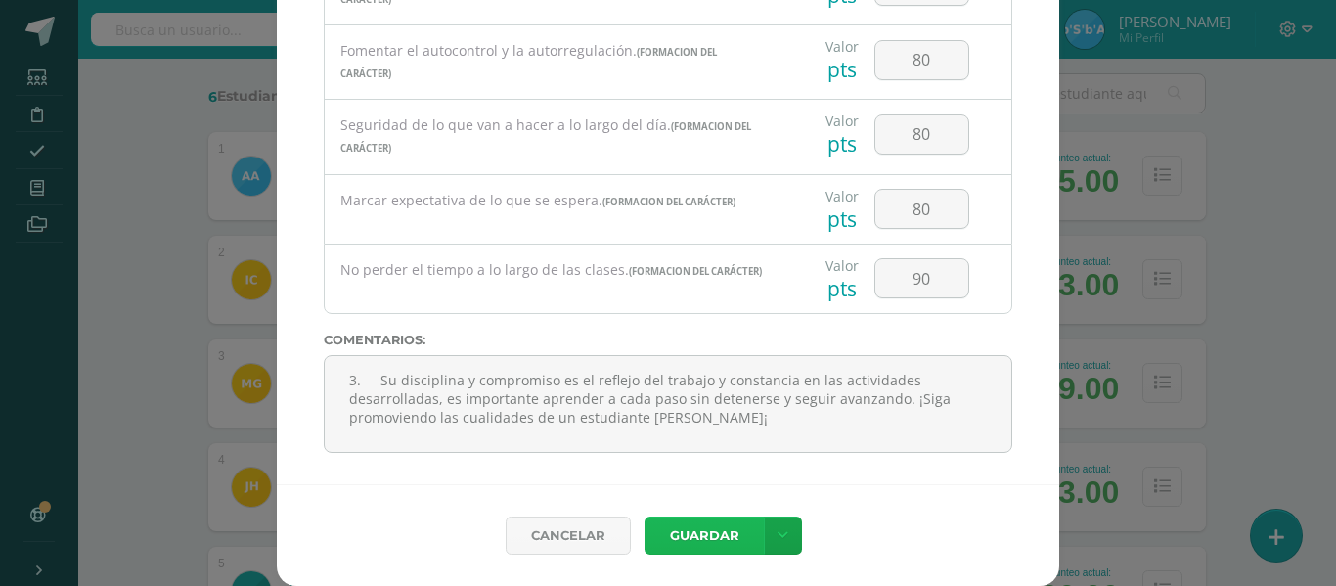
click at [698, 534] on button "Guardar" at bounding box center [703, 535] width 119 height 38
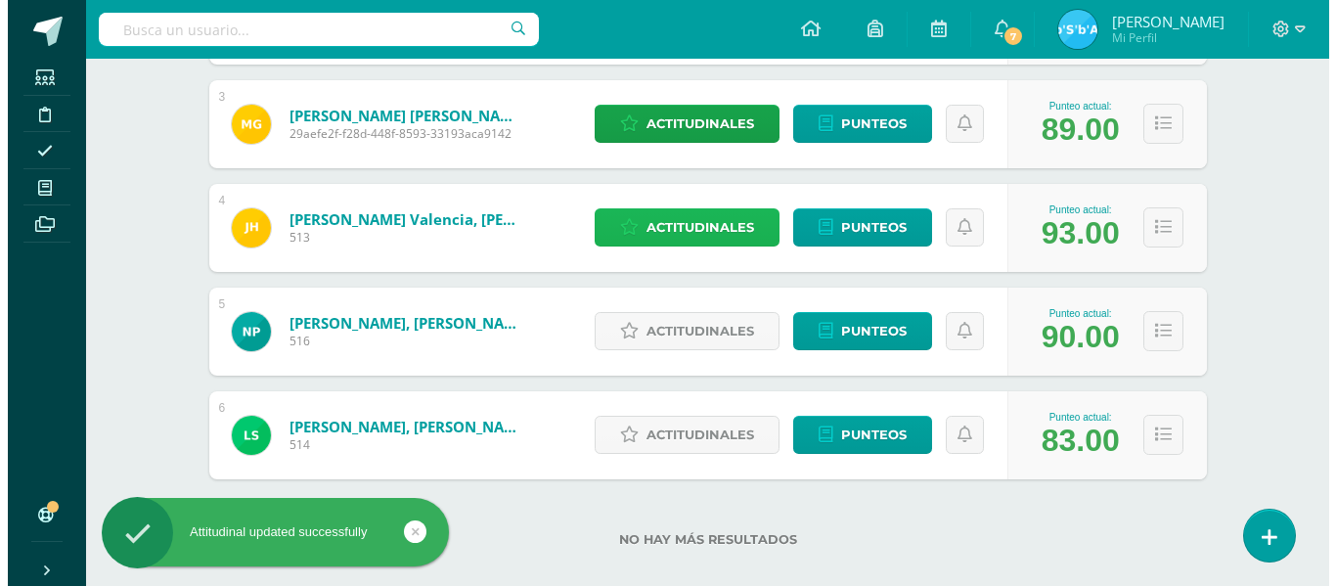
scroll to position [576, 0]
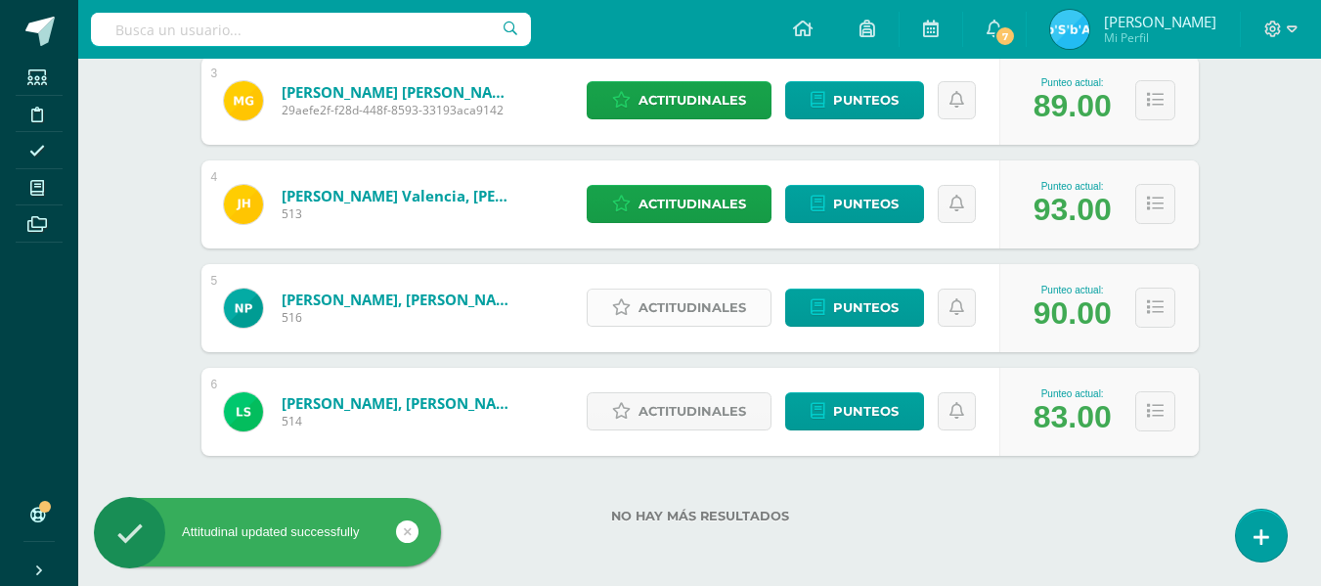
click at [700, 306] on span "Actitudinales" at bounding box center [693, 307] width 108 height 36
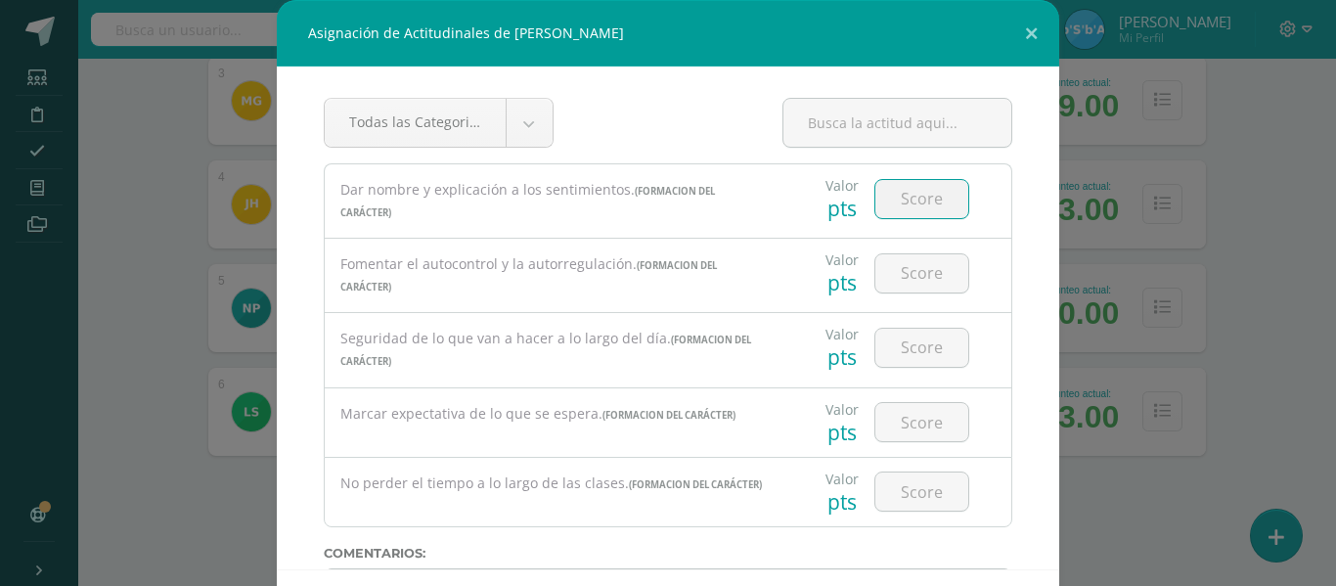
click at [926, 201] on input "number" at bounding box center [921, 199] width 93 height 38
type input "90"
click at [924, 270] on input "number" at bounding box center [921, 273] width 93 height 38
type input "80"
click at [919, 343] on input "number" at bounding box center [921, 348] width 93 height 38
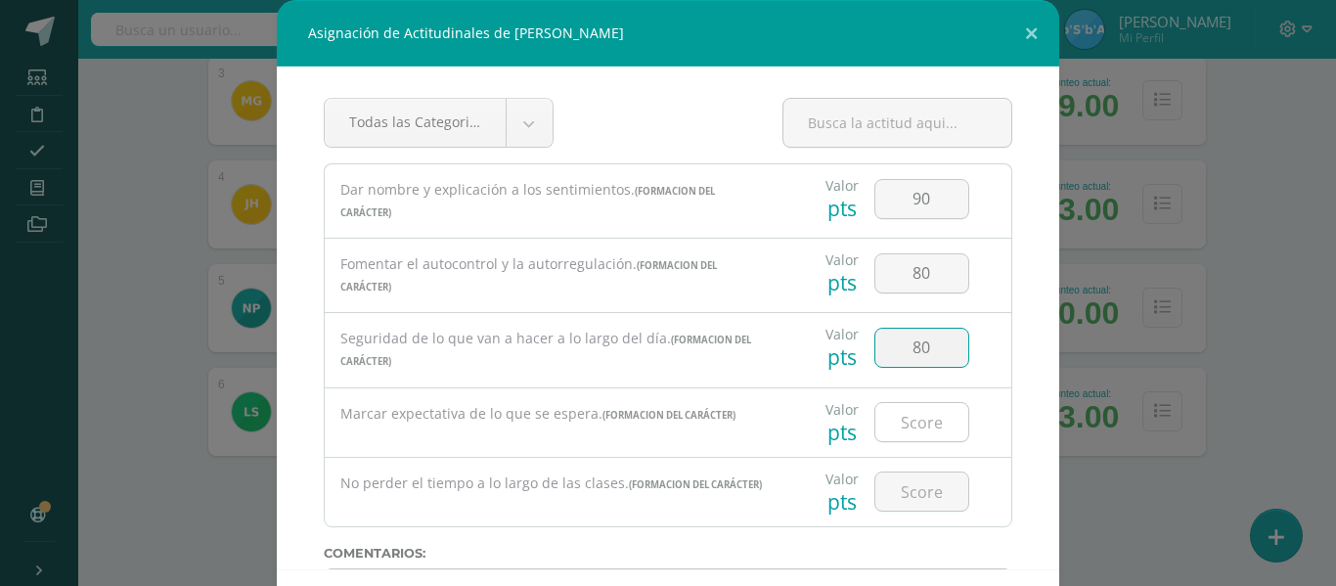
type input "80"
click at [921, 421] on input "number" at bounding box center [921, 422] width 93 height 38
type input "80"
click at [915, 495] on input "number" at bounding box center [921, 491] width 93 height 38
type input "80"
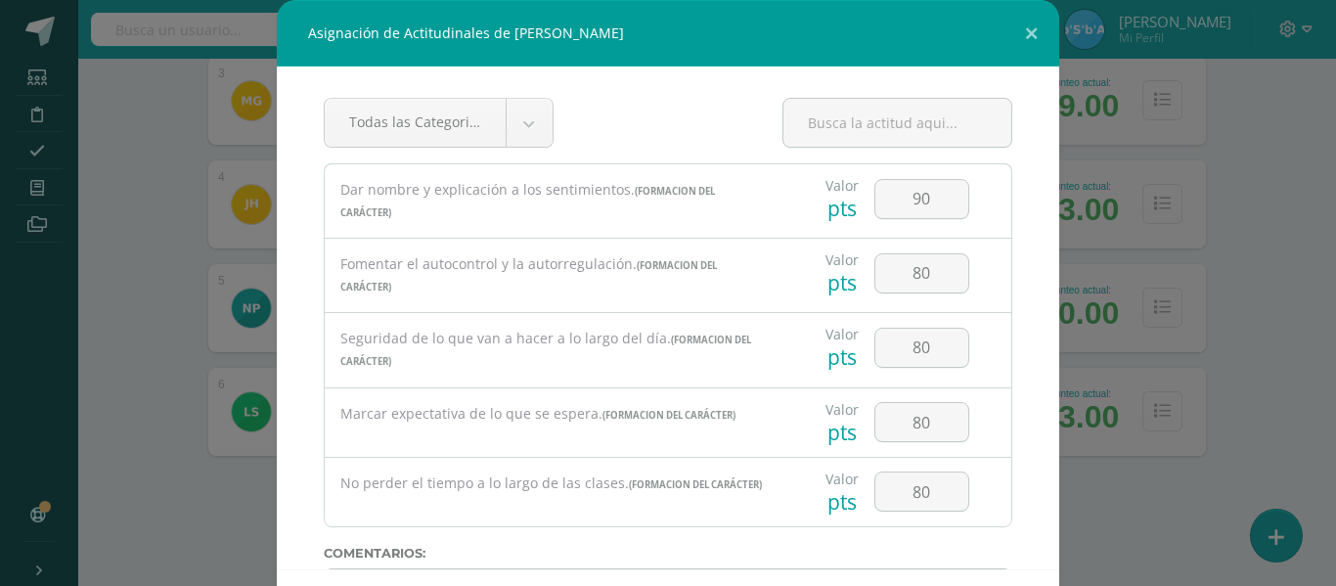
scroll to position [98, 0]
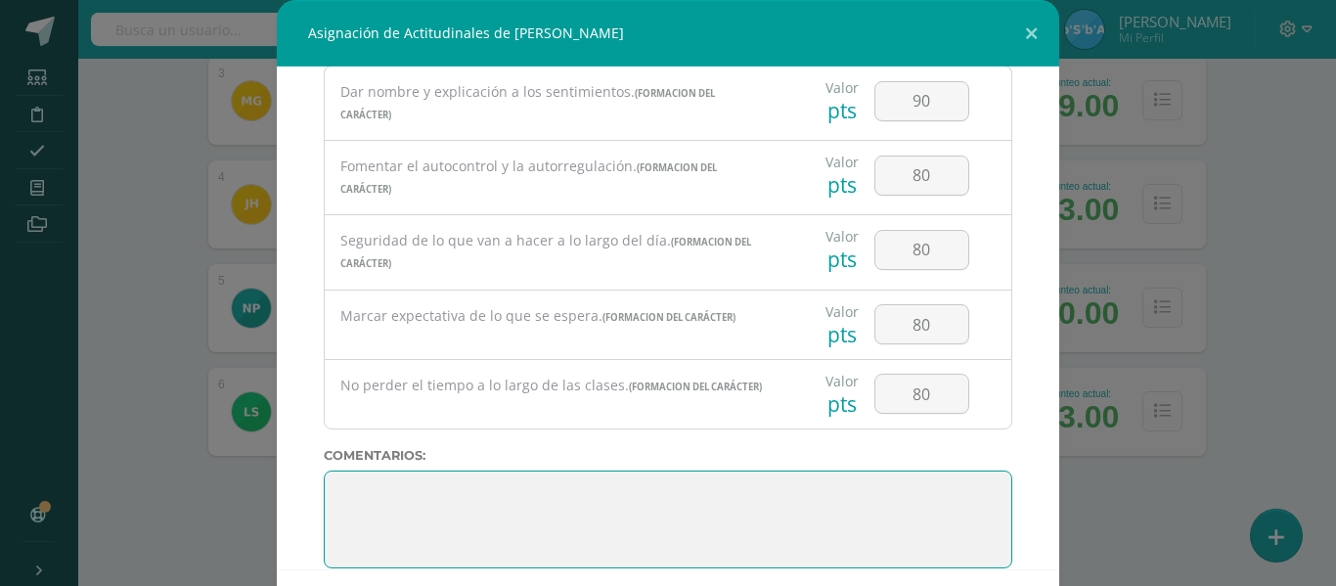
click at [378, 505] on textarea at bounding box center [668, 519] width 688 height 98
paste textarea "3. Su disciplina y compromiso es el reflejo del trabajo y constancia en las act…"
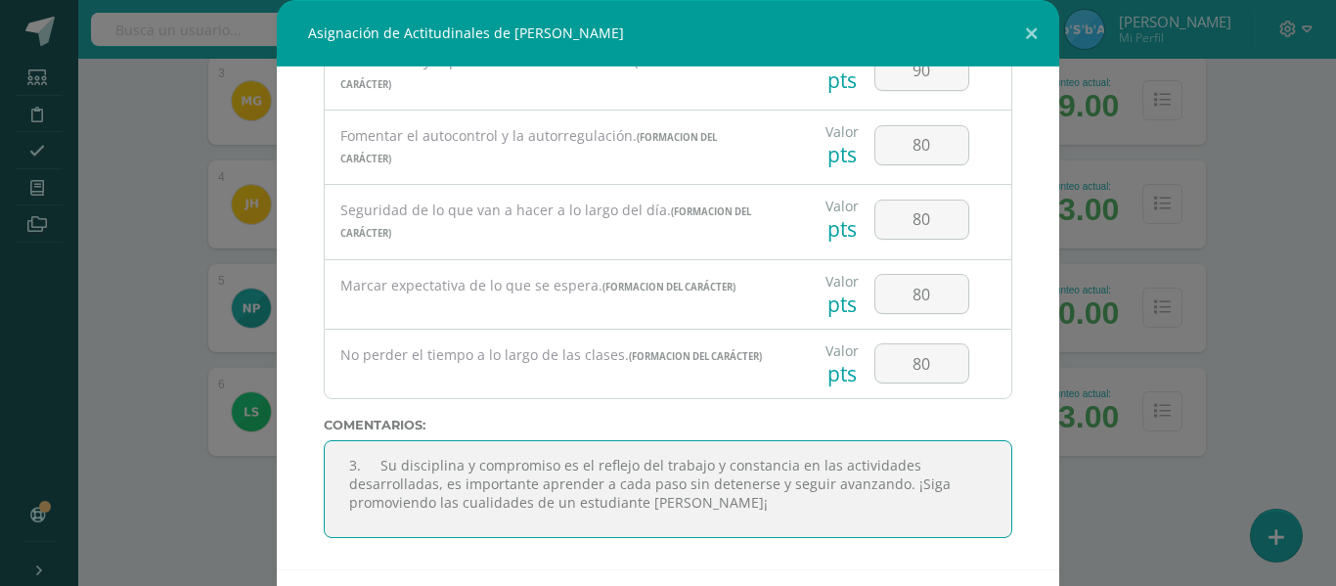
scroll to position [85, 0]
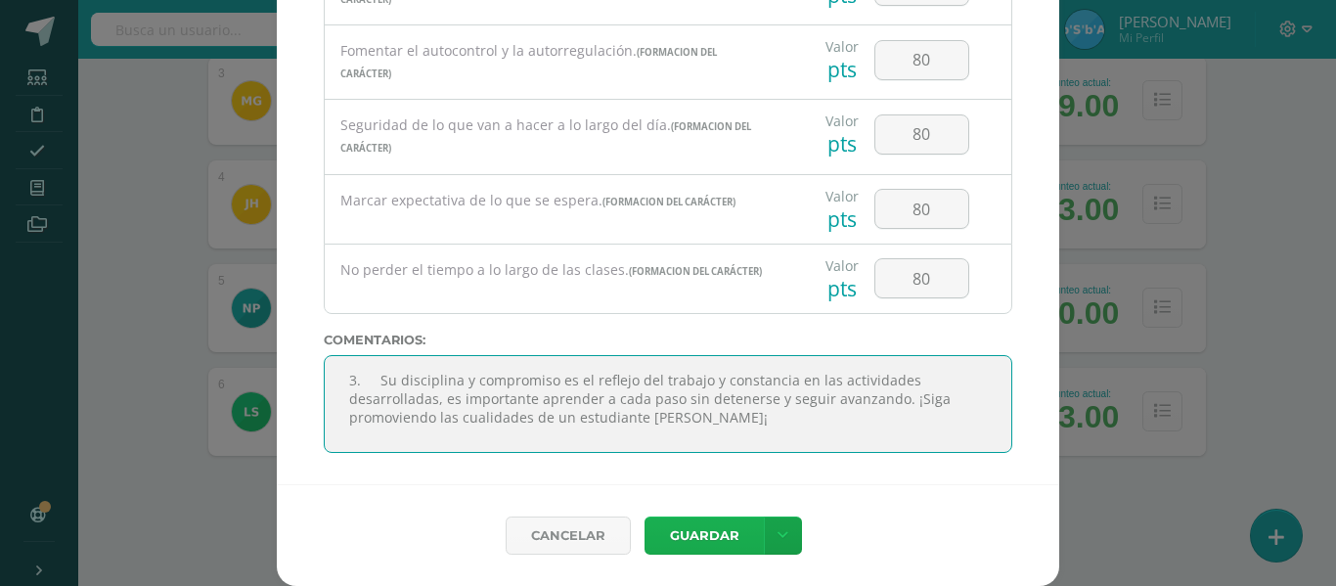
type textarea "3. Su disciplina y compromiso es el reflejo del trabajo y constancia en las act…"
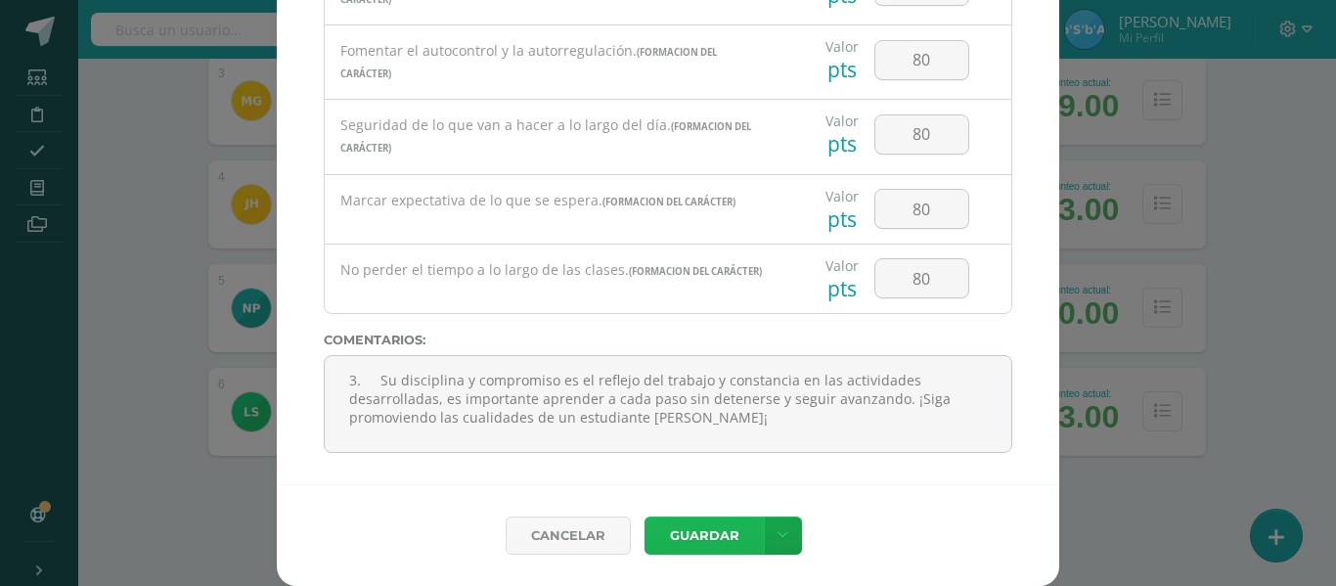
click at [699, 532] on button "Guardar" at bounding box center [703, 535] width 119 height 38
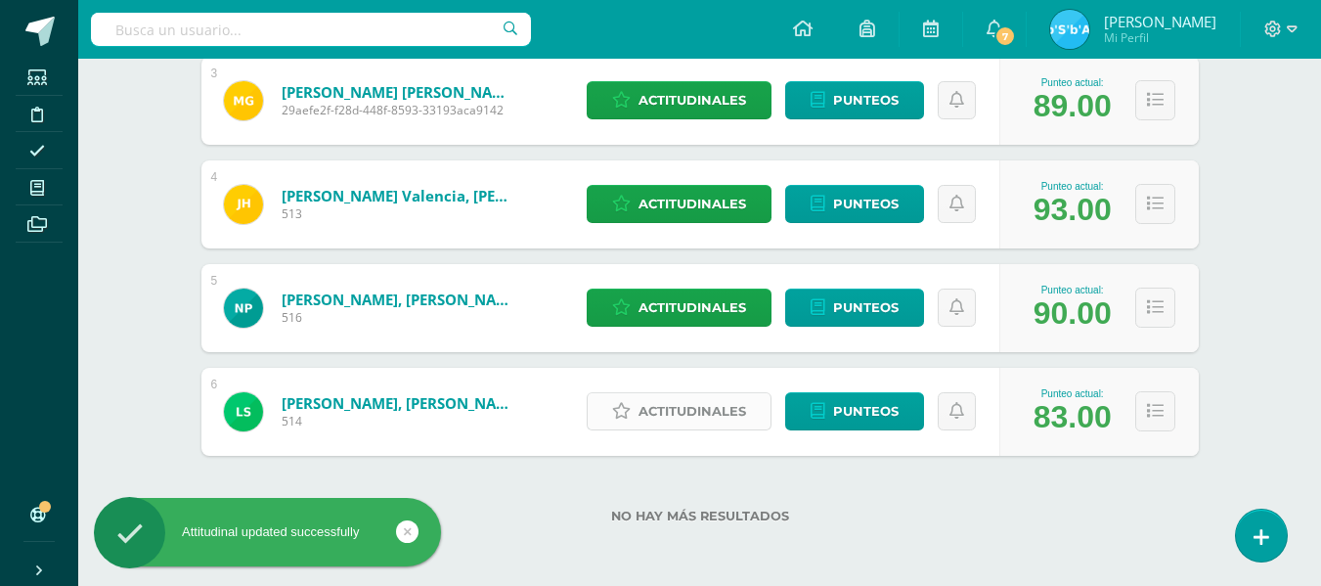
click at [671, 413] on span "Actitudinales" at bounding box center [693, 411] width 108 height 36
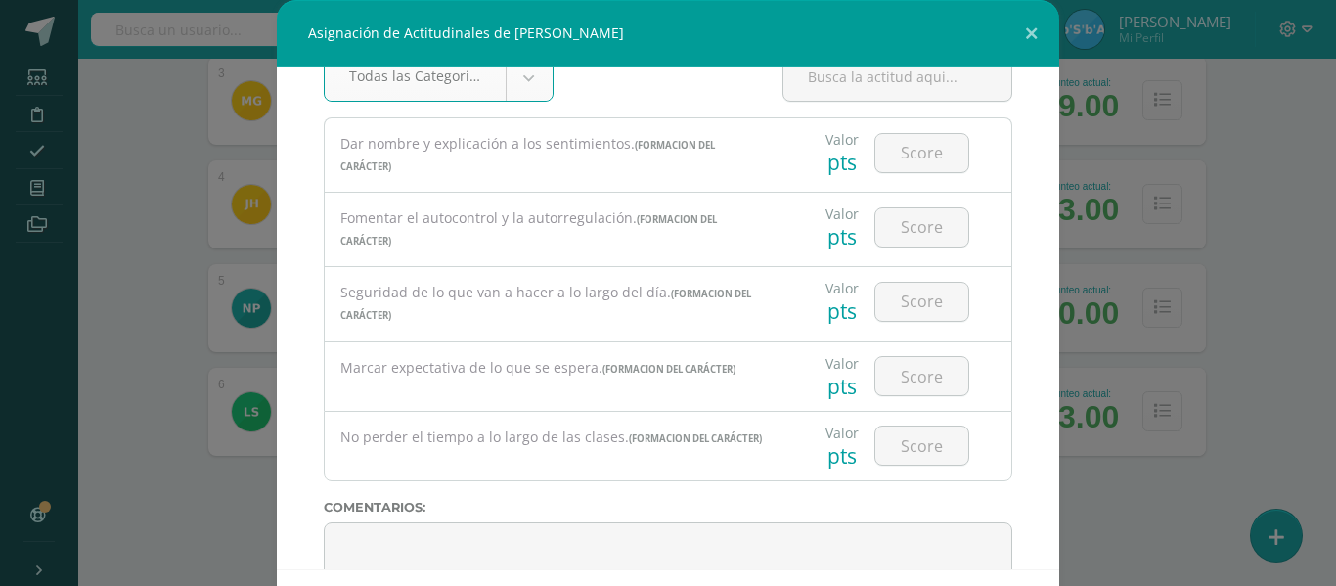
scroll to position [0, 0]
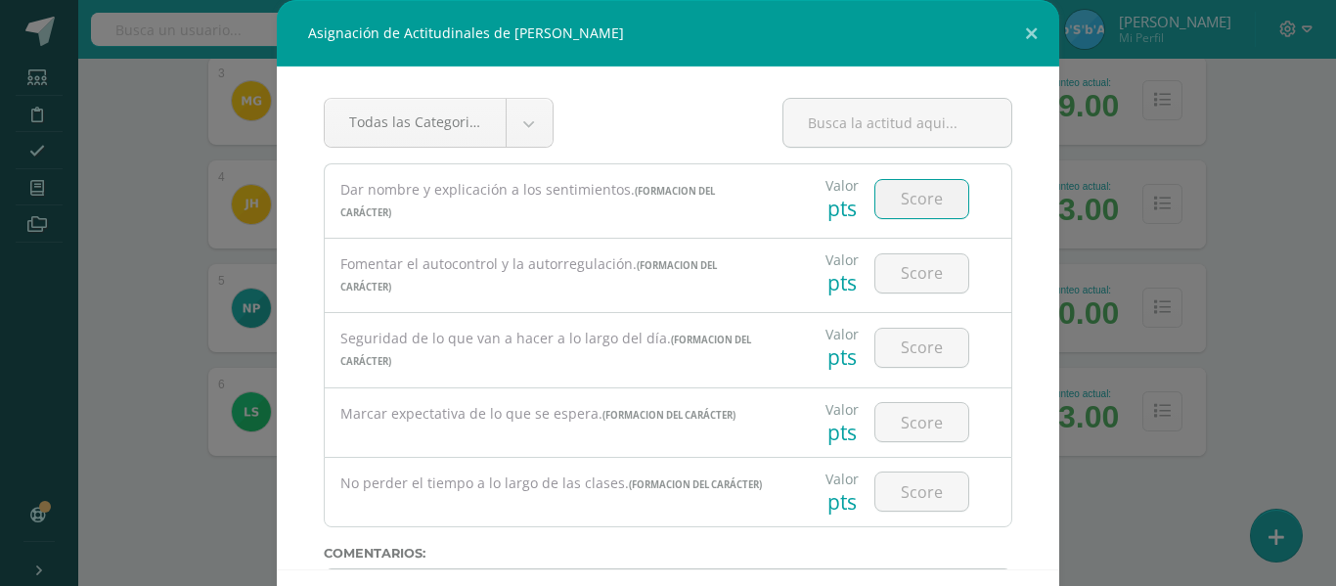
click at [909, 200] on input "number" at bounding box center [921, 199] width 93 height 38
type input "79"
click at [919, 272] on input "number" at bounding box center [921, 273] width 93 height 38
type input "79"
click at [913, 351] on input "number" at bounding box center [921, 348] width 93 height 38
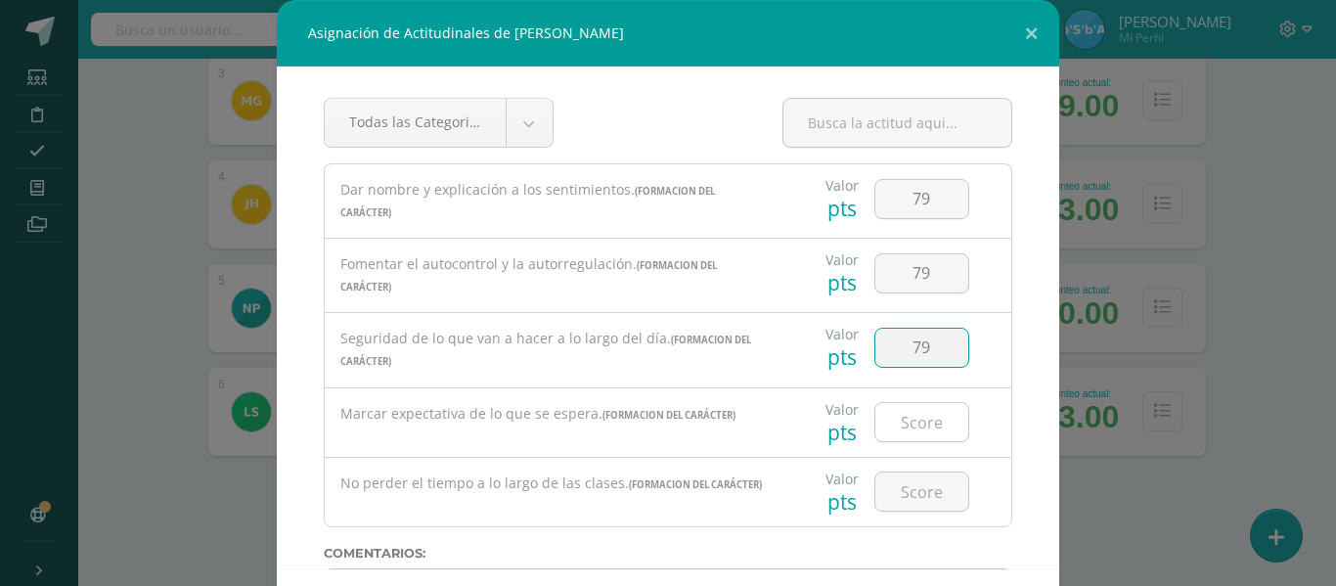
type input "79"
click at [910, 422] on input "number" at bounding box center [921, 422] width 93 height 38
type input "79"
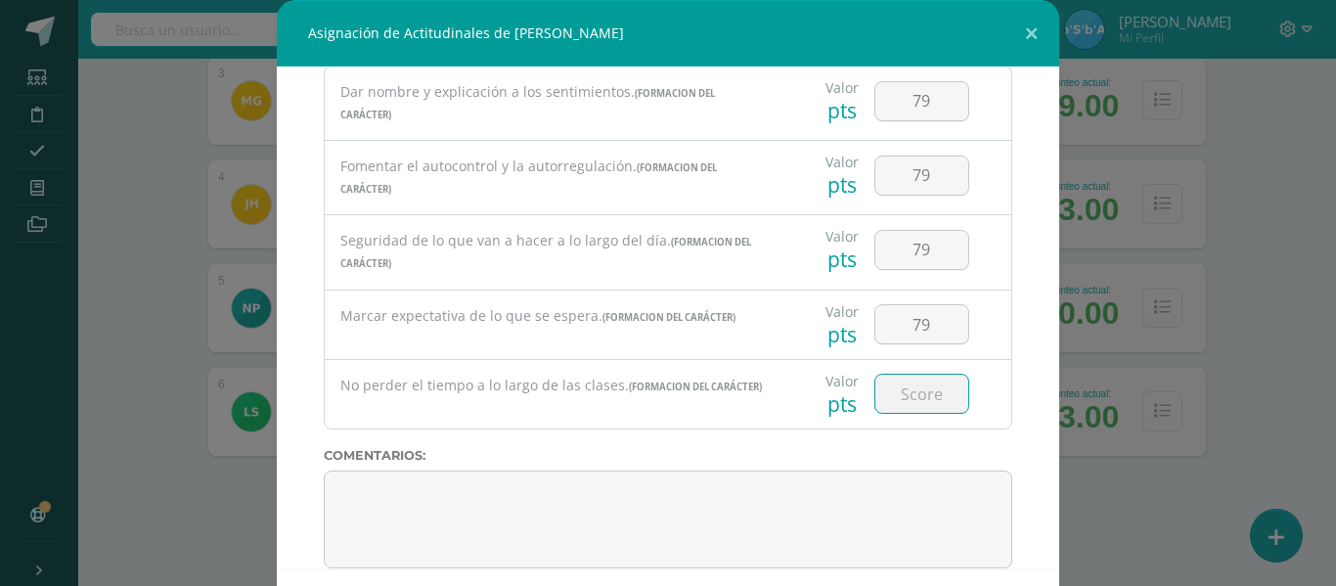
click at [913, 399] on input "number" at bounding box center [921, 394] width 93 height 38
type input "79"
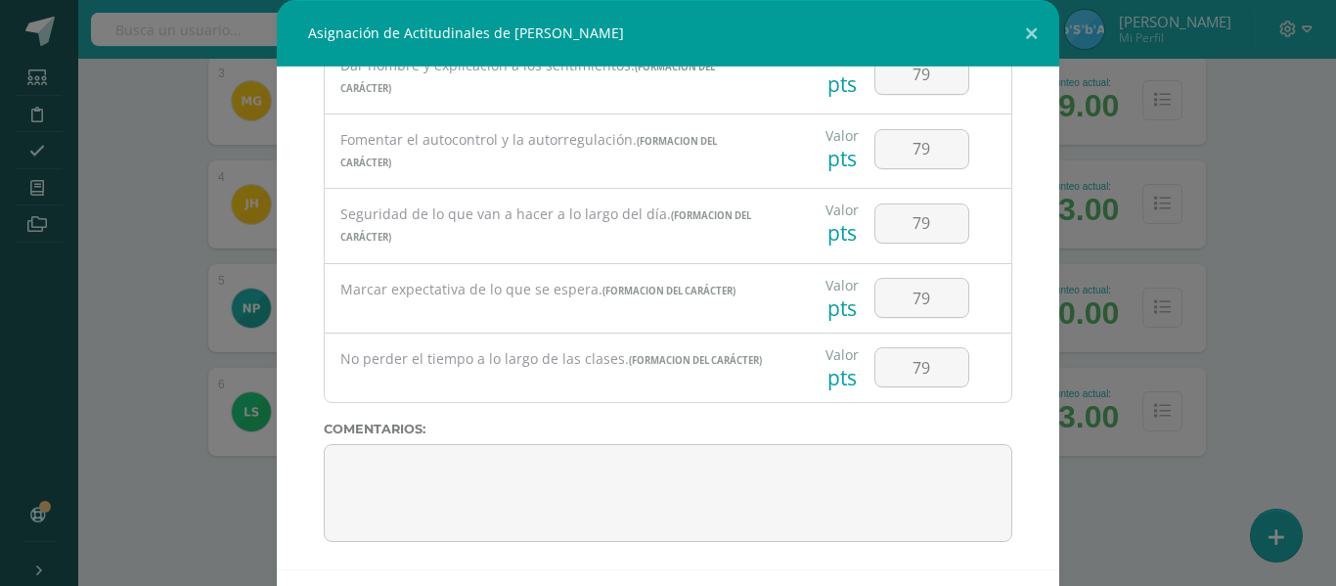
scroll to position [128, 0]
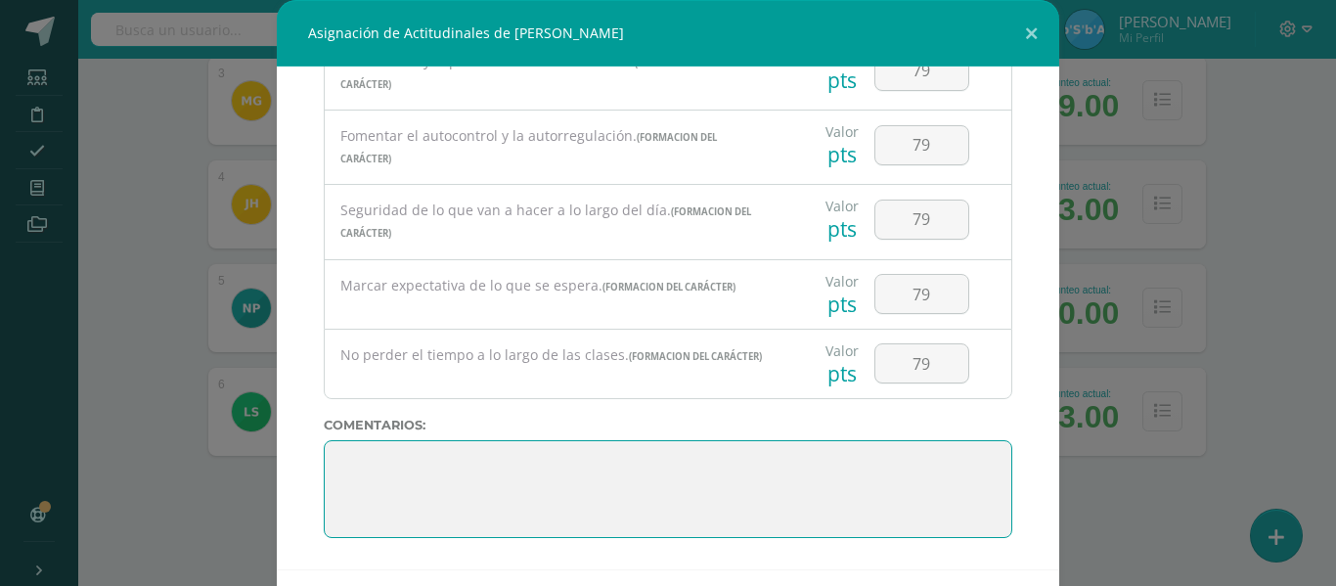
click at [358, 465] on textarea at bounding box center [668, 489] width 688 height 98
paste textarea "2. Lo maravilloso de aprender es algo que nadie puede arrebatarnos, se queda co…"
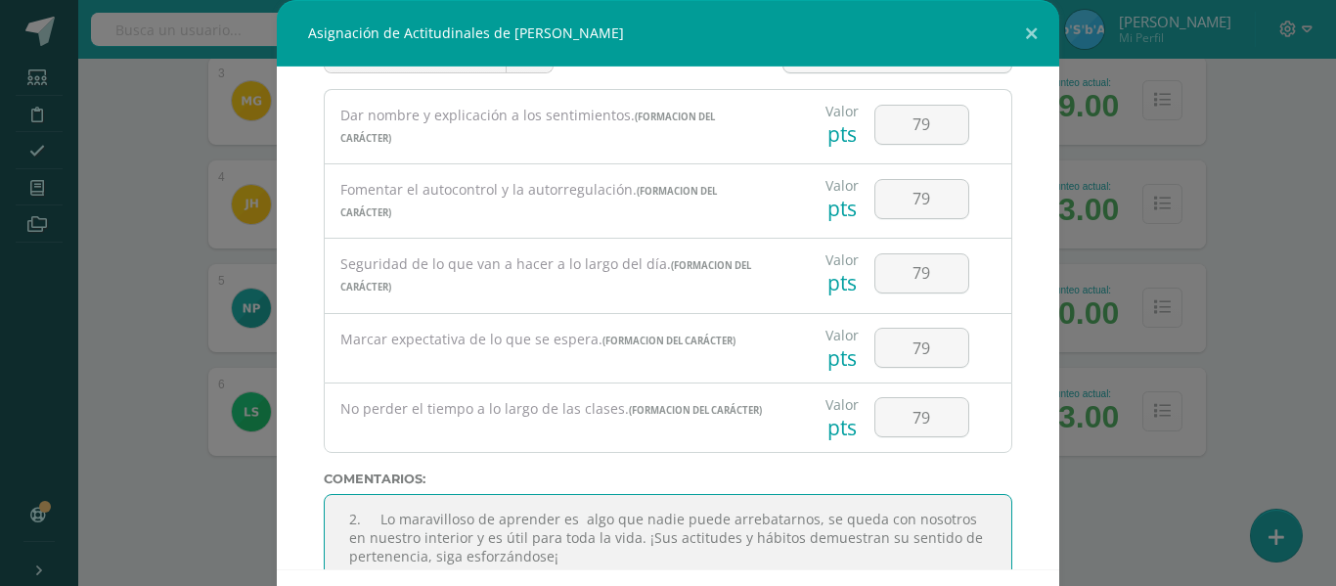
scroll to position [30, 0]
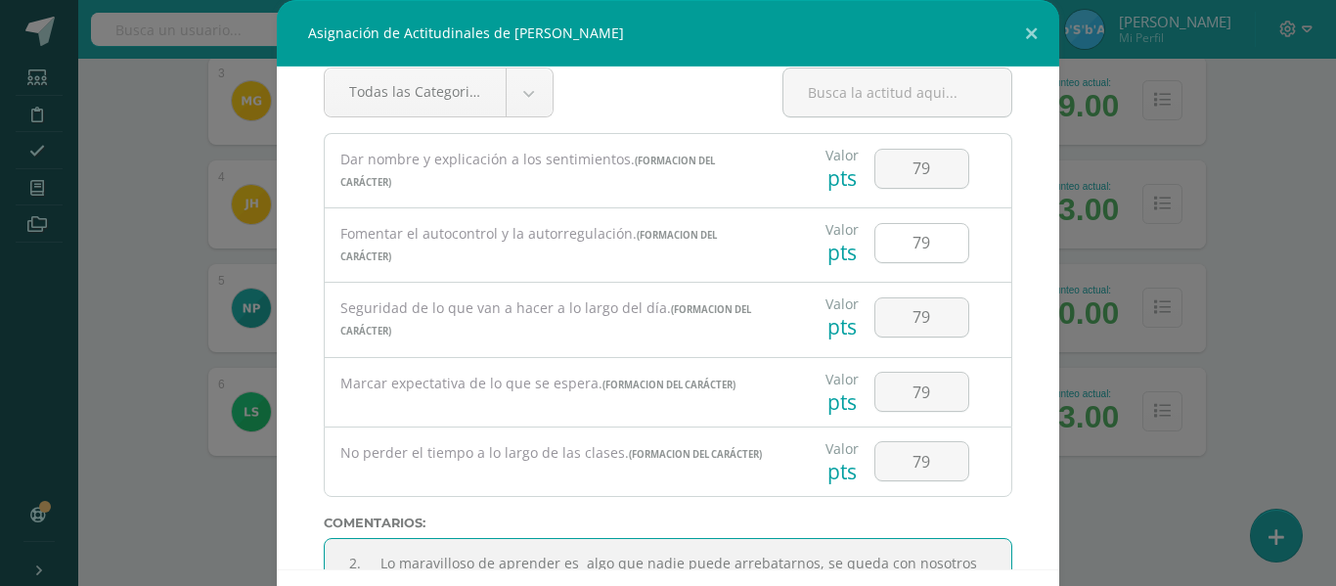
type textarea "2. Lo maravilloso de aprender es algo que nadie puede arrebatarnos, se queda co…"
click at [917, 237] on input "79" at bounding box center [921, 243] width 93 height 38
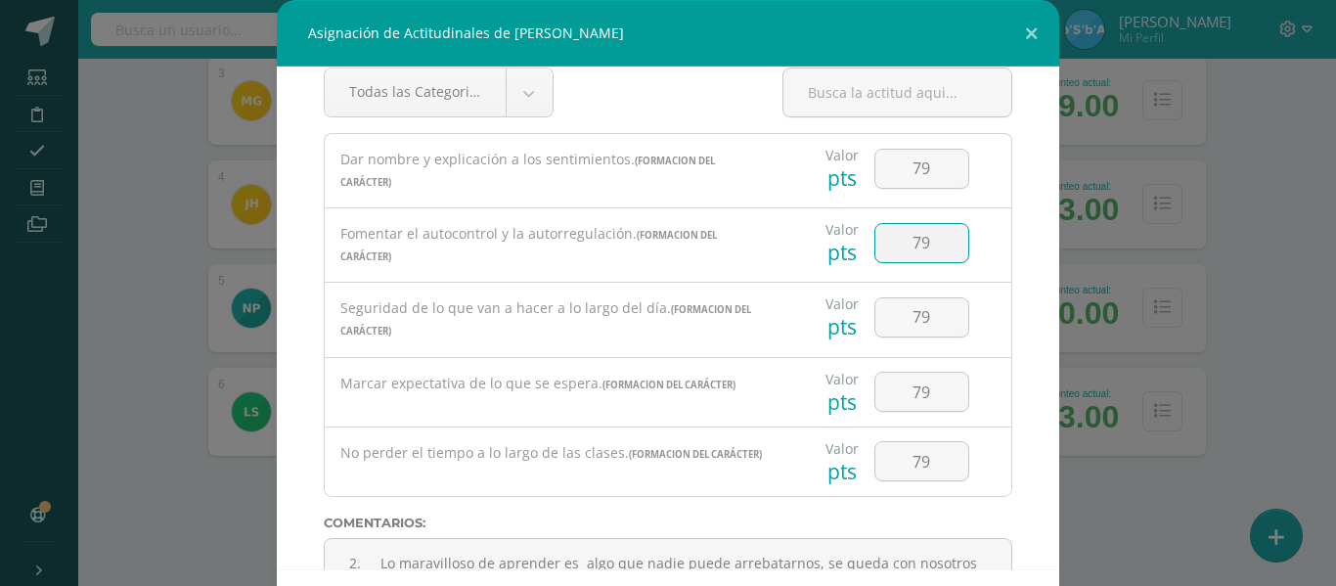
type input "7"
type input "68"
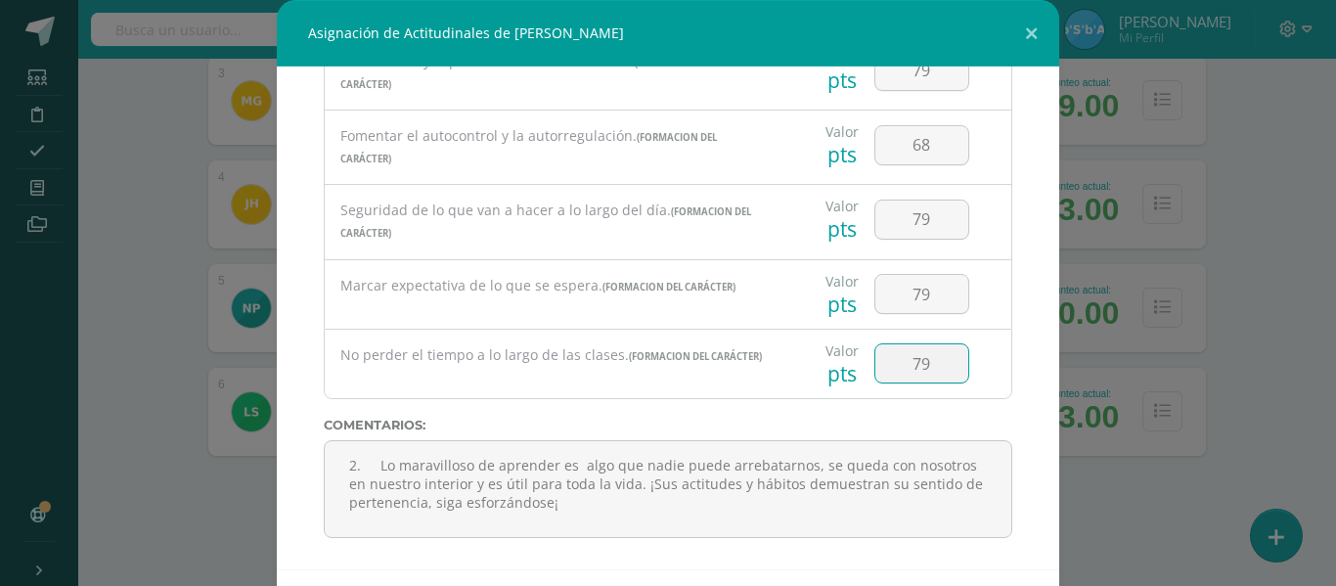
click at [913, 364] on input "79" at bounding box center [921, 363] width 93 height 38
type input "70"
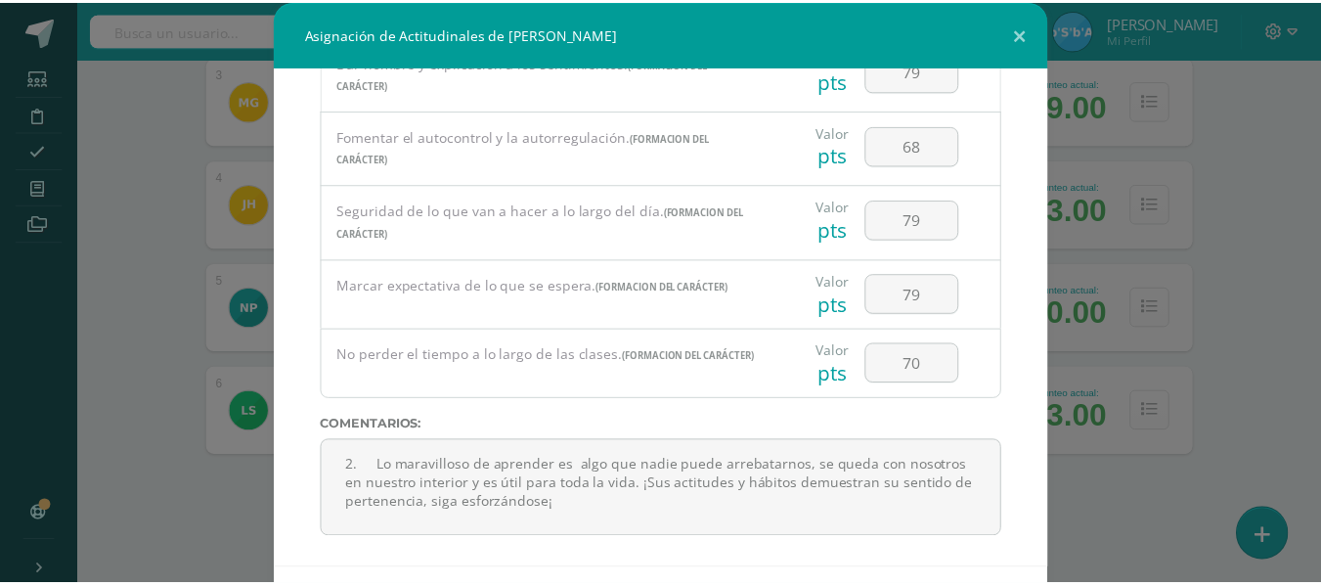
scroll to position [85, 0]
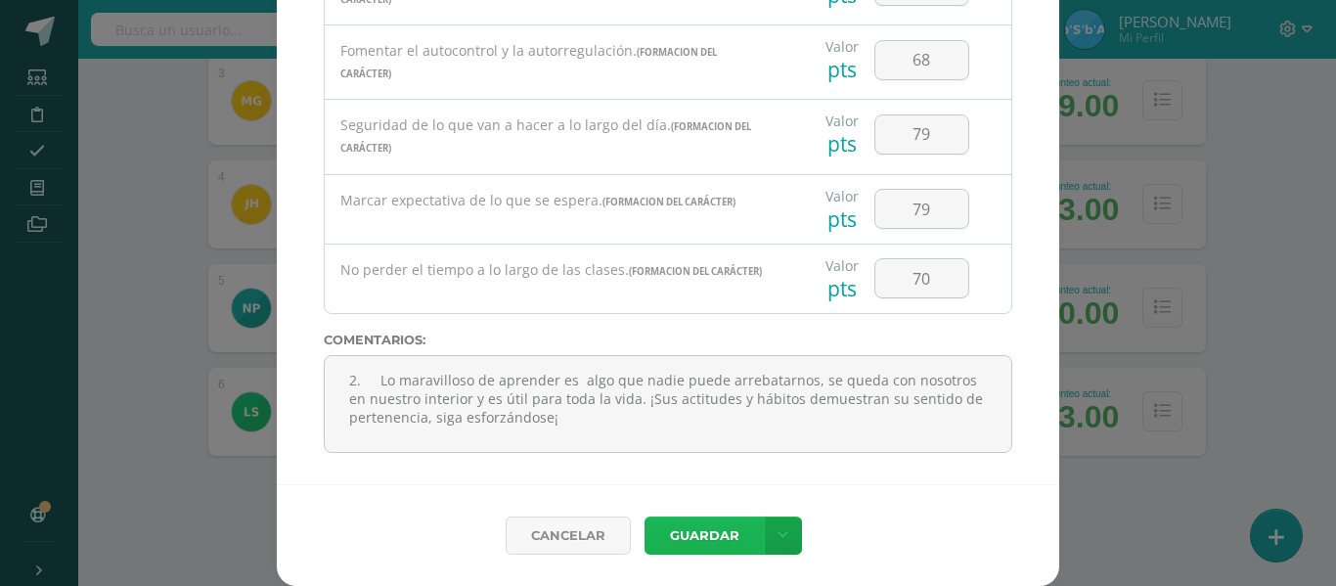
click at [696, 534] on button "Guardar" at bounding box center [703, 535] width 119 height 38
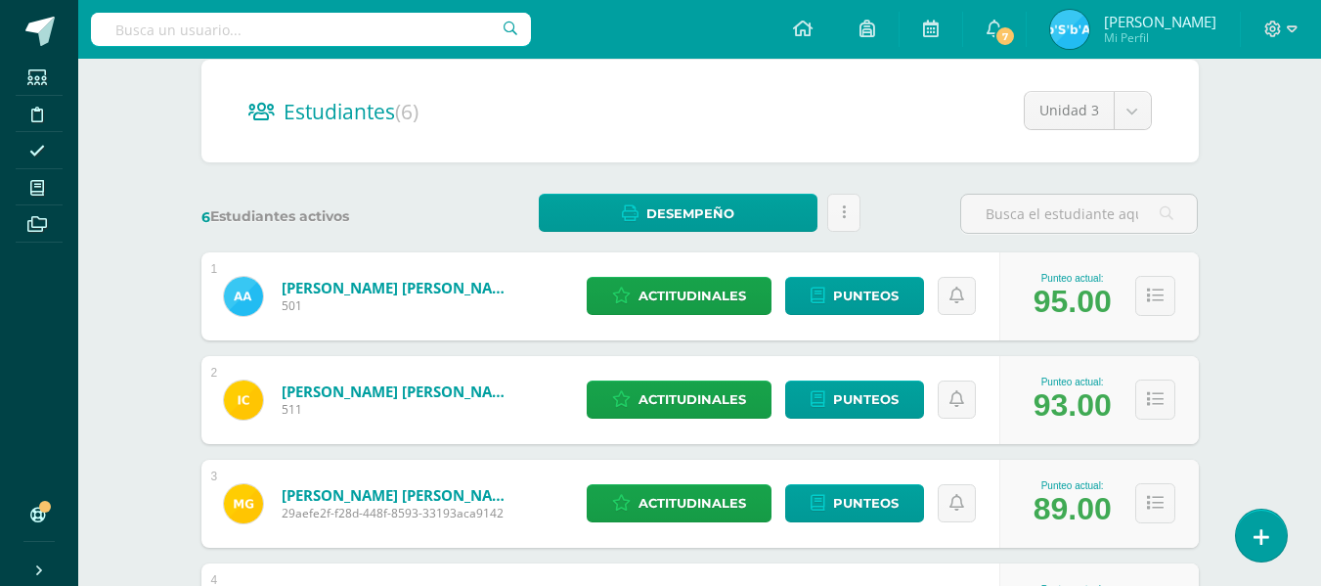
scroll to position [0, 0]
